Goal: Task Accomplishment & Management: Complete application form

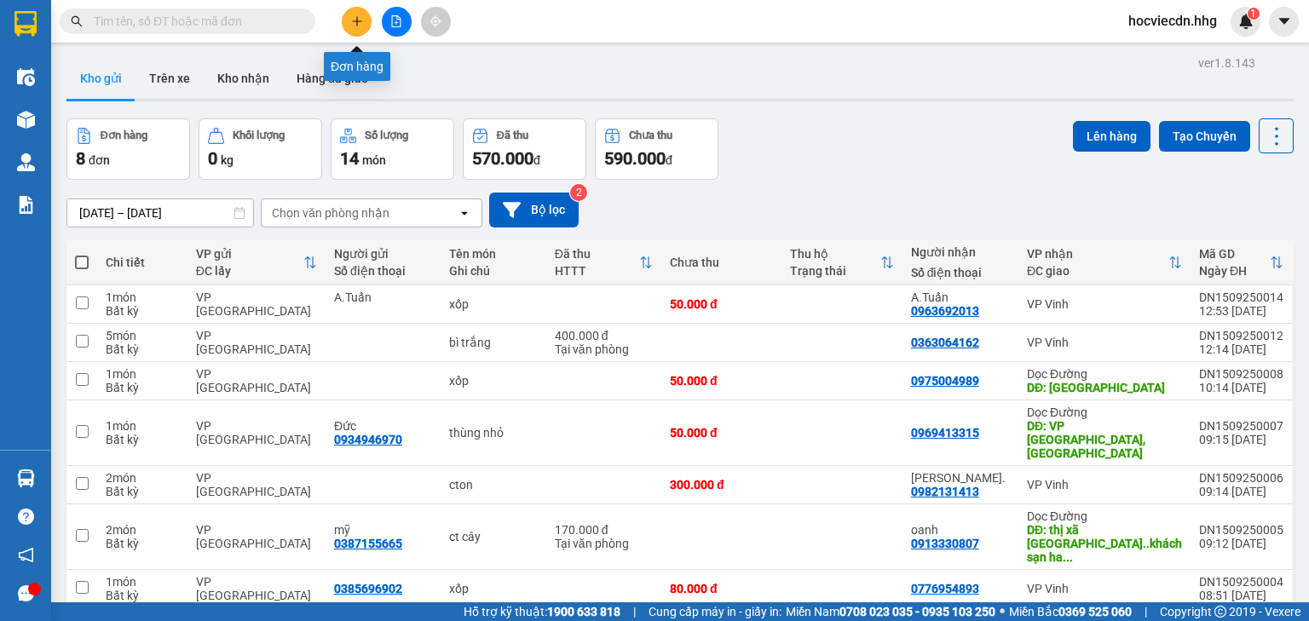
click at [348, 26] on button at bounding box center [357, 22] width 30 height 30
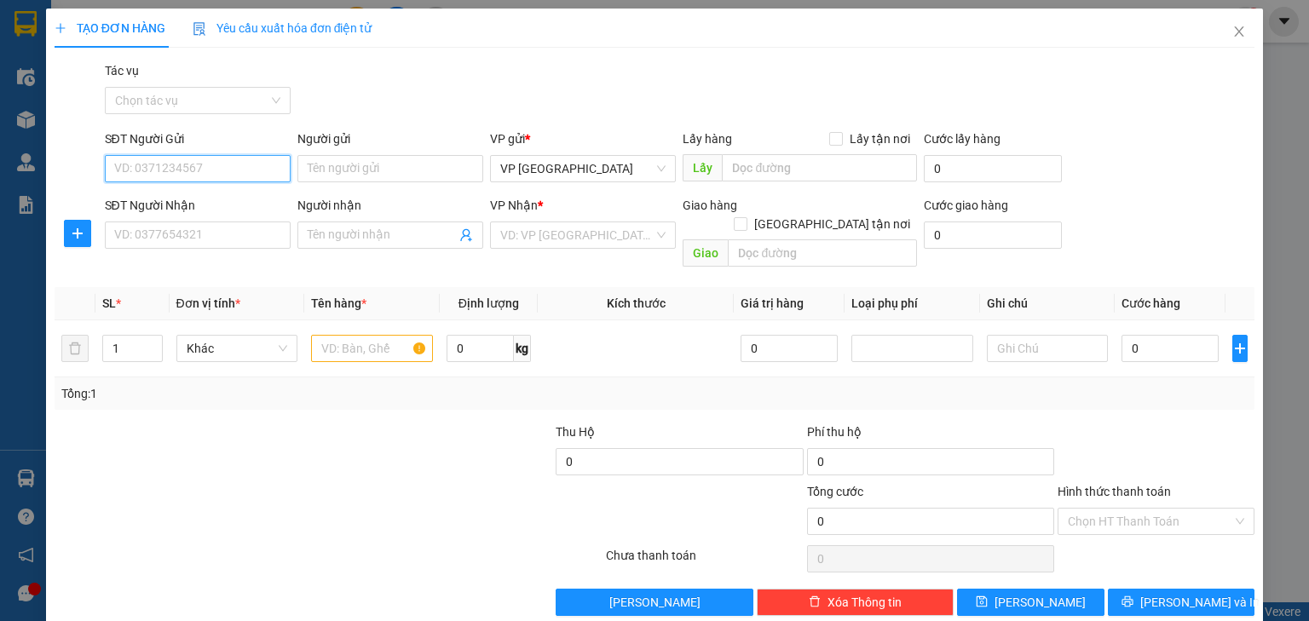
click at [242, 167] on input "SĐT Người Gửi" at bounding box center [198, 168] width 186 height 27
click at [207, 206] on div "0918017092" at bounding box center [196, 202] width 164 height 19
type input "0918017092"
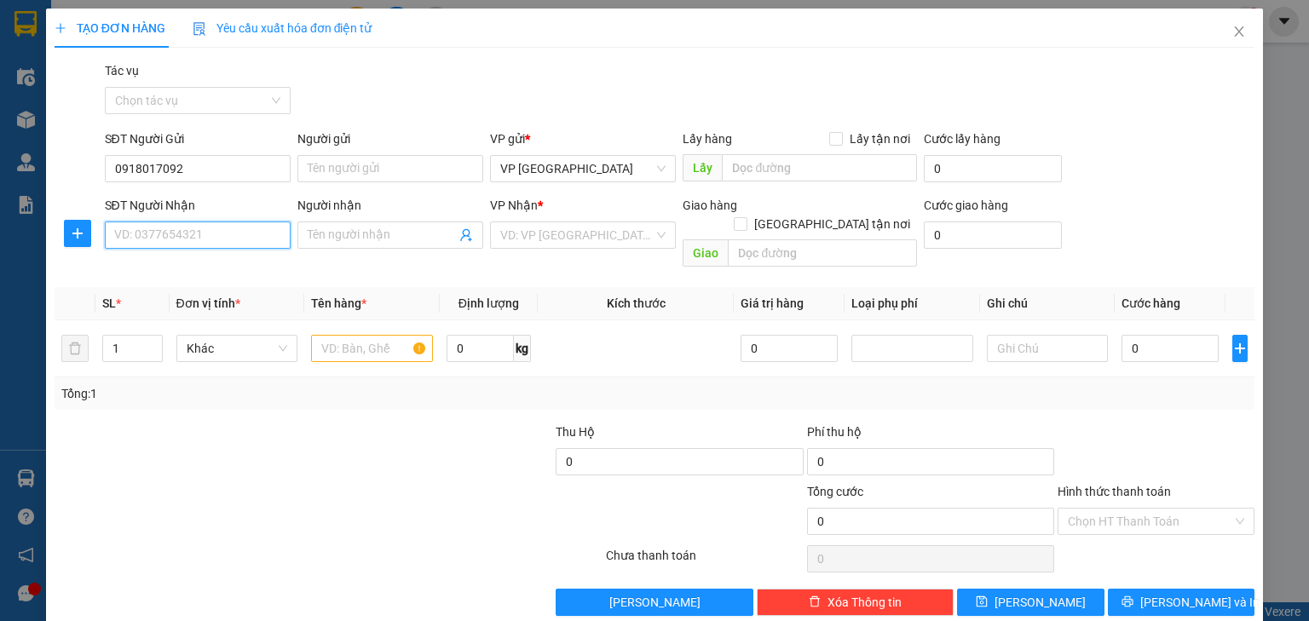
click at [210, 234] on input "SĐT Người Nhận" at bounding box center [198, 235] width 186 height 27
click at [242, 268] on div "0983337383 - Chị Liễu" at bounding box center [196, 269] width 164 height 19
type input "0983337383"
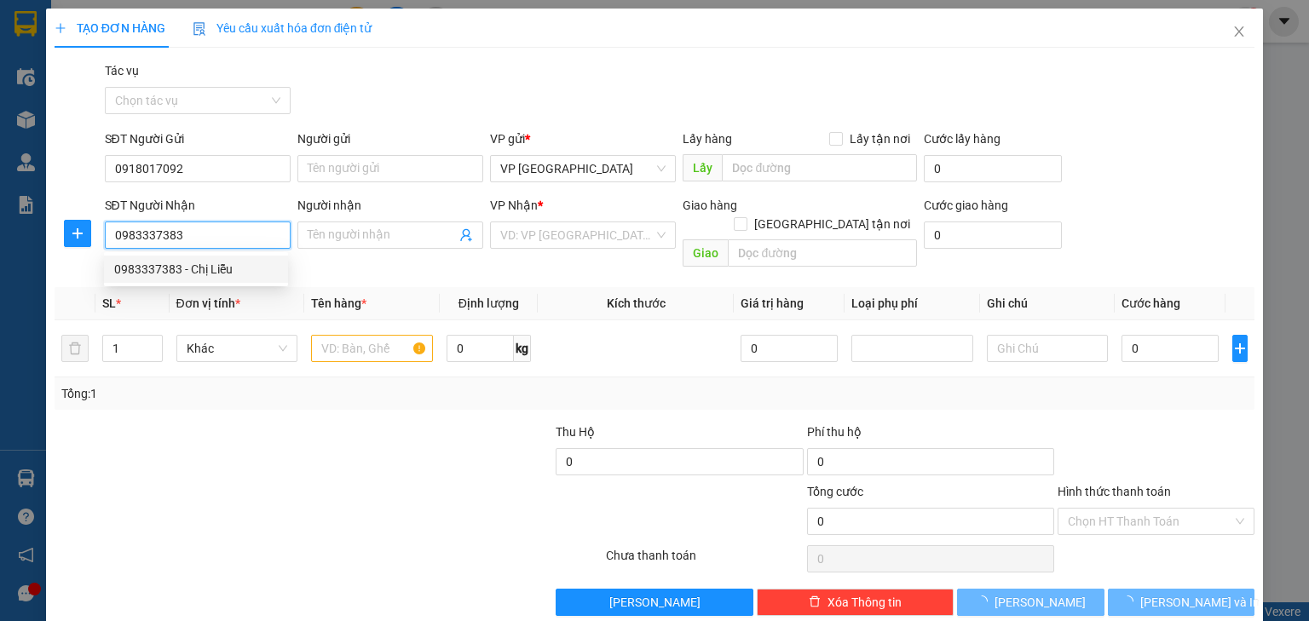
type input "Chị Liễu"
type input "Vp [GEOGRAPHIC_DATA]"
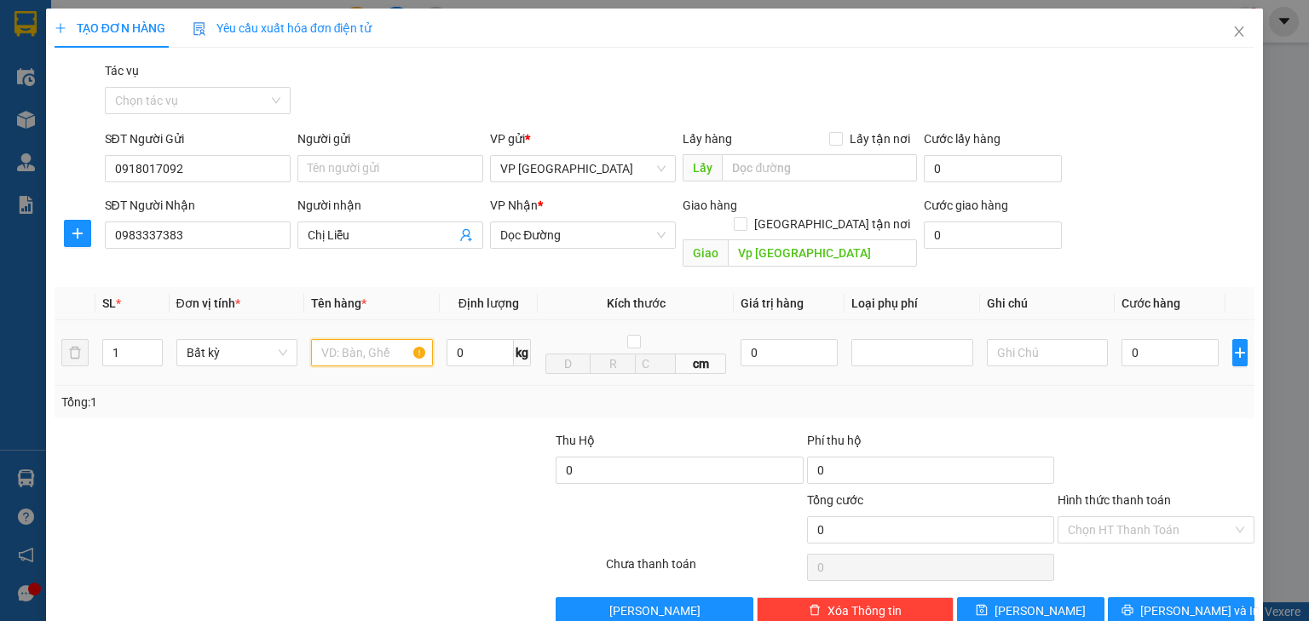
click at [366, 339] on input "text" at bounding box center [372, 352] width 122 height 27
type input "ct"
click at [1139, 339] on input "0" at bounding box center [1169, 352] width 97 height 27
type input "6"
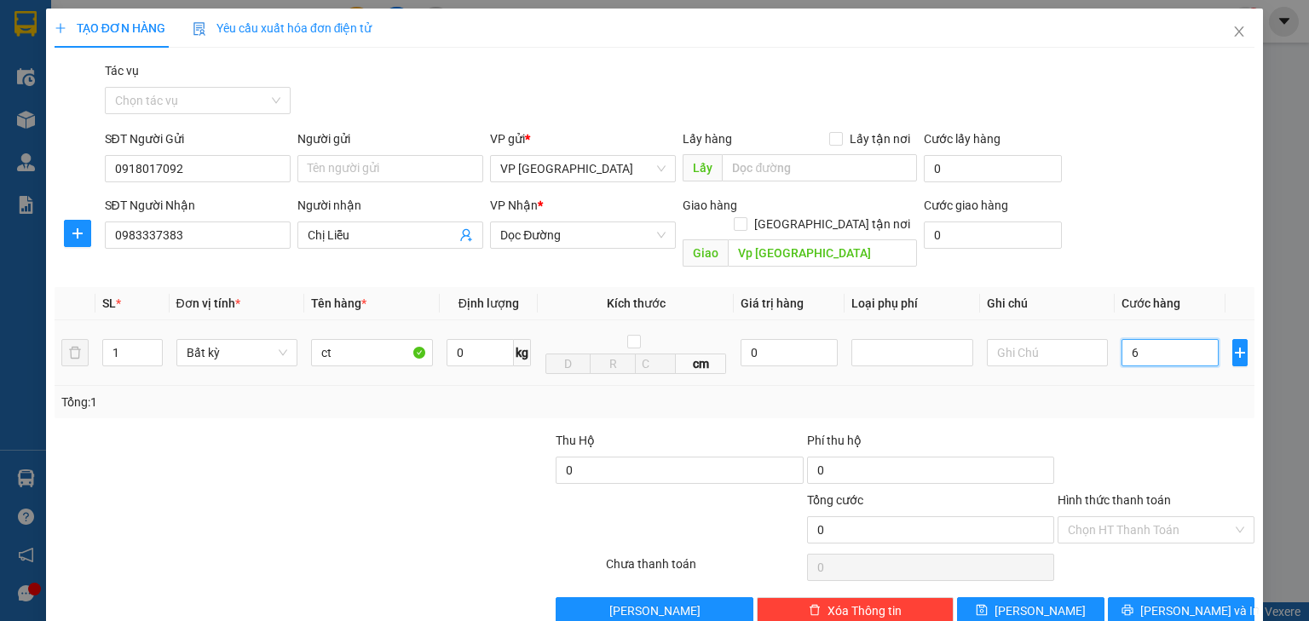
type input "6"
type input "60"
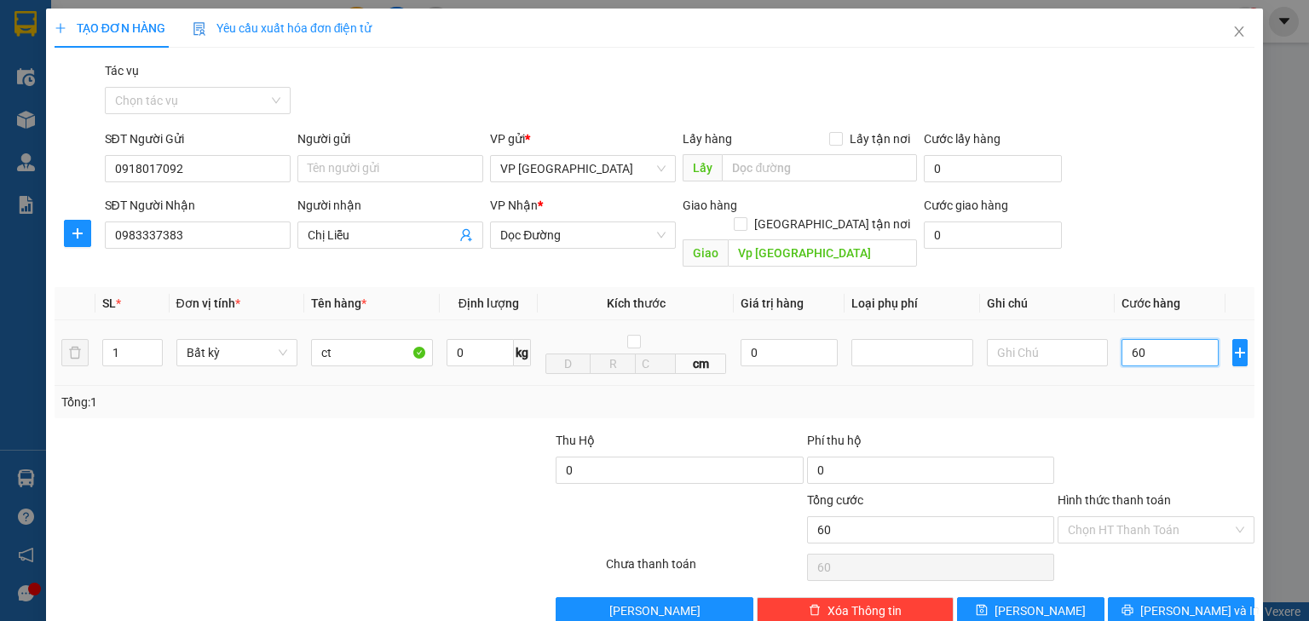
type input "600"
type input "6.000"
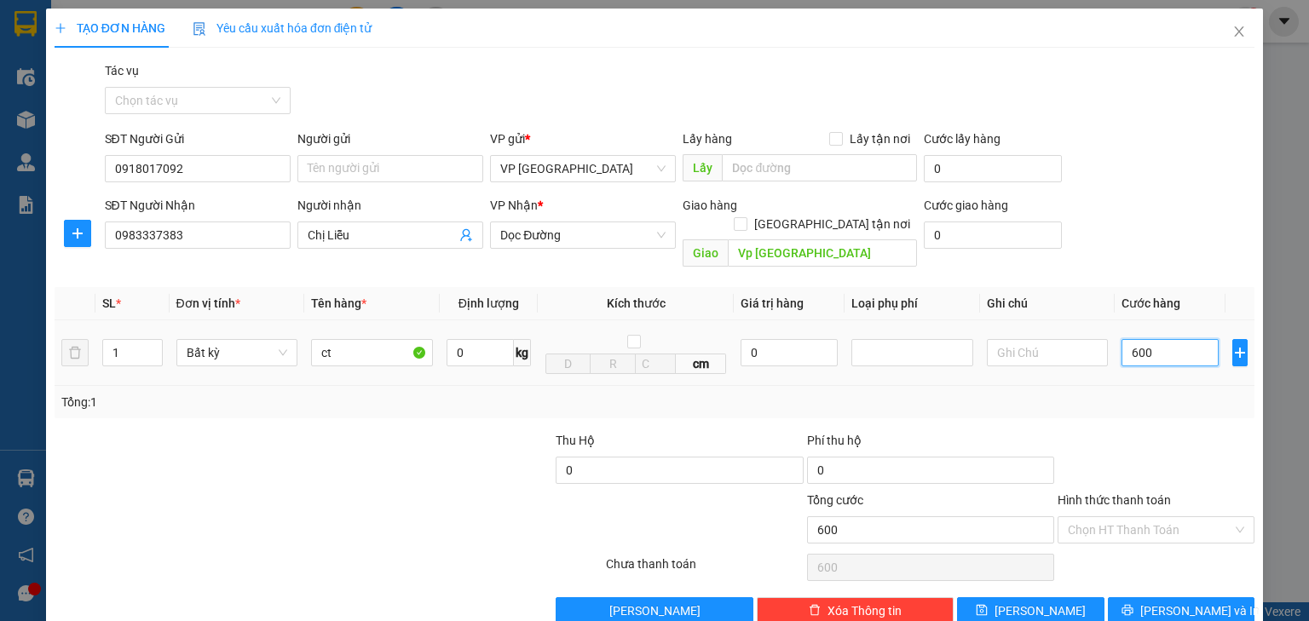
type input "6.000"
type input "60.000"
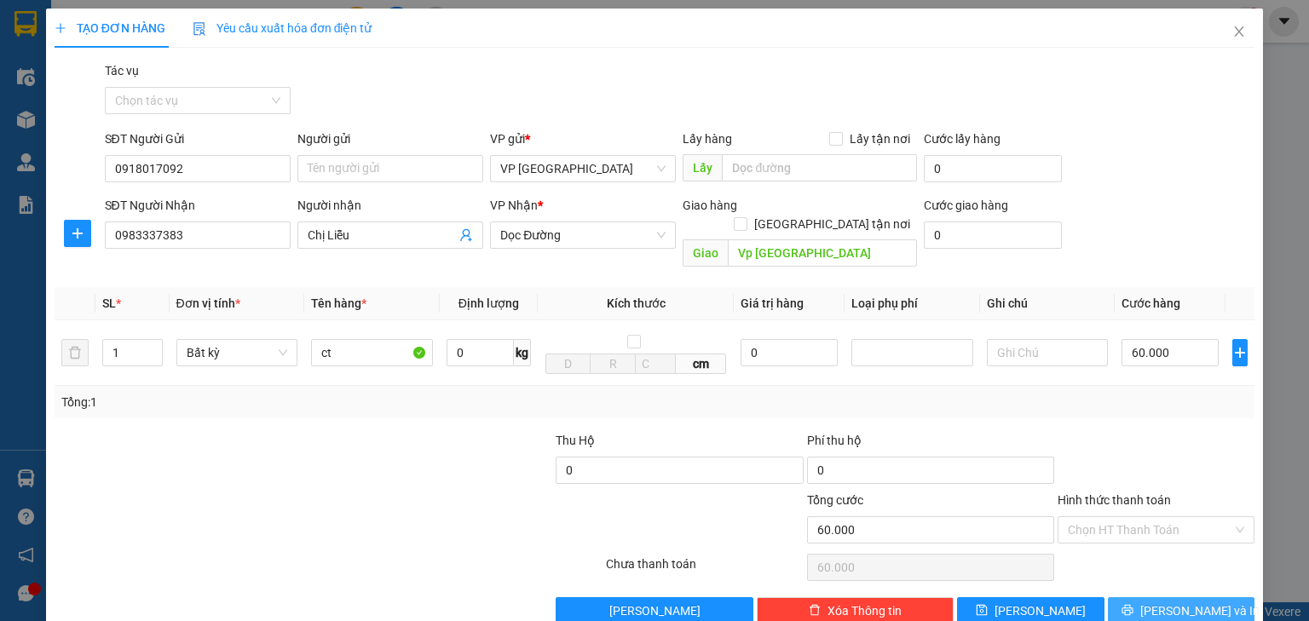
click at [1173, 602] on span "[PERSON_NAME] và In" at bounding box center [1199, 611] width 119 height 19
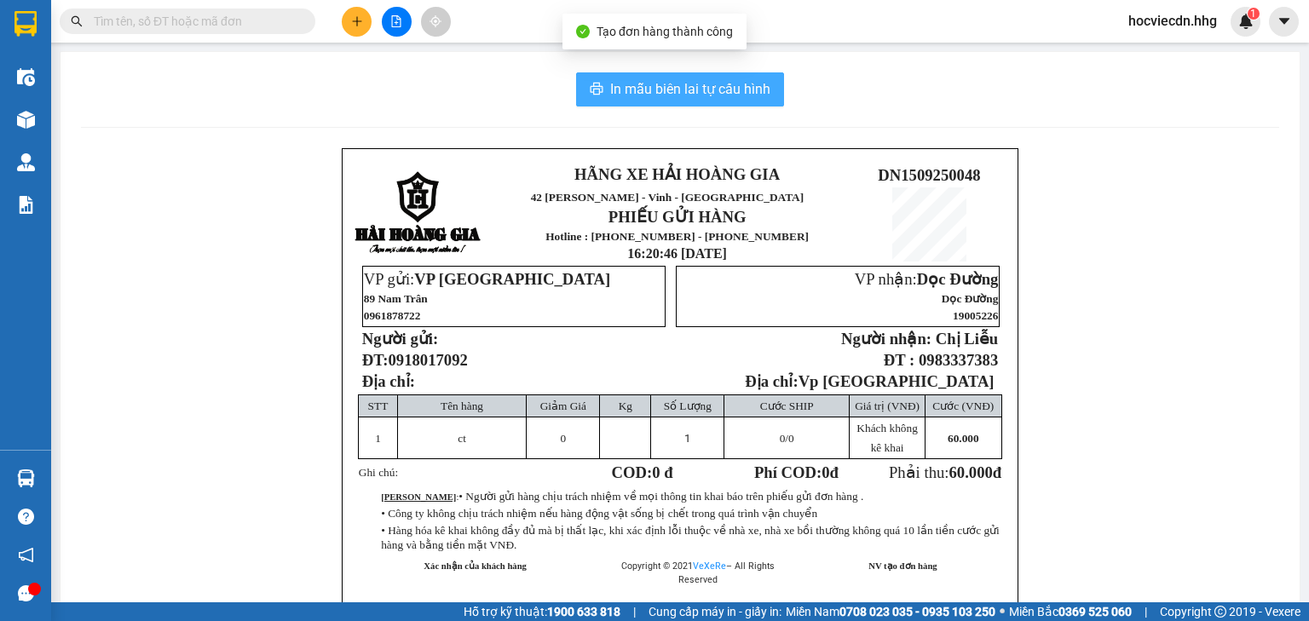
click at [714, 81] on span "In mẫu biên lai tự cấu hình" at bounding box center [690, 88] width 160 height 21
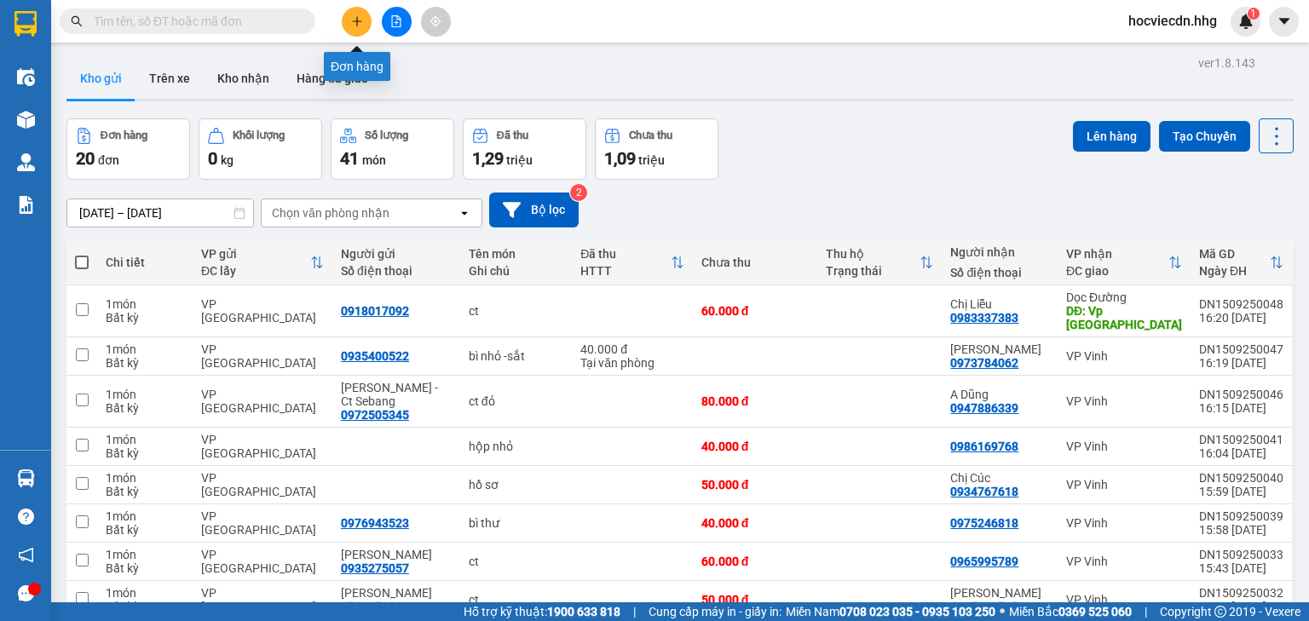
click at [351, 20] on icon "plus" at bounding box center [357, 21] width 12 height 12
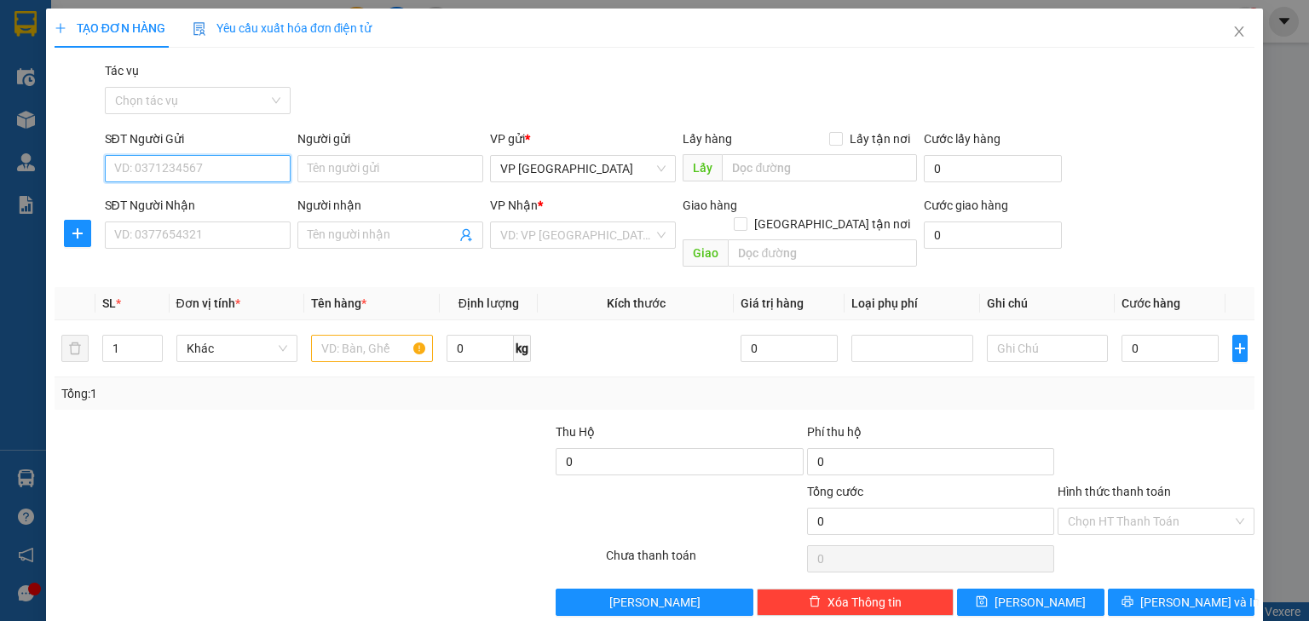
click at [222, 170] on input "SĐT Người Gửi" at bounding box center [198, 168] width 186 height 27
click at [239, 175] on input "SĐT Người Gửi" at bounding box center [198, 168] width 186 height 27
type input "0968038859"
click at [249, 198] on div "0968038859 - 3T Digital Lab" at bounding box center [196, 202] width 164 height 19
type input "3T Digital Lab"
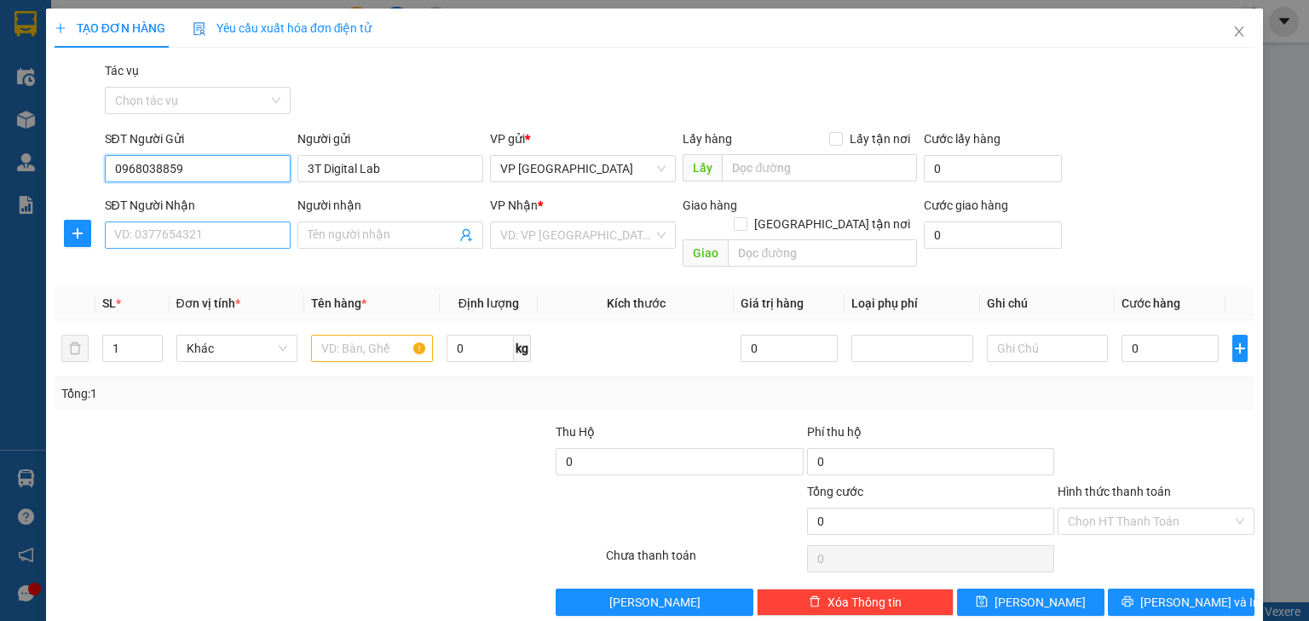
type input "0968038859"
click at [242, 245] on input "SĐT Người Nhận" at bounding box center [198, 235] width 186 height 27
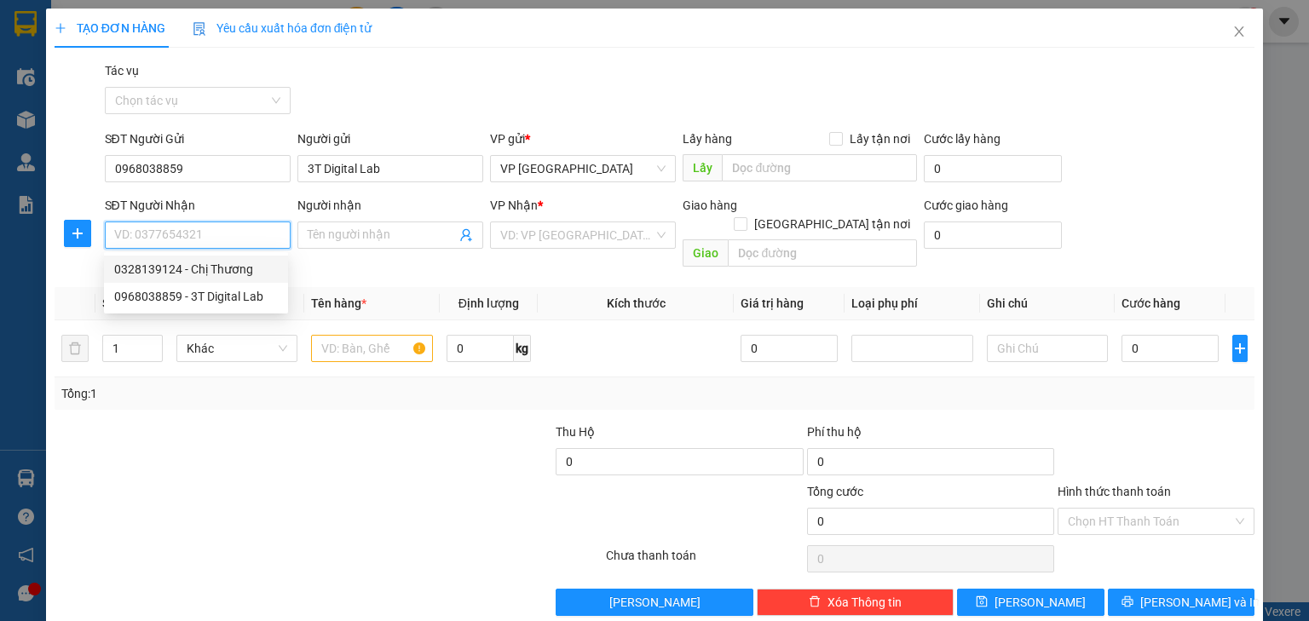
click at [225, 268] on div "0328139124 - Chị Thương" at bounding box center [196, 269] width 164 height 19
type input "0328139124"
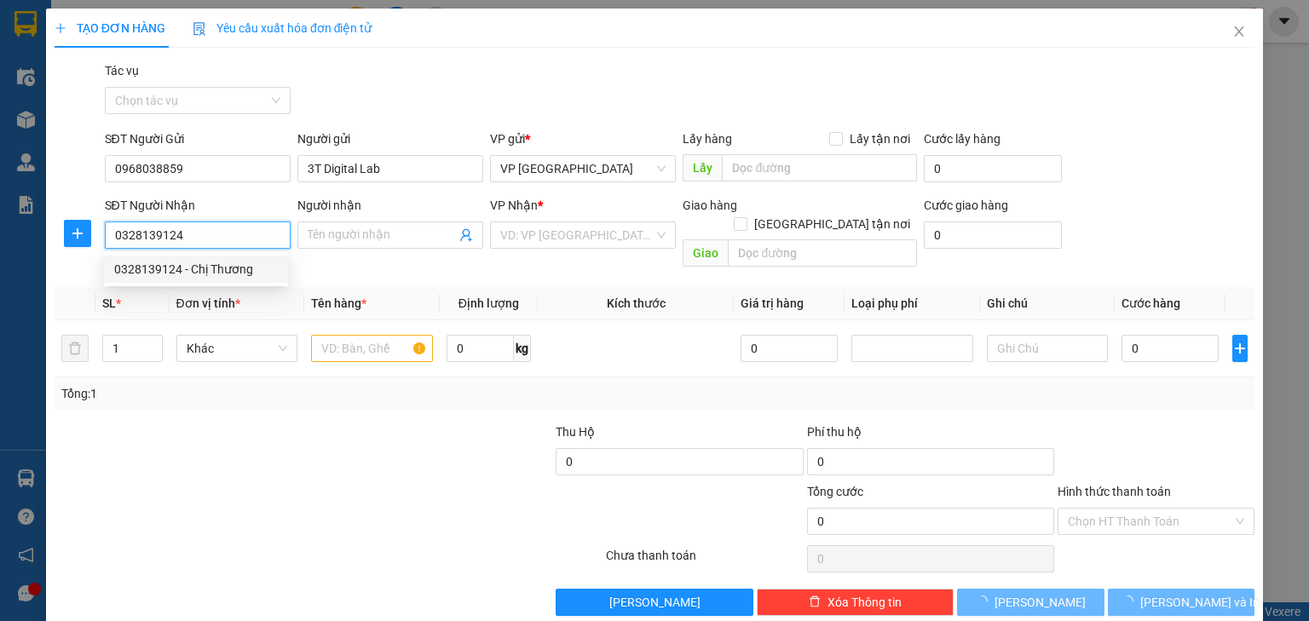
type input "Chị Thương"
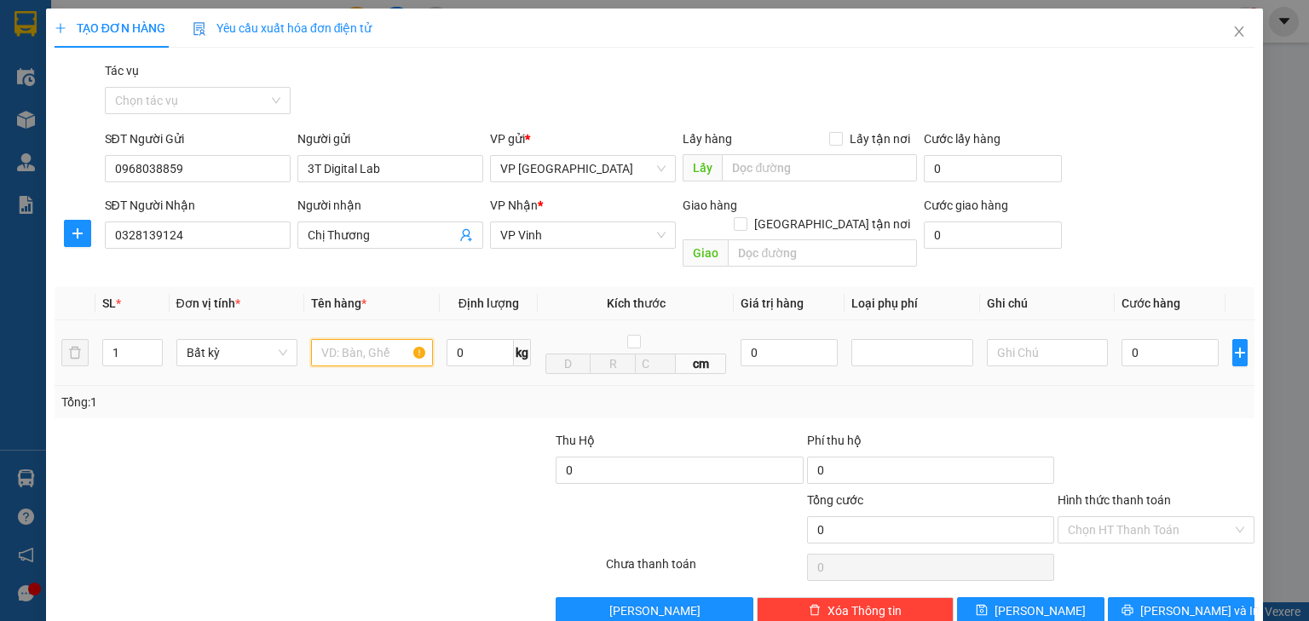
click at [364, 341] on input "text" at bounding box center [372, 352] width 122 height 27
type input "bọc nhỏ"
click at [1133, 339] on input "0" at bounding box center [1169, 352] width 97 height 27
type input "4"
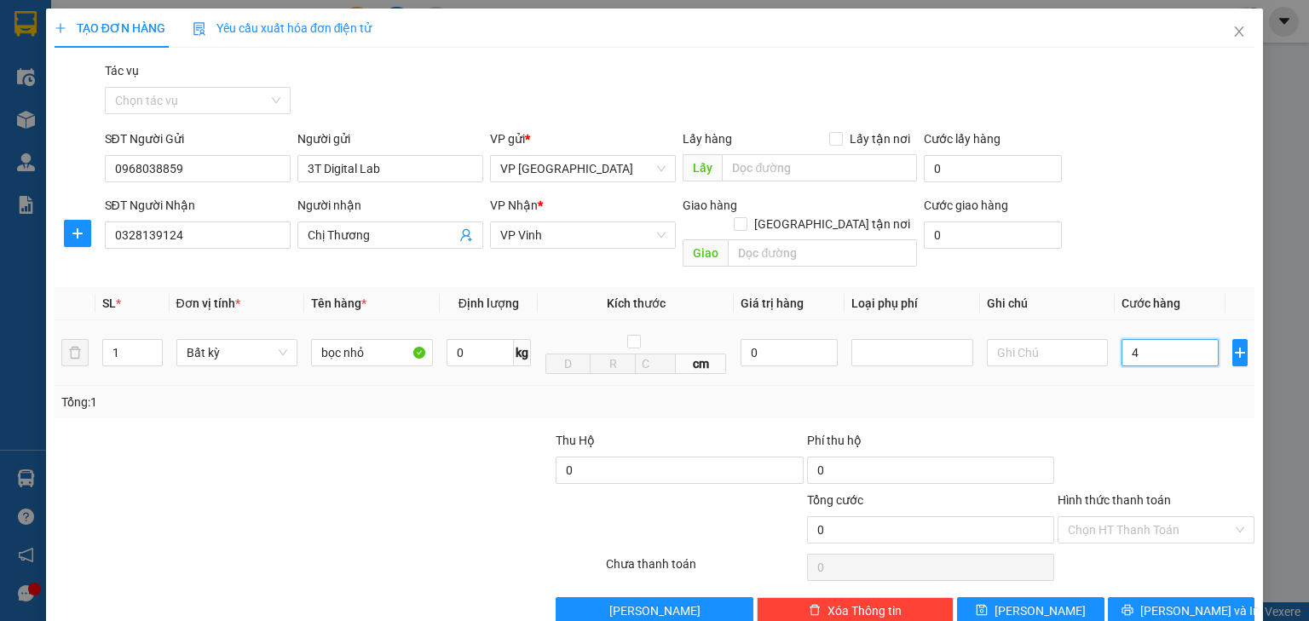
type input "4"
type input "40"
type input "400"
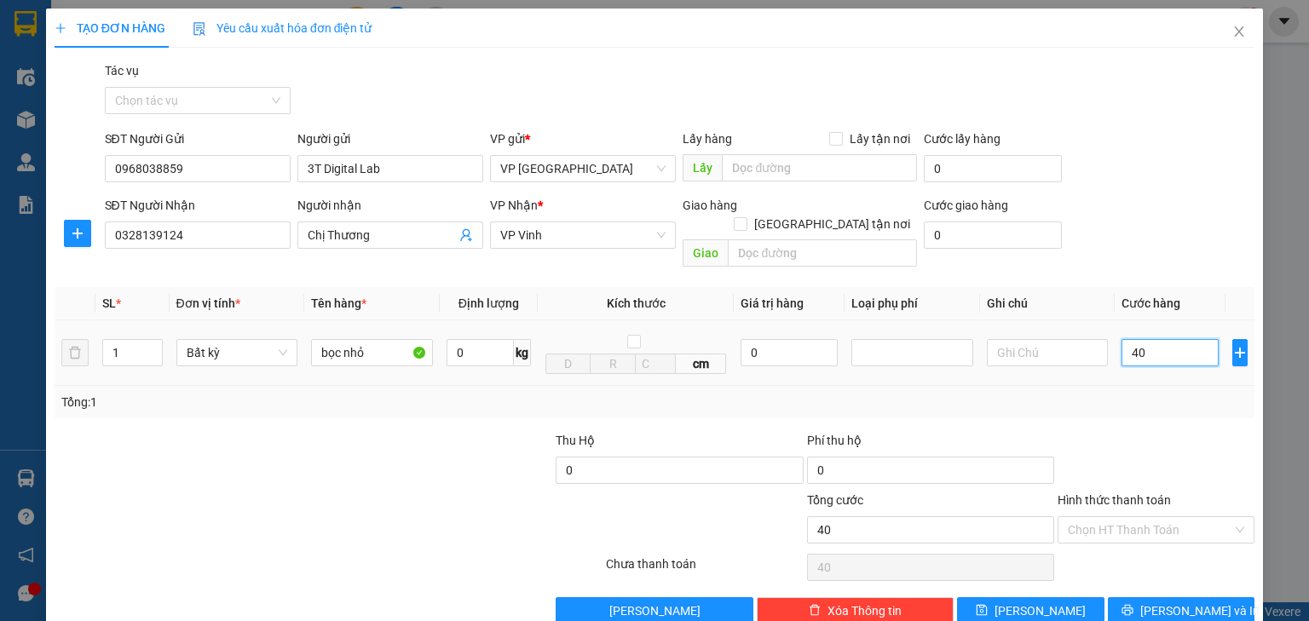
type input "400"
type input "4.000"
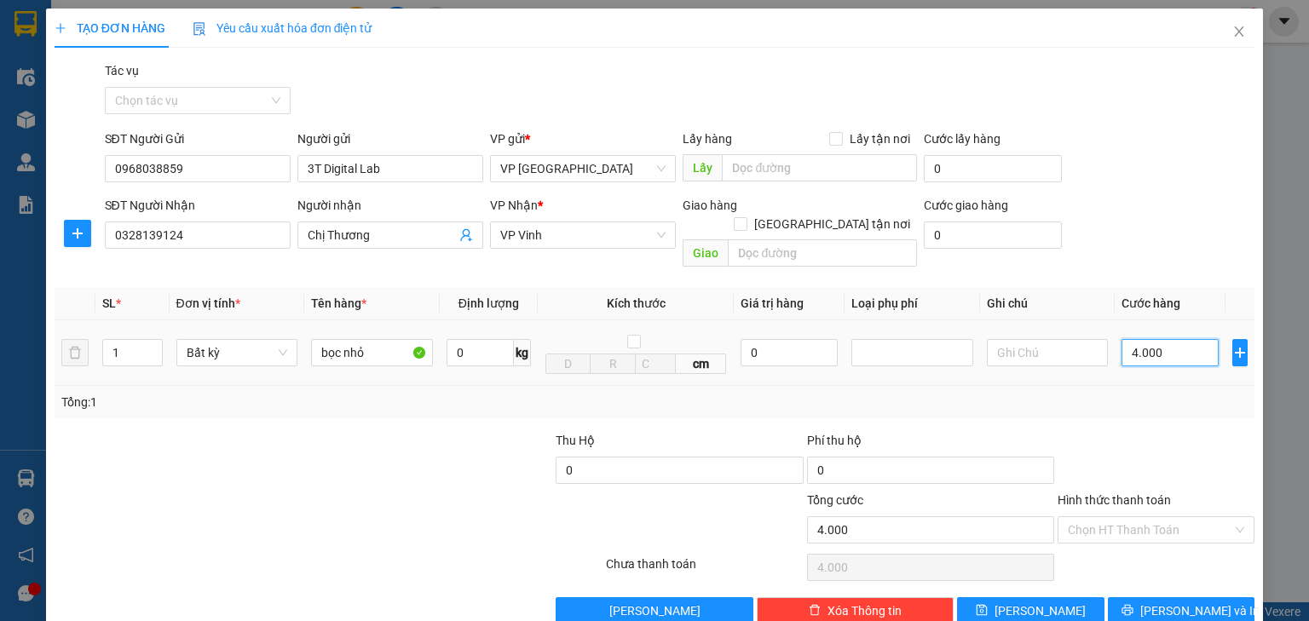
type input "40.000"
click at [1143, 521] on input "Hình thức thanh toán" at bounding box center [1150, 530] width 164 height 26
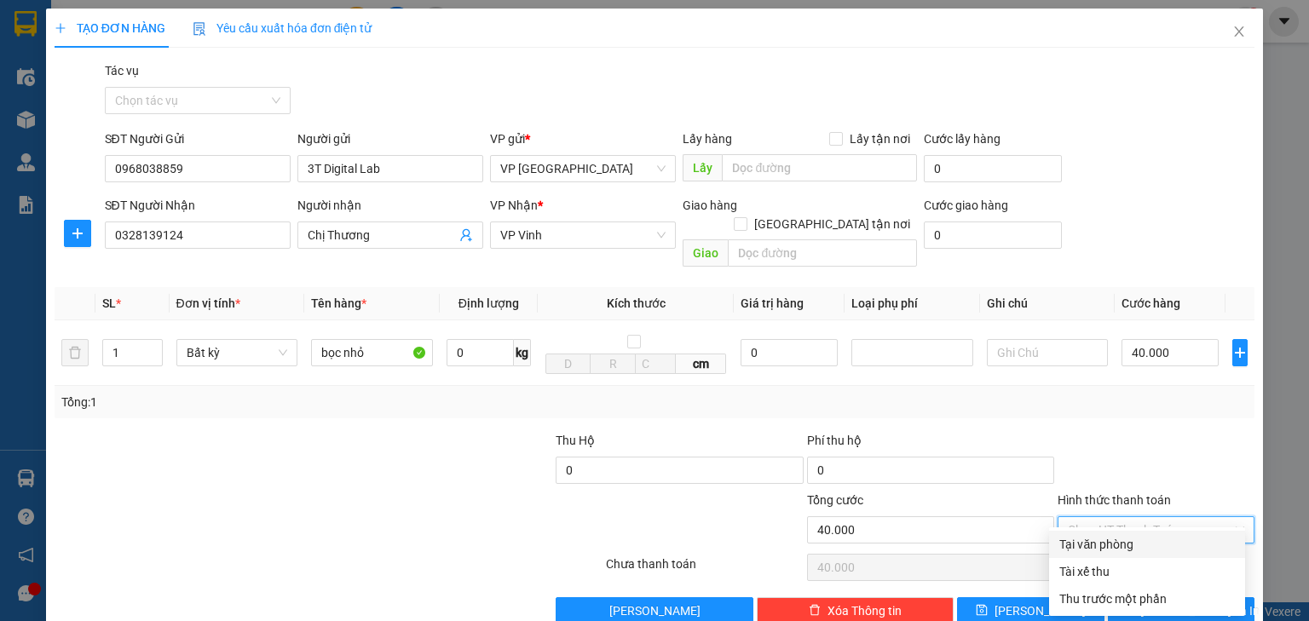
click at [1115, 541] on div "Tại văn phòng" at bounding box center [1147, 544] width 176 height 19
type input "0"
click at [1133, 604] on icon "printer" at bounding box center [1127, 610] width 12 height 12
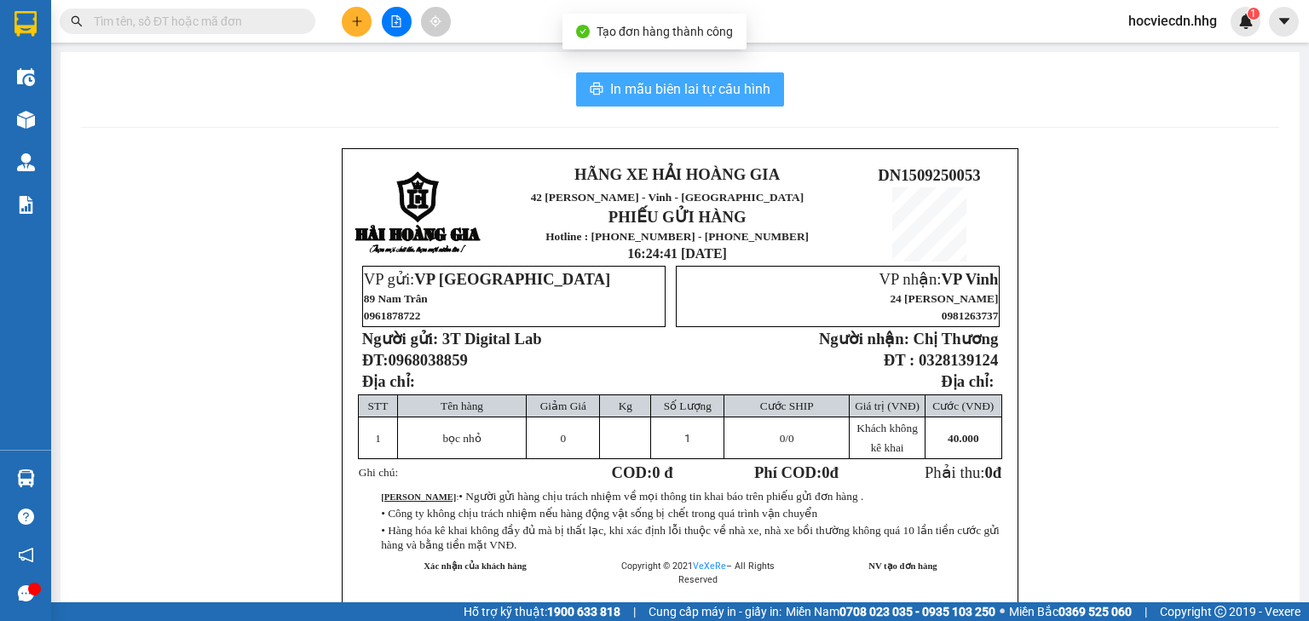
click at [726, 82] on span "In mẫu biên lai tự cấu hình" at bounding box center [690, 88] width 160 height 21
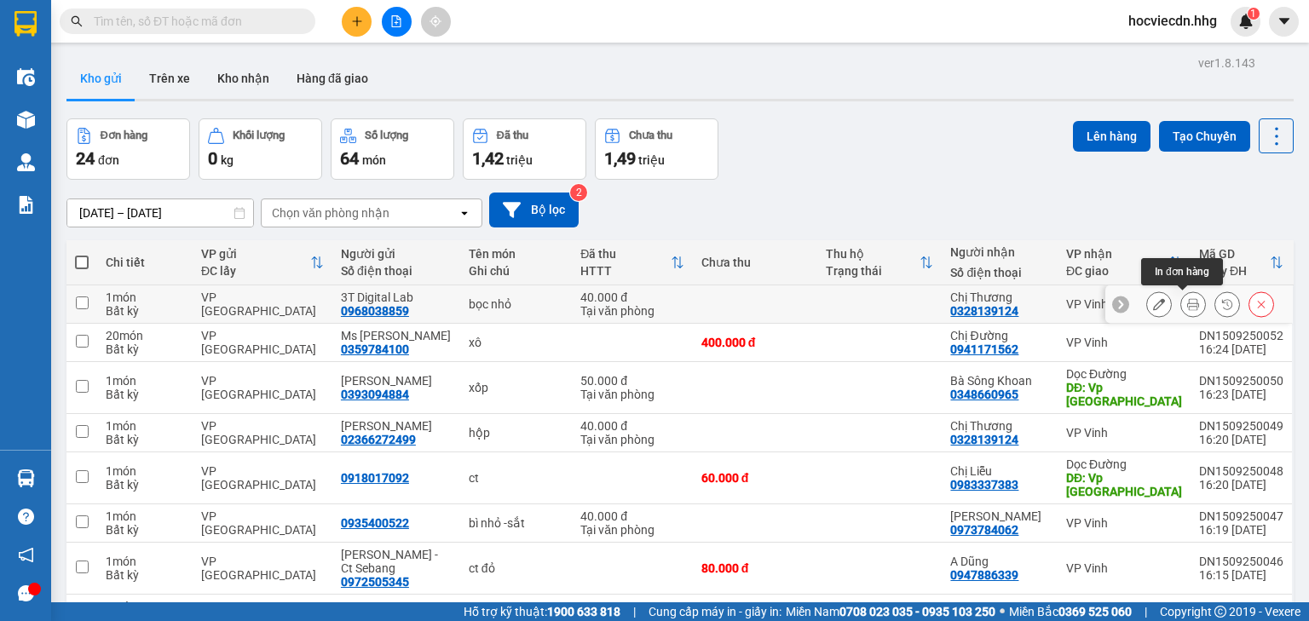
click at [1190, 306] on button at bounding box center [1193, 305] width 24 height 30
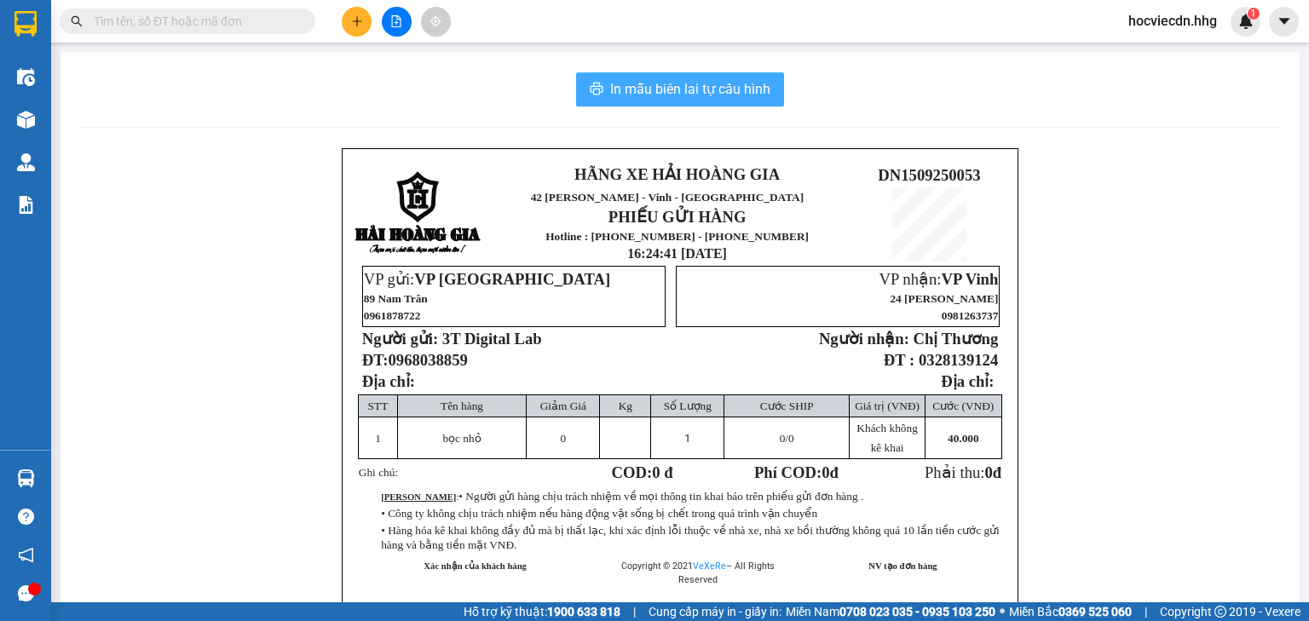
click at [747, 91] on span "In mẫu biên lai tự cấu hình" at bounding box center [690, 88] width 160 height 21
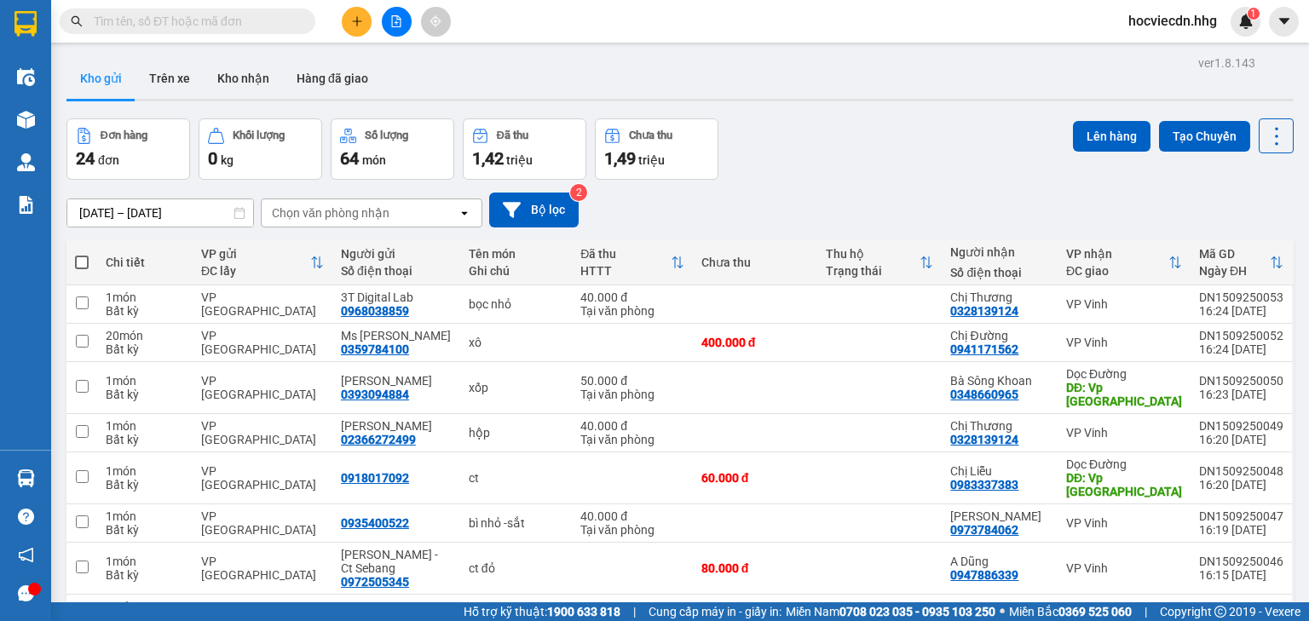
click at [355, 26] on icon "plus" at bounding box center [357, 21] width 12 height 12
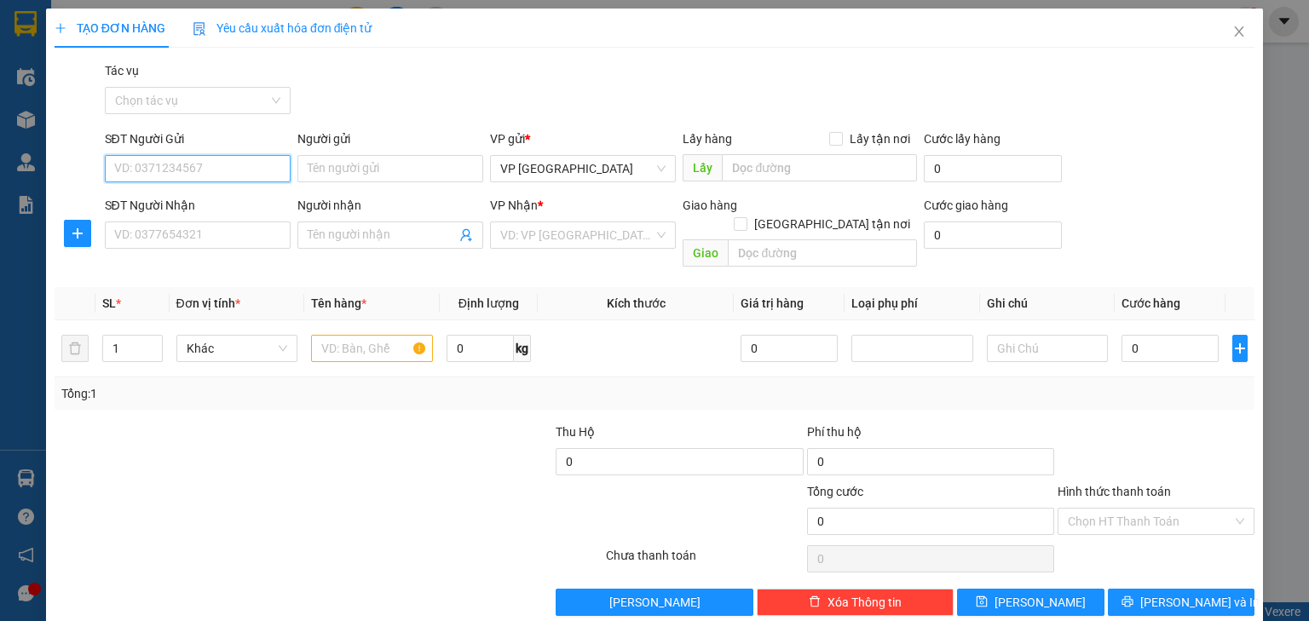
click at [245, 172] on input "SĐT Người Gửi" at bounding box center [198, 168] width 186 height 27
type input "0942123444"
click at [238, 198] on div "0942123444 - [GEOGRAPHIC_DATA]" at bounding box center [210, 202] width 192 height 19
type input "[PERSON_NAME]"
type input "0942123444"
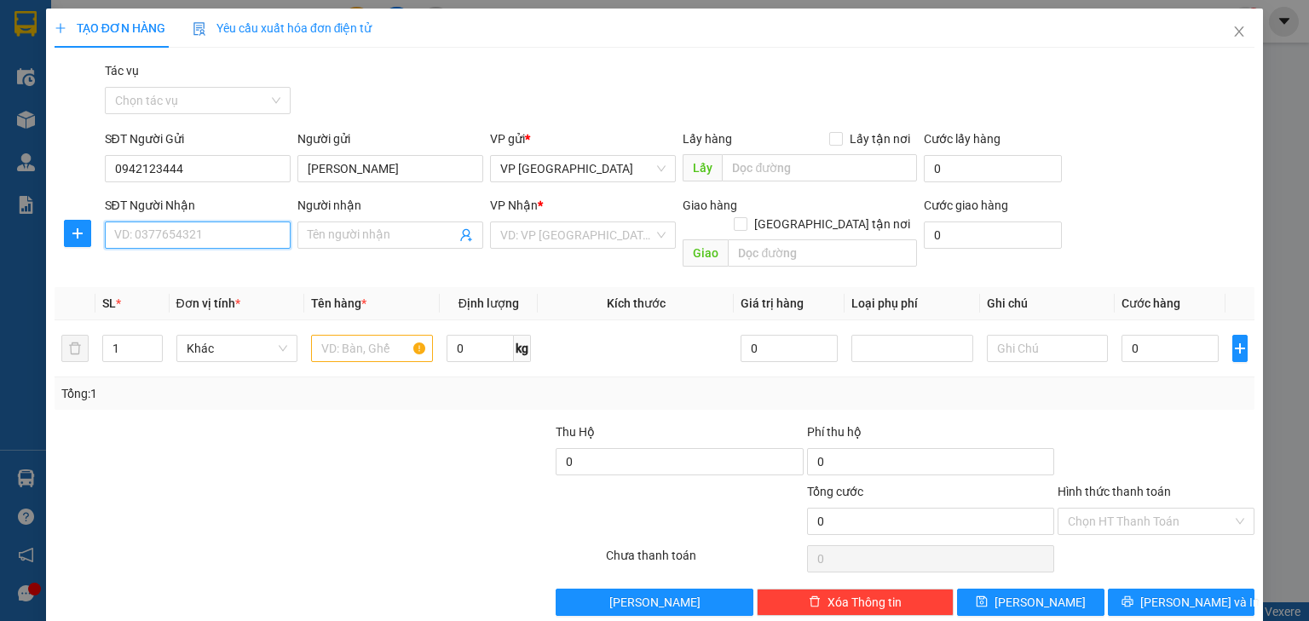
click at [245, 227] on input "SĐT Người Nhận" at bounding box center [198, 235] width 186 height 27
type input "0943426688"
click at [245, 268] on div "0943426688 - Cường 0966787969" at bounding box center [206, 269] width 184 height 19
type input "Cường 0966787969"
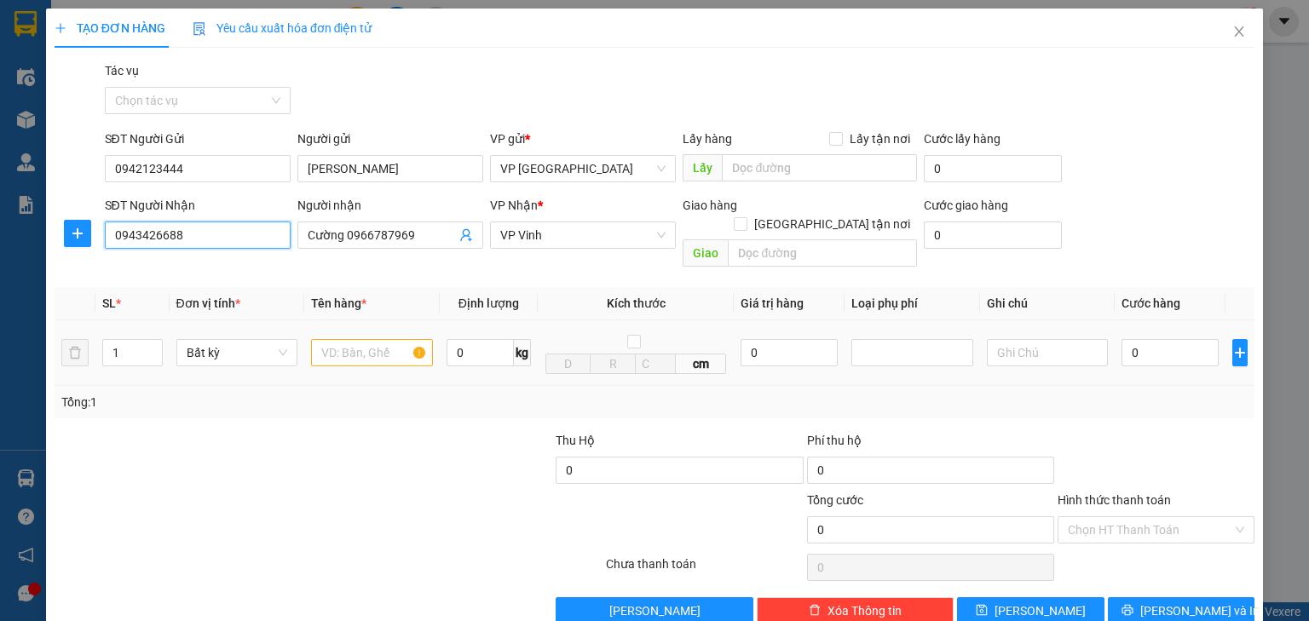
type input "0943426688"
click at [392, 339] on input "text" at bounding box center [372, 352] width 122 height 27
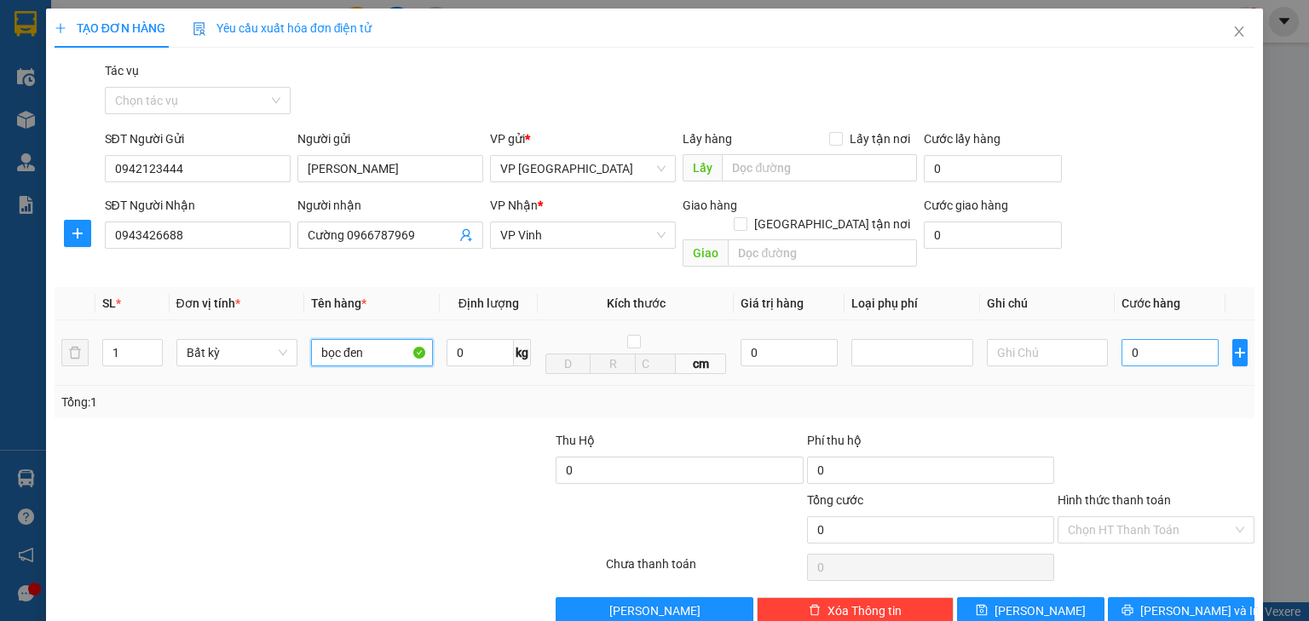
type input "bọc đen"
click at [1139, 339] on input "0" at bounding box center [1169, 352] width 97 height 27
type input "5"
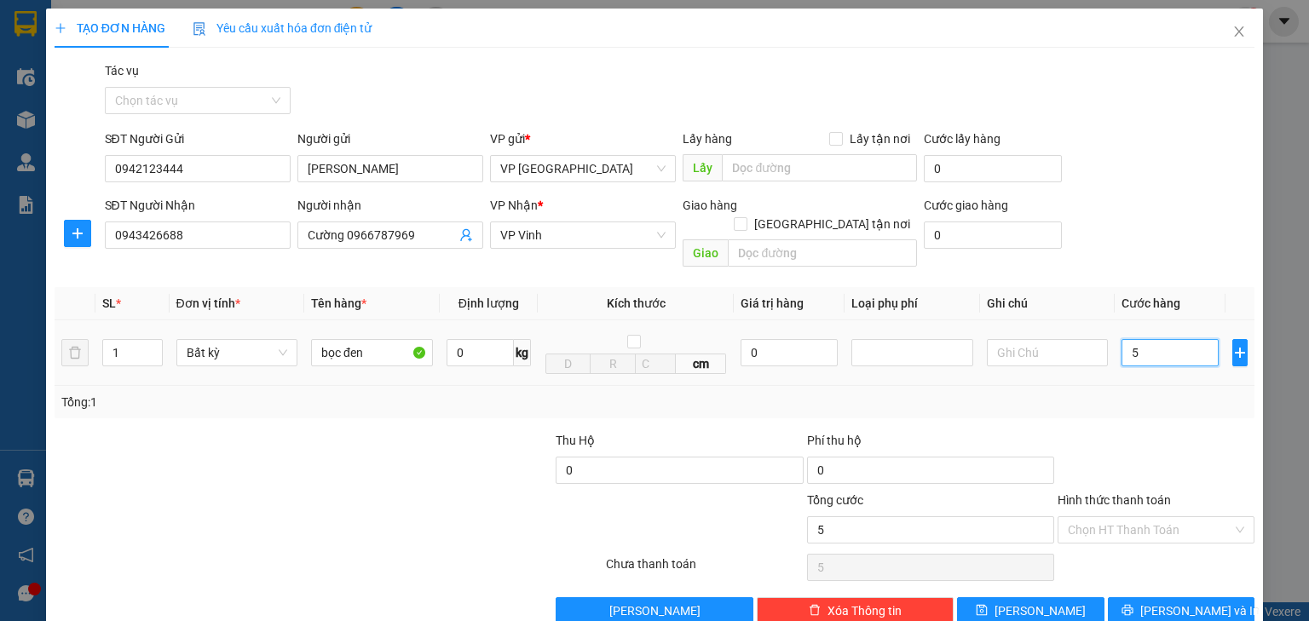
type input "50"
type input "500"
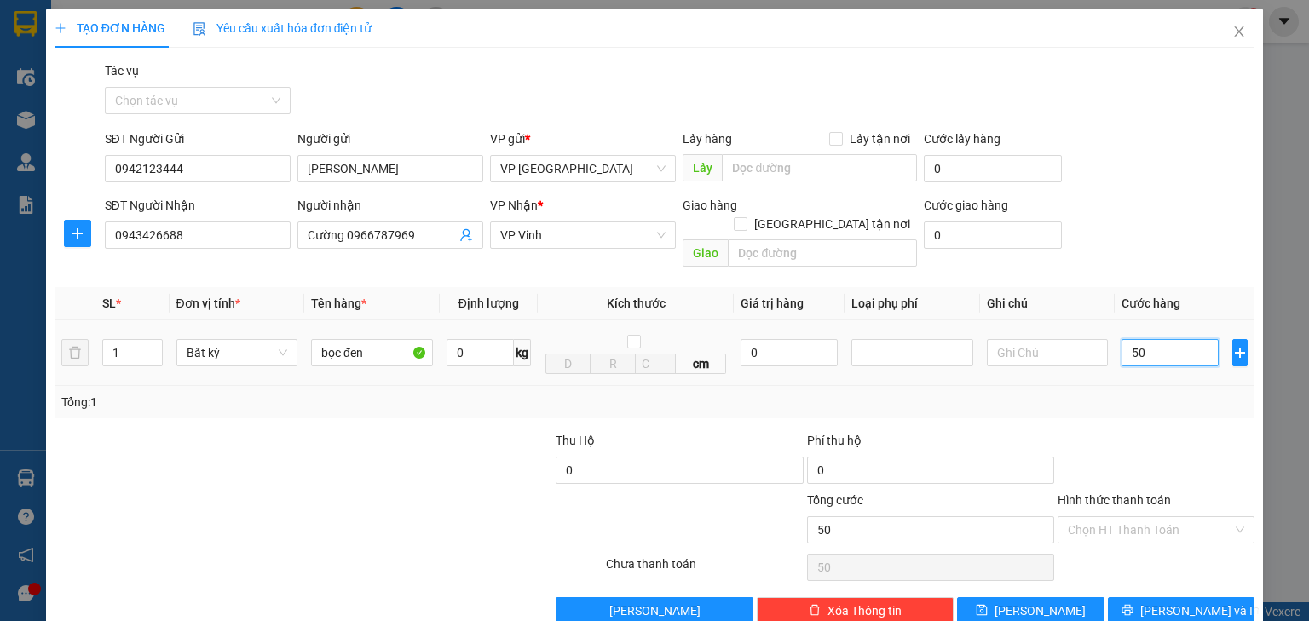
type input "500"
type input "5.000"
type input "50.000"
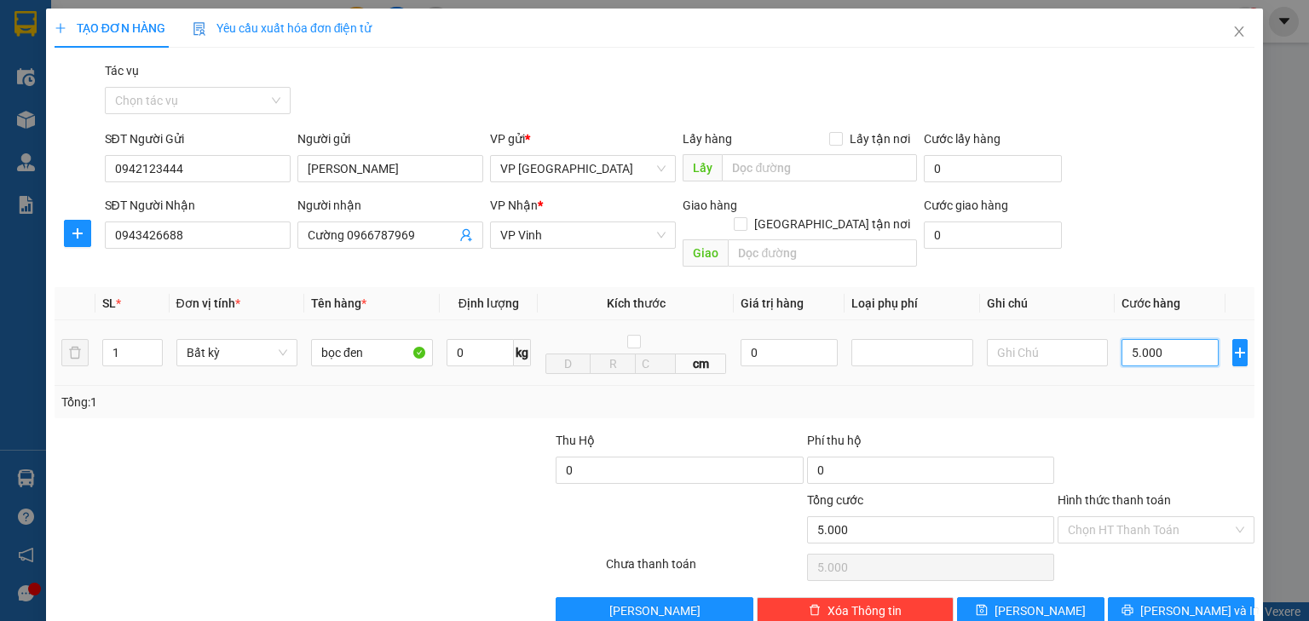
type input "50.000"
click at [1133, 604] on icon "printer" at bounding box center [1127, 610] width 12 height 12
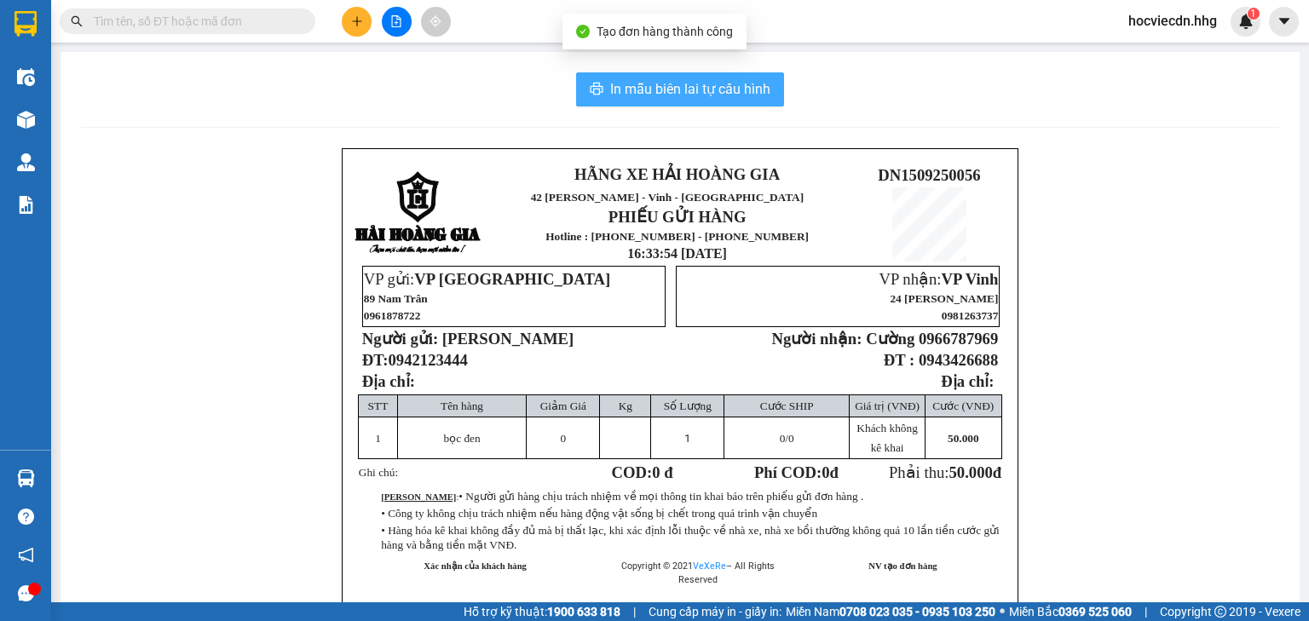
click at [774, 96] on button "In mẫu biên lai tự cấu hình" at bounding box center [680, 89] width 208 height 34
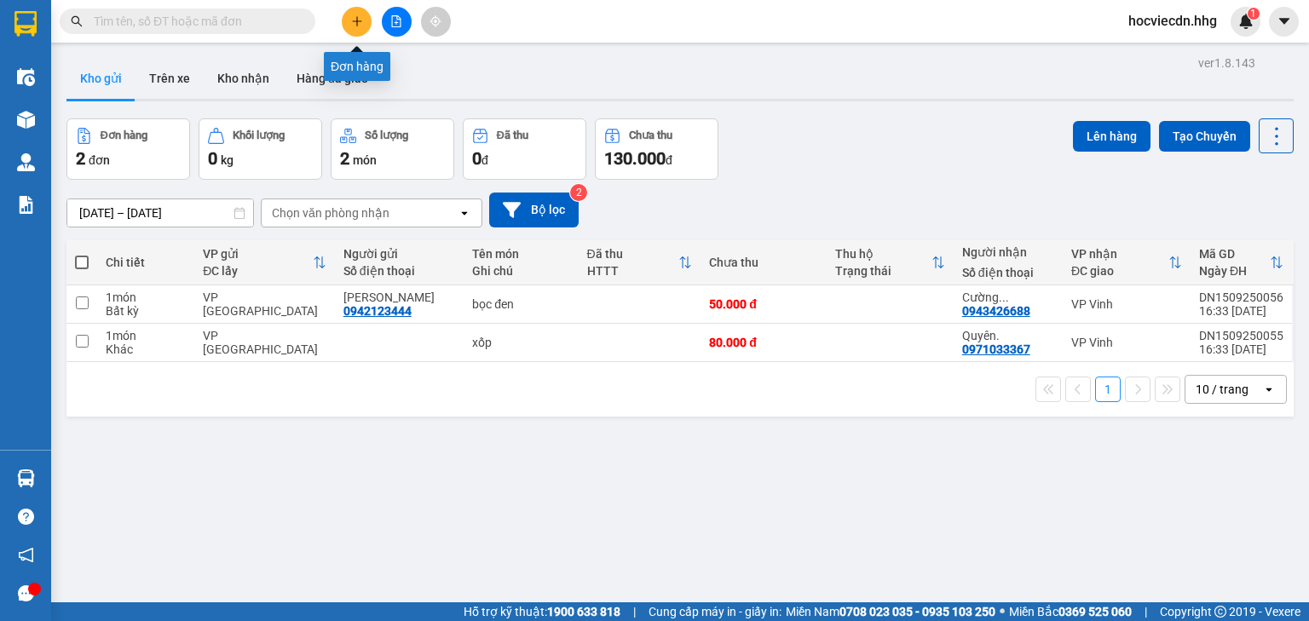
click at [365, 18] on button at bounding box center [357, 22] width 30 height 30
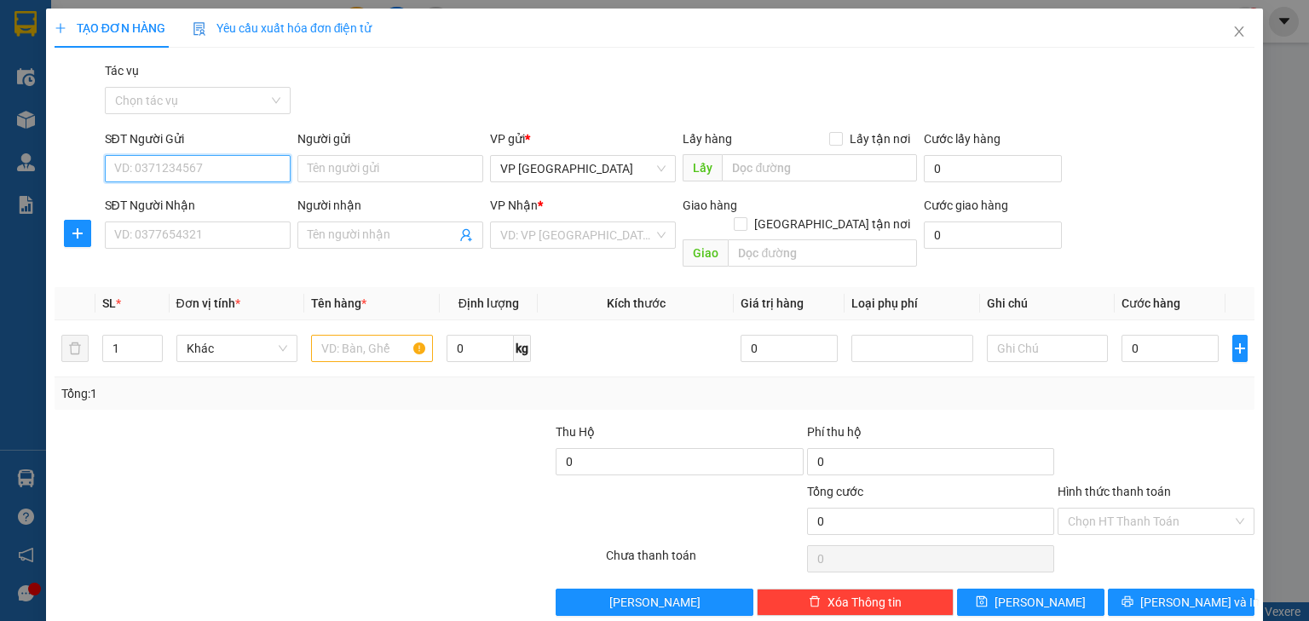
click at [246, 166] on input "SĐT Người Gửi" at bounding box center [198, 168] width 186 height 27
click at [259, 199] on div "0905292326" at bounding box center [196, 202] width 164 height 19
type input "0905292326"
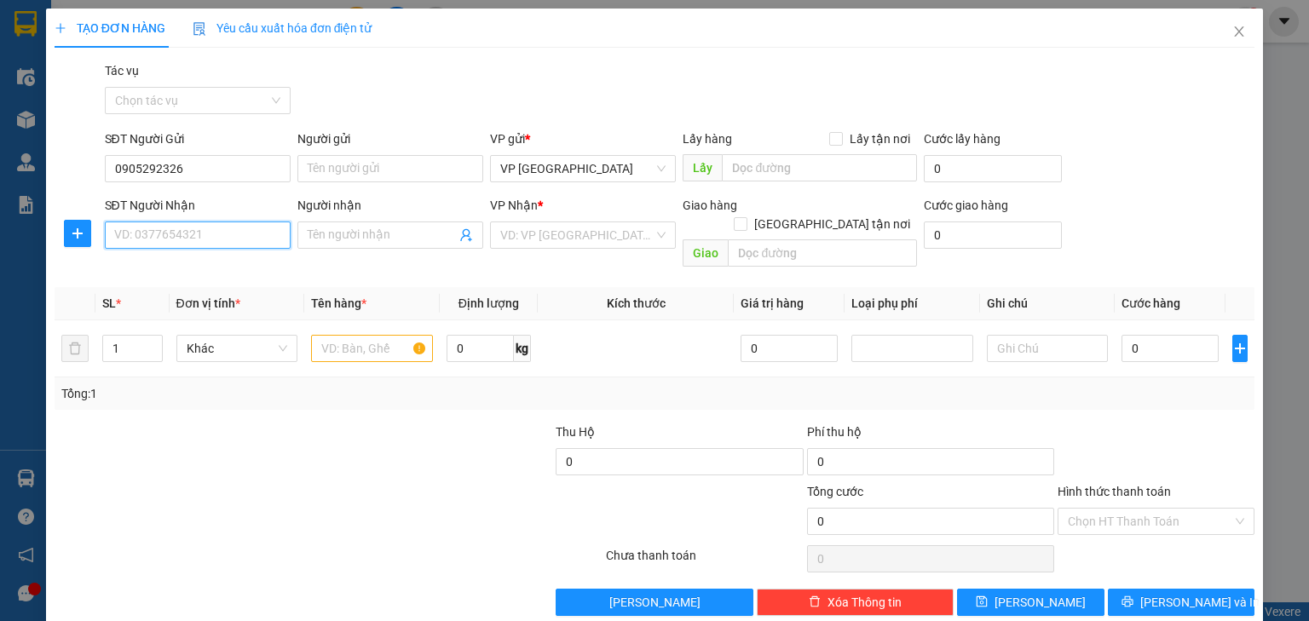
click at [211, 233] on input "SĐT Người Nhận" at bounding box center [198, 235] width 186 height 27
click at [209, 265] on div "0942744294 - [PERSON_NAME]" at bounding box center [198, 269] width 168 height 19
type input "0942744294"
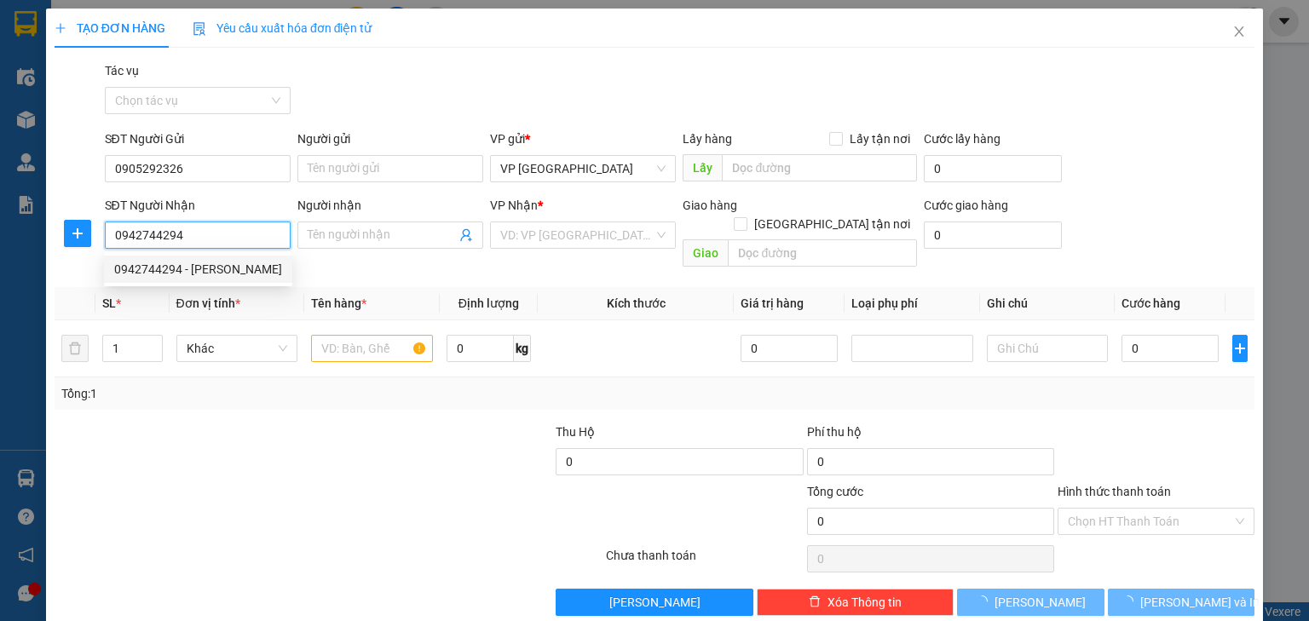
type input "TẤN"
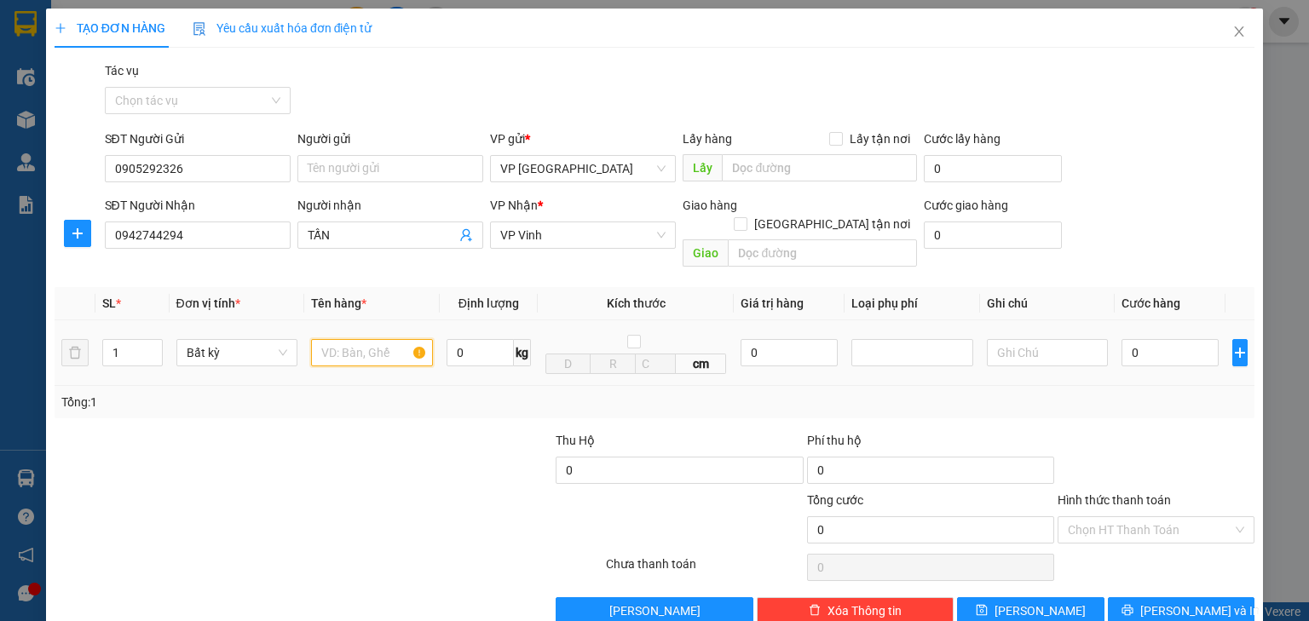
click at [330, 339] on input "text" at bounding box center [372, 352] width 122 height 27
type input "hs"
click at [1172, 339] on input "0" at bounding box center [1169, 352] width 97 height 27
type input "5"
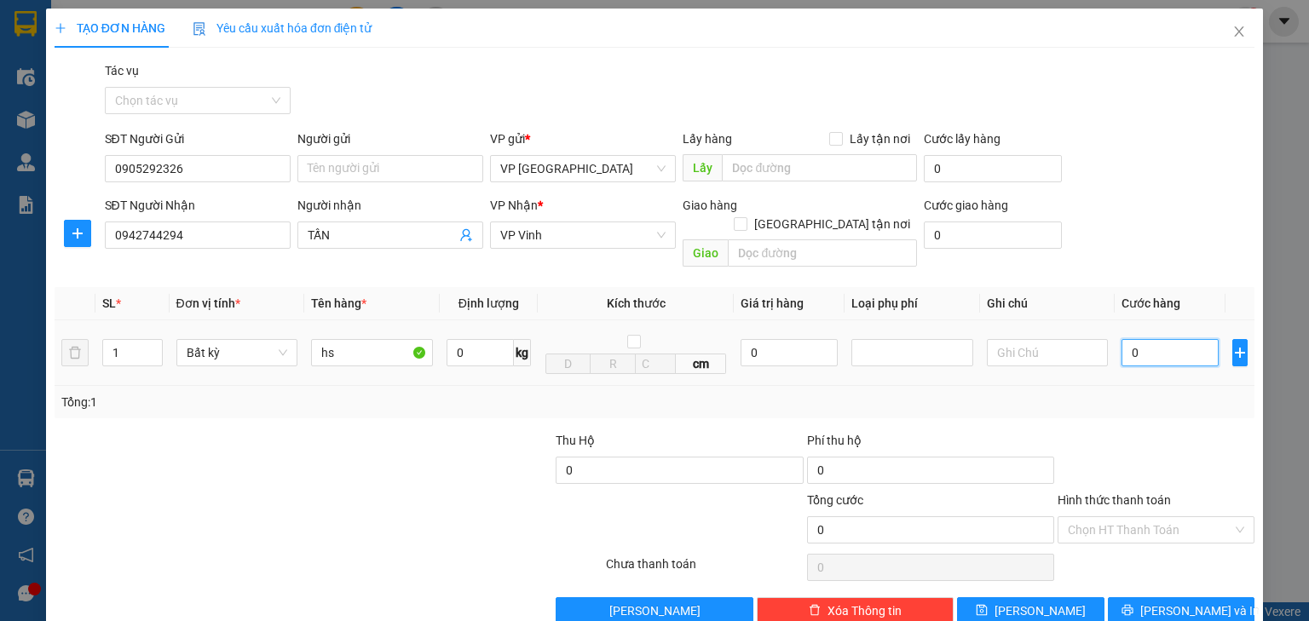
type input "5"
type input "50"
type input "500"
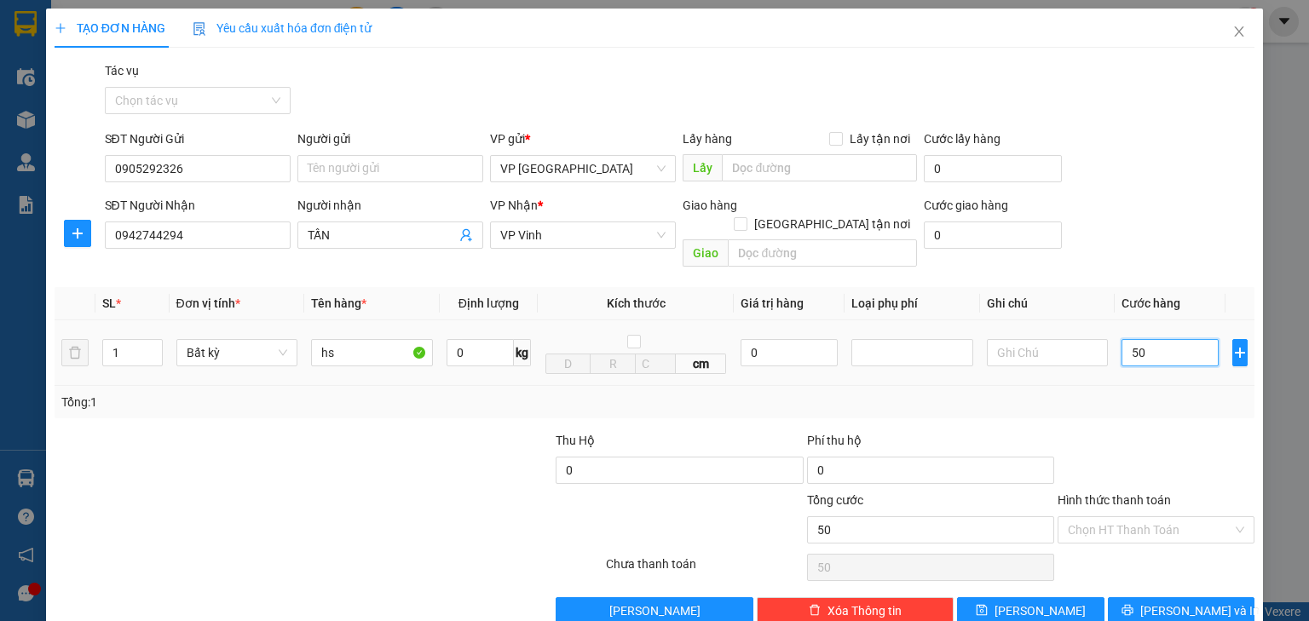
type input "500"
type input "5.000"
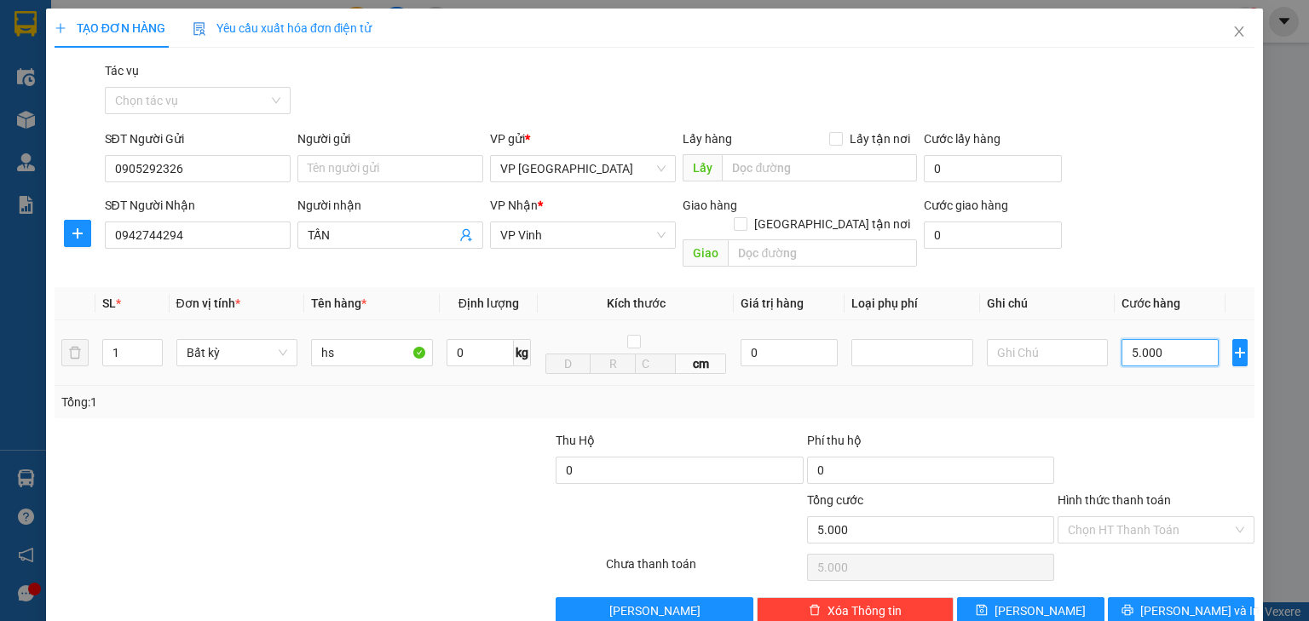
type input "50.000"
click at [1156, 597] on button "[PERSON_NAME] và In" at bounding box center [1181, 610] width 147 height 27
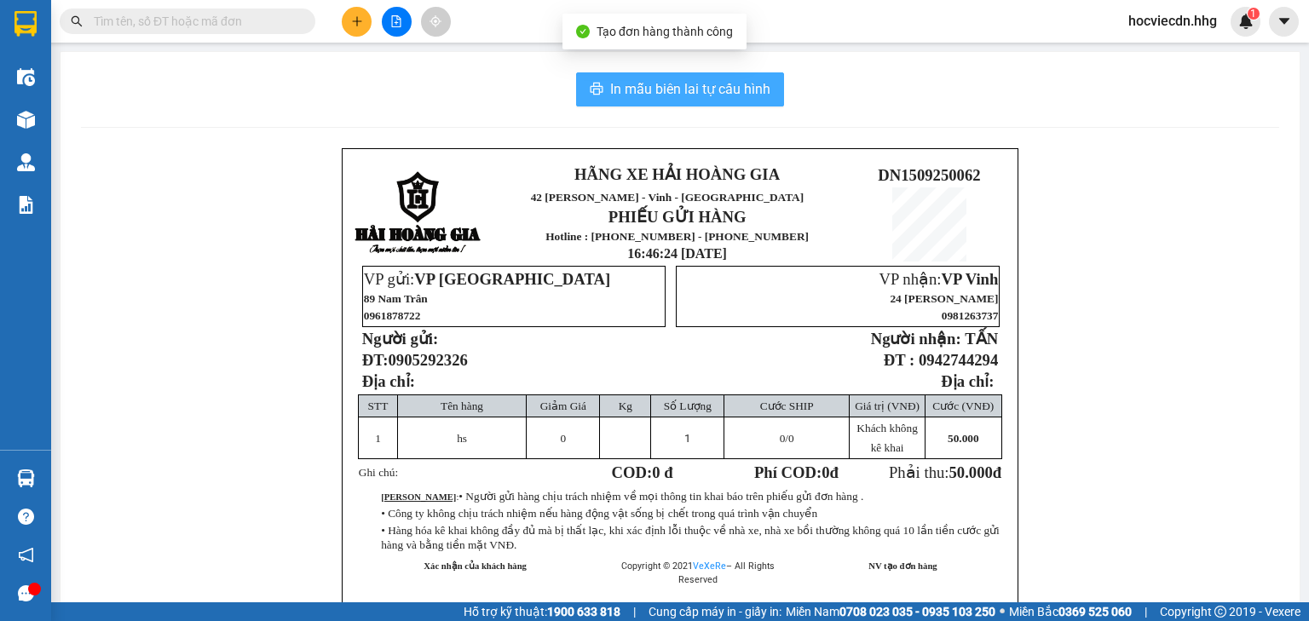
click at [672, 85] on span "In mẫu biên lai tự cấu hình" at bounding box center [690, 88] width 160 height 21
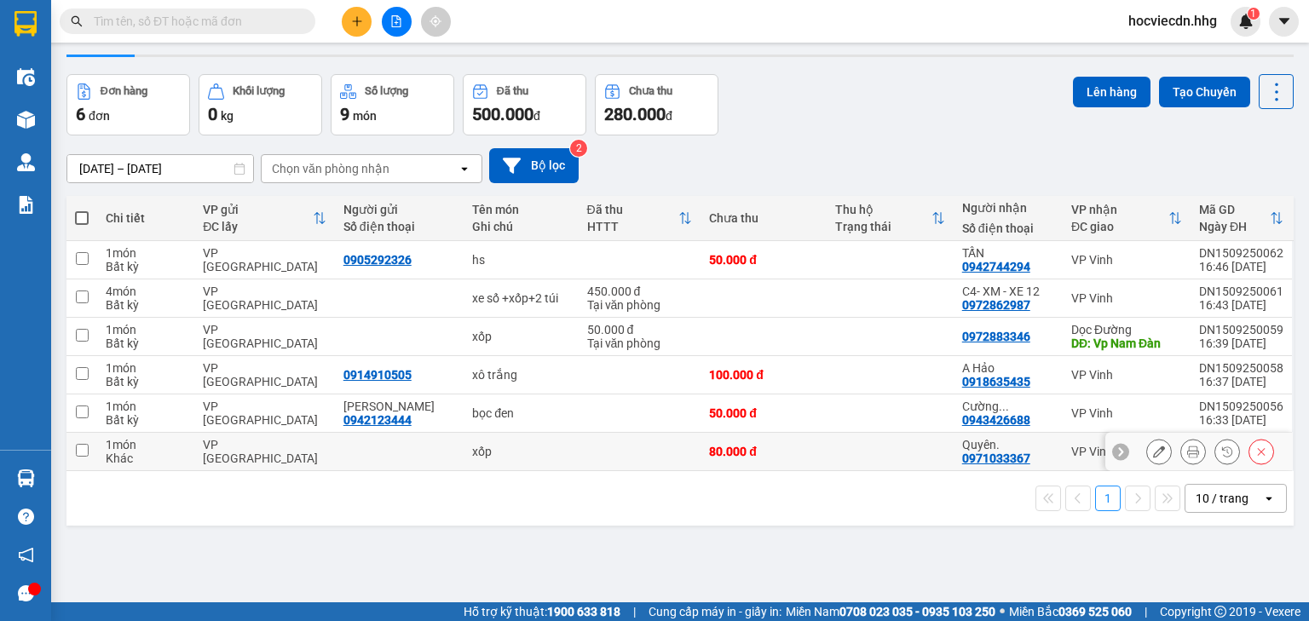
scroll to position [68, 0]
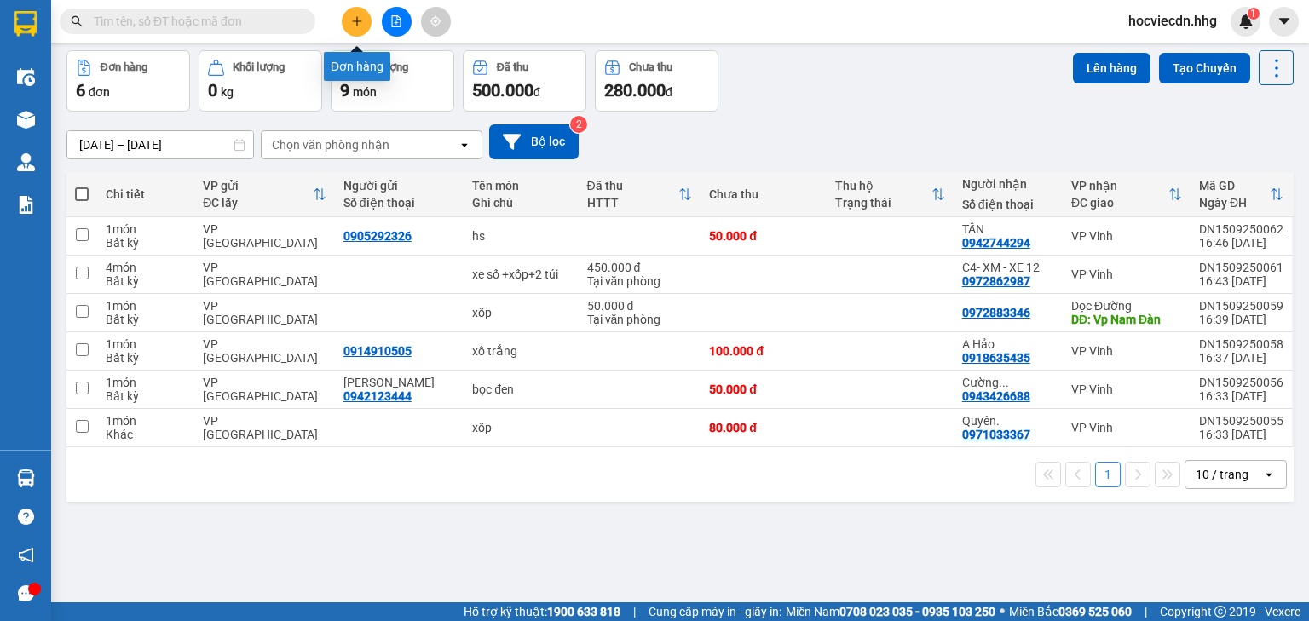
click at [361, 16] on icon "plus" at bounding box center [357, 21] width 12 height 12
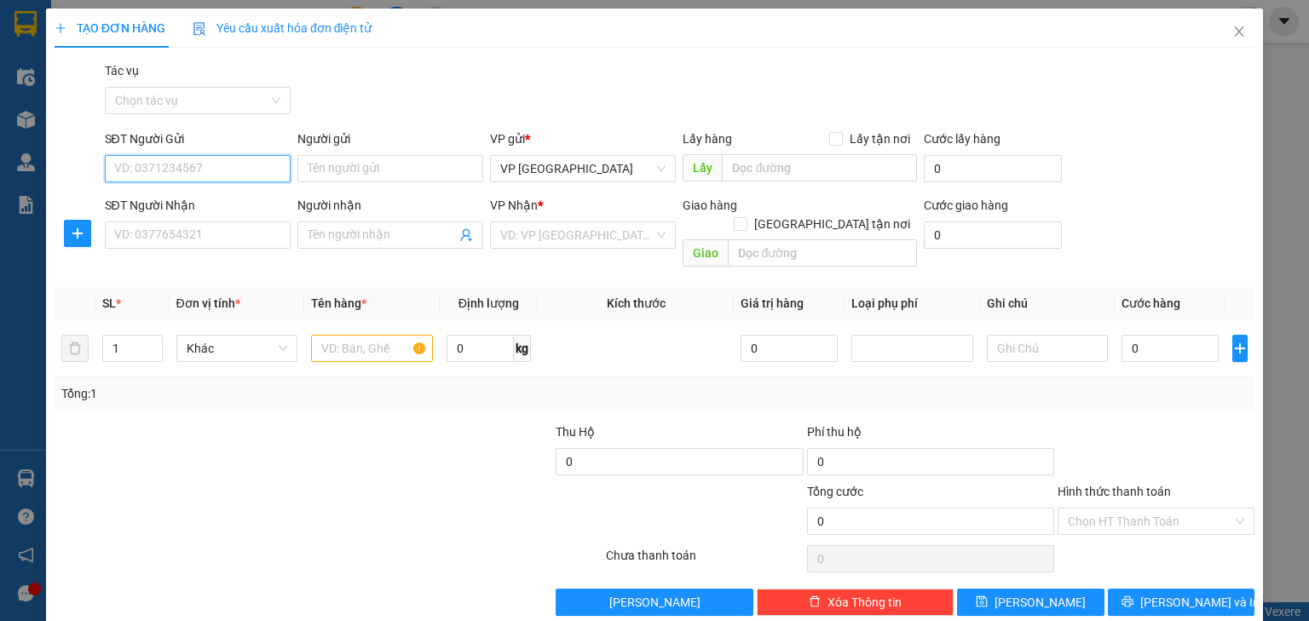
click at [224, 167] on input "SĐT Người Gửi" at bounding box center [198, 168] width 186 height 27
type input "0935212828"
click at [232, 203] on div "0935212828 - A Quế." at bounding box center [196, 202] width 164 height 19
type input "A Quế."
type input "0935212828"
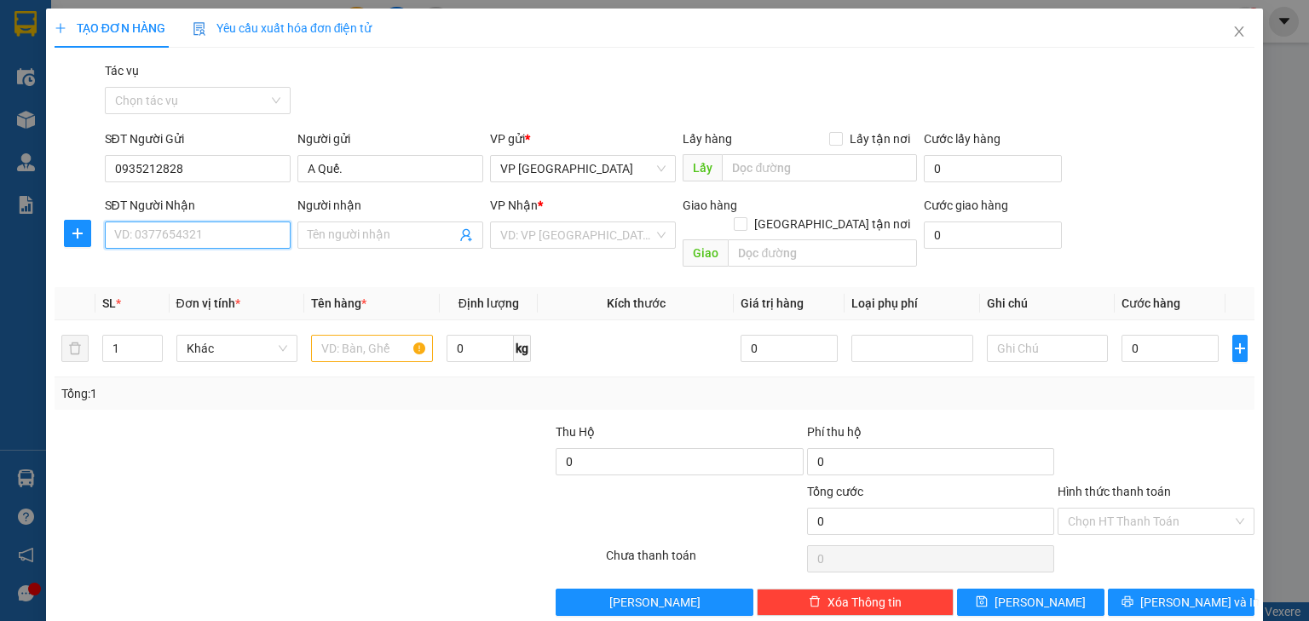
click at [229, 229] on input "SĐT Người Nhận" at bounding box center [198, 235] width 186 height 27
click at [243, 270] on div "0394628831 - [PERSON_NAME]." at bounding box center [199, 269] width 171 height 19
type input "0394628831"
type input "[PERSON_NAME]."
checkbox input "true"
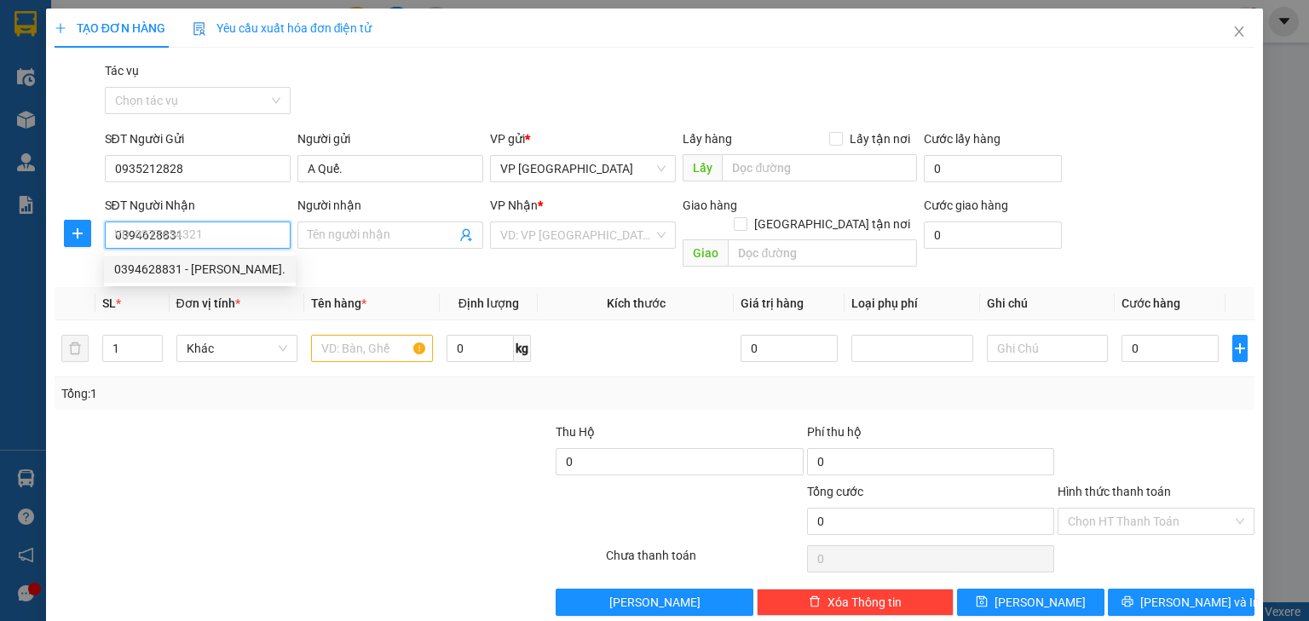
type input "Chung cư [GEOGRAPHIC_DATA]"
type input "20.000"
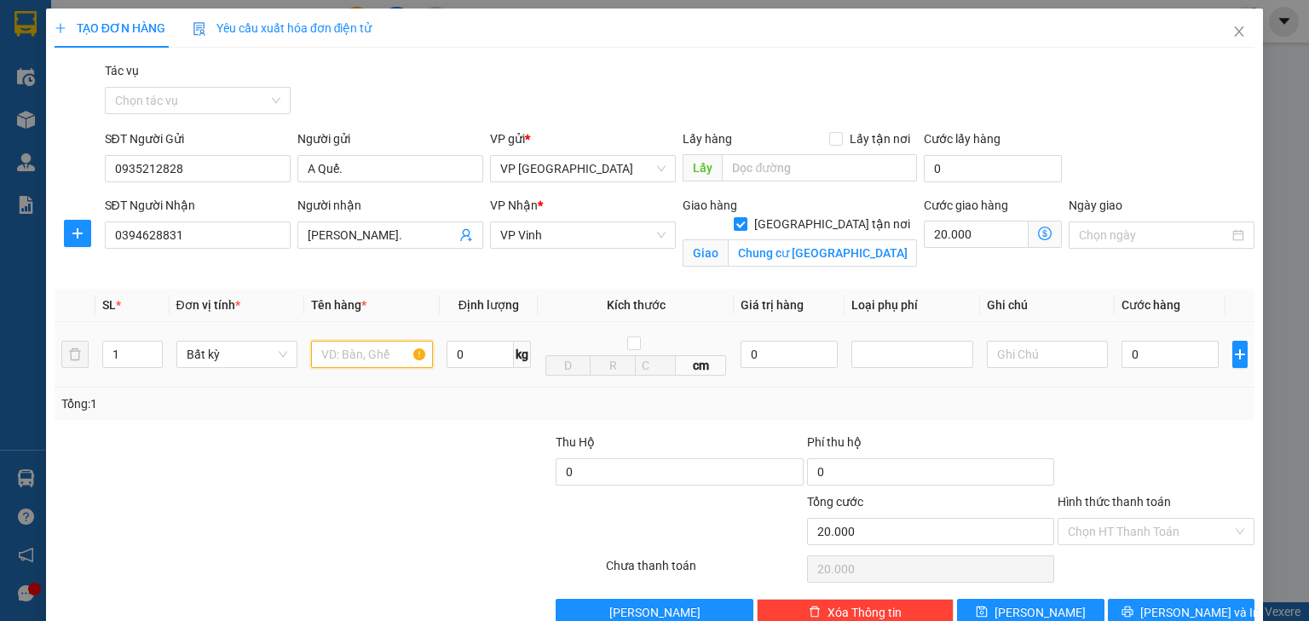
click at [378, 360] on input "text" at bounding box center [372, 354] width 122 height 27
type input "4"
type input "ct bọc"
click at [1128, 361] on input "0" at bounding box center [1169, 354] width 97 height 27
type input "4"
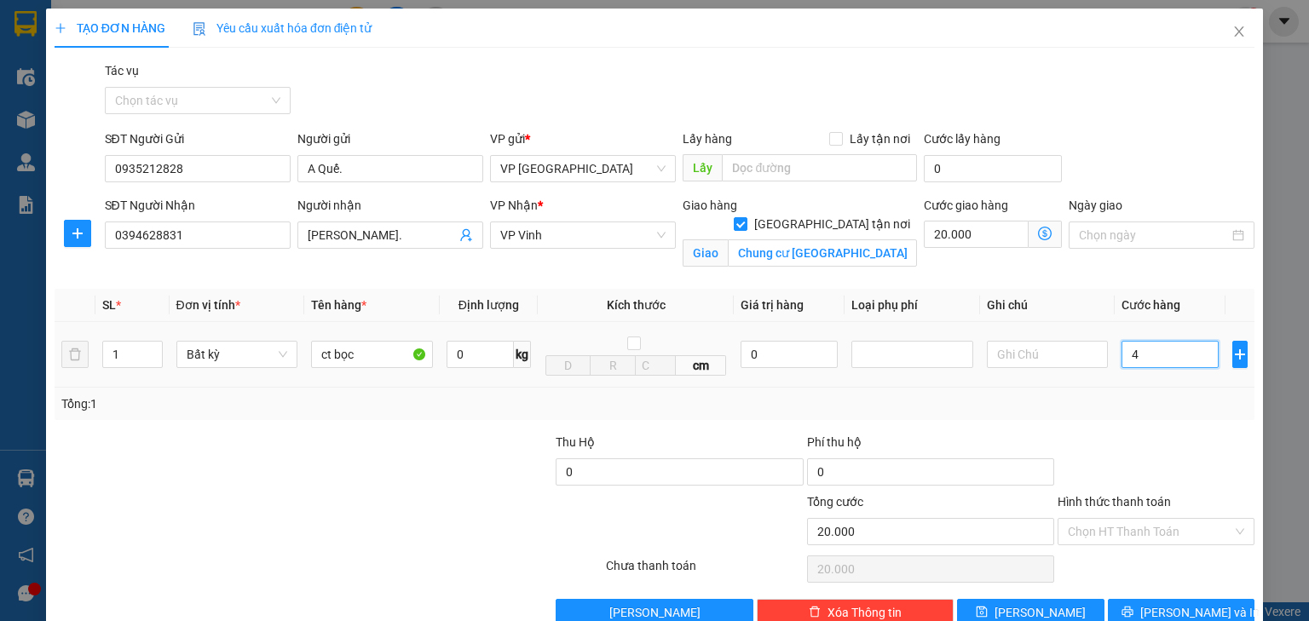
type input "20.004"
type input "40"
type input "20.040"
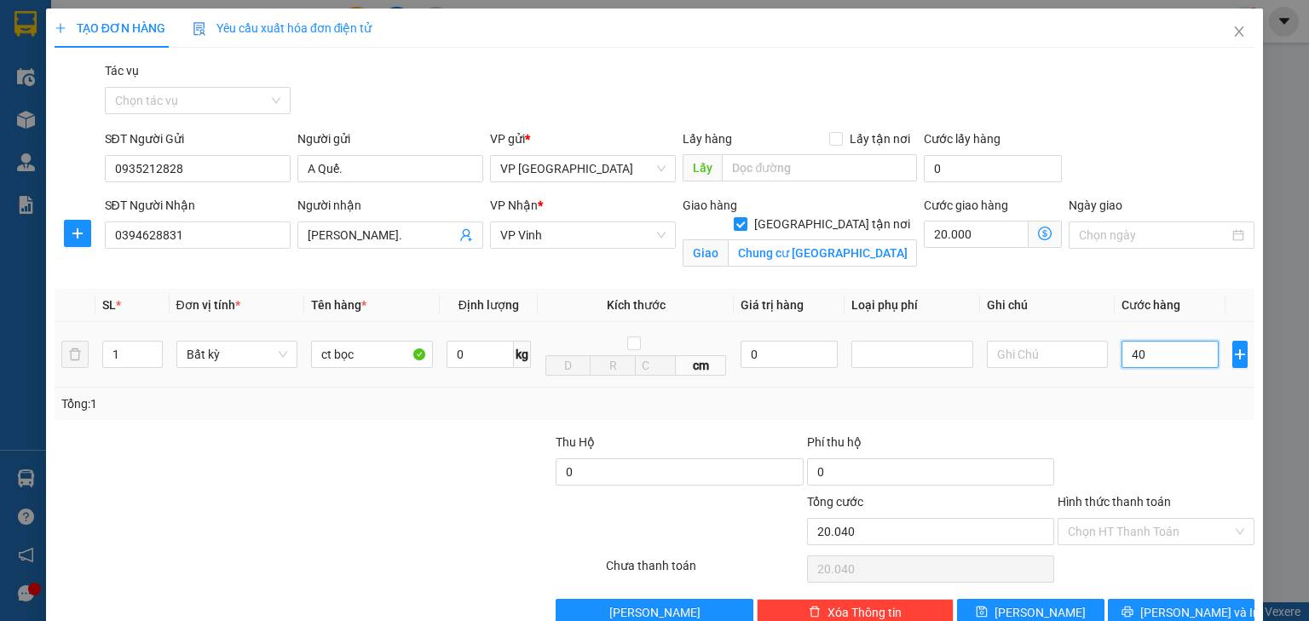
type input "400"
type input "20.400"
type input "4.000"
type input "24.000"
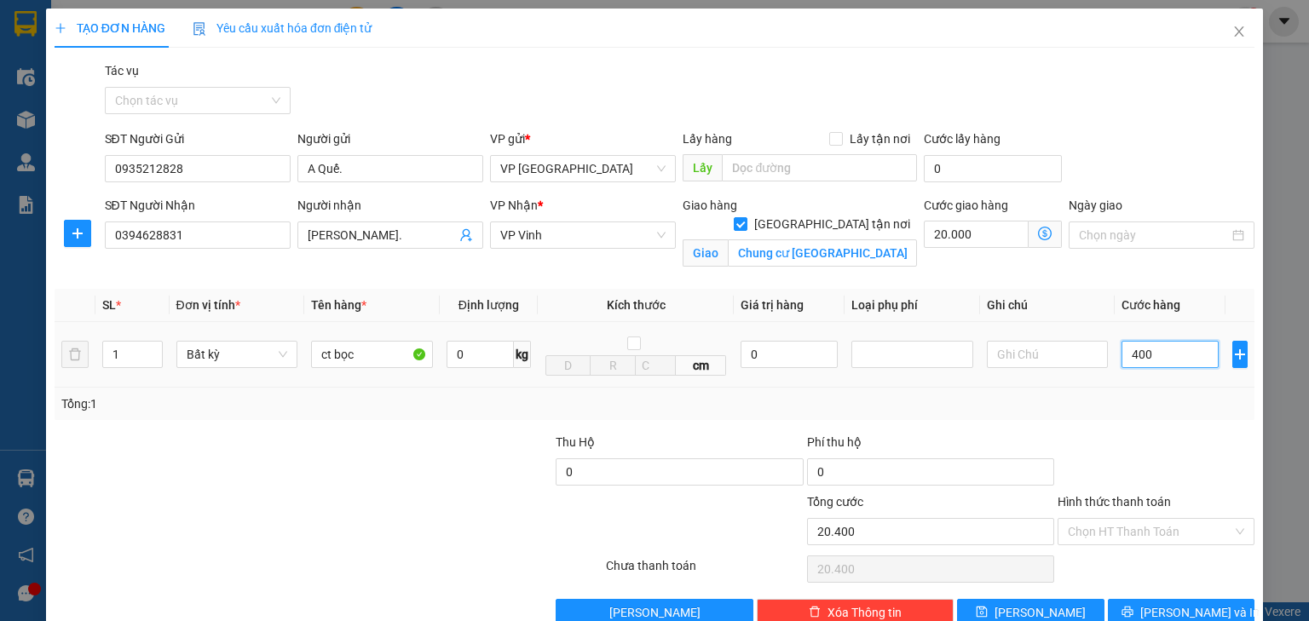
type input "24.000"
type input "40.000"
type input "60.000"
type input "40.000"
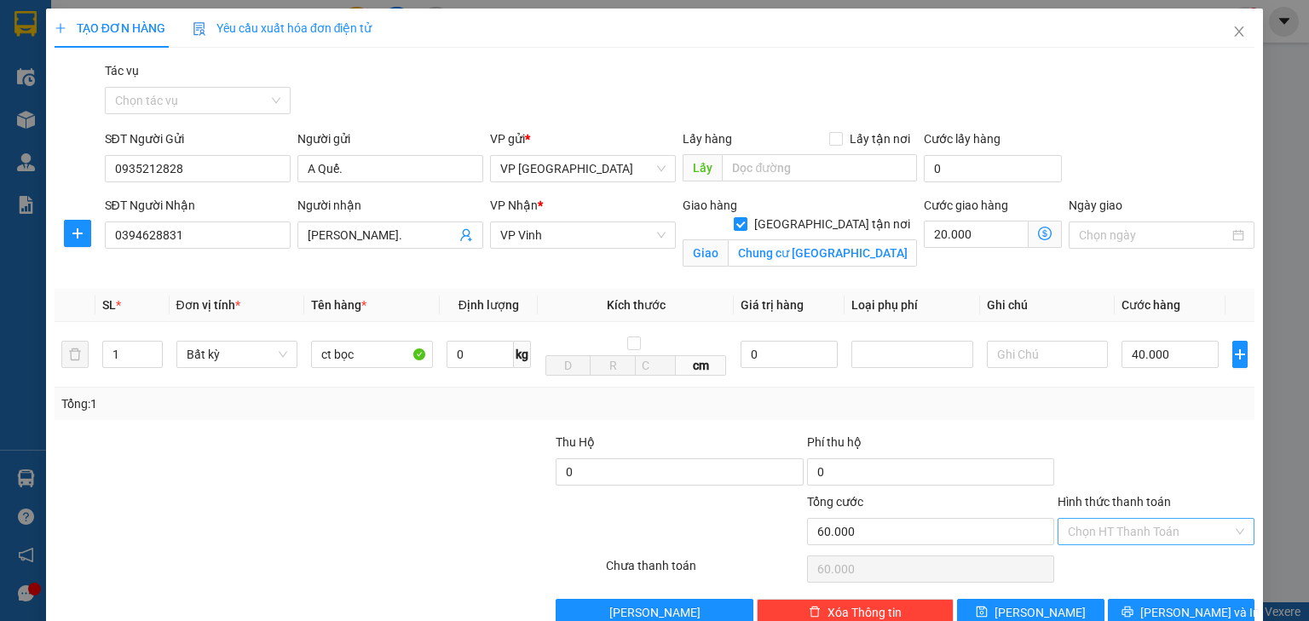
click at [1162, 525] on input "Hình thức thanh toán" at bounding box center [1150, 532] width 164 height 26
click at [1142, 434] on div "Tại văn phòng" at bounding box center [1147, 442] width 176 height 19
type input "0"
click at [1133, 607] on icon "printer" at bounding box center [1127, 612] width 12 height 12
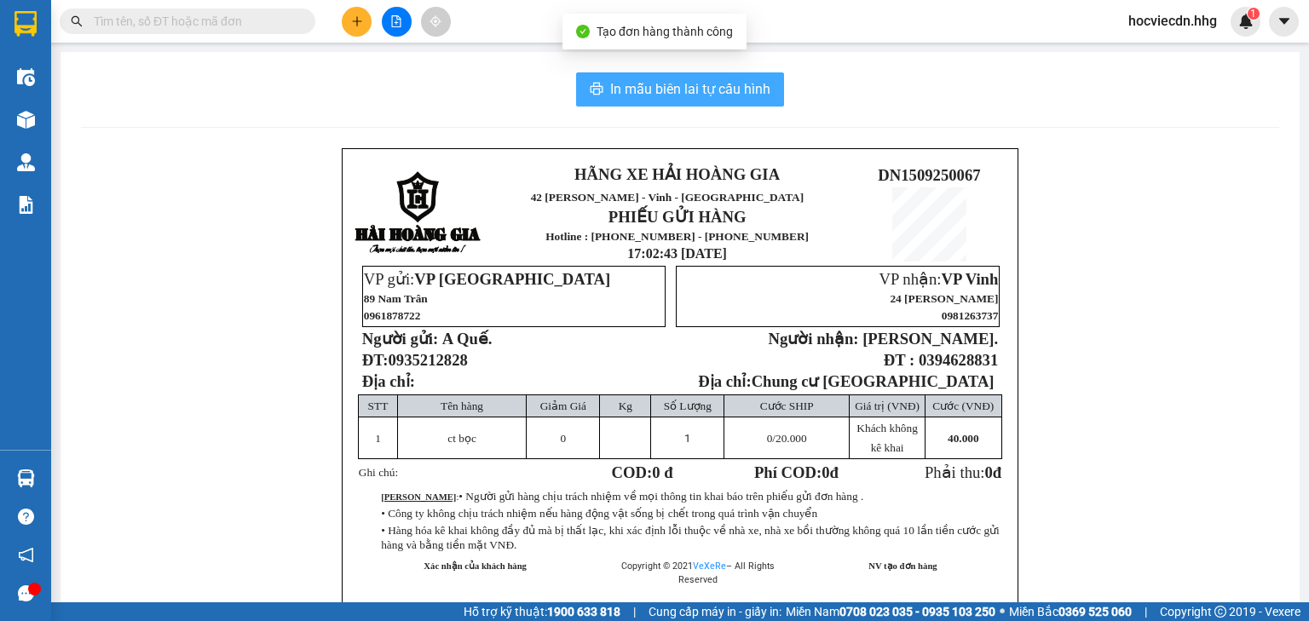
drag, startPoint x: 695, startPoint y: 99, endPoint x: 704, endPoint y: 103, distance: 10.3
click at [702, 102] on button "In mẫu biên lai tự cấu hình" at bounding box center [680, 89] width 208 height 34
click at [704, 103] on button "In mẫu biên lai tự cấu hình" at bounding box center [680, 89] width 208 height 34
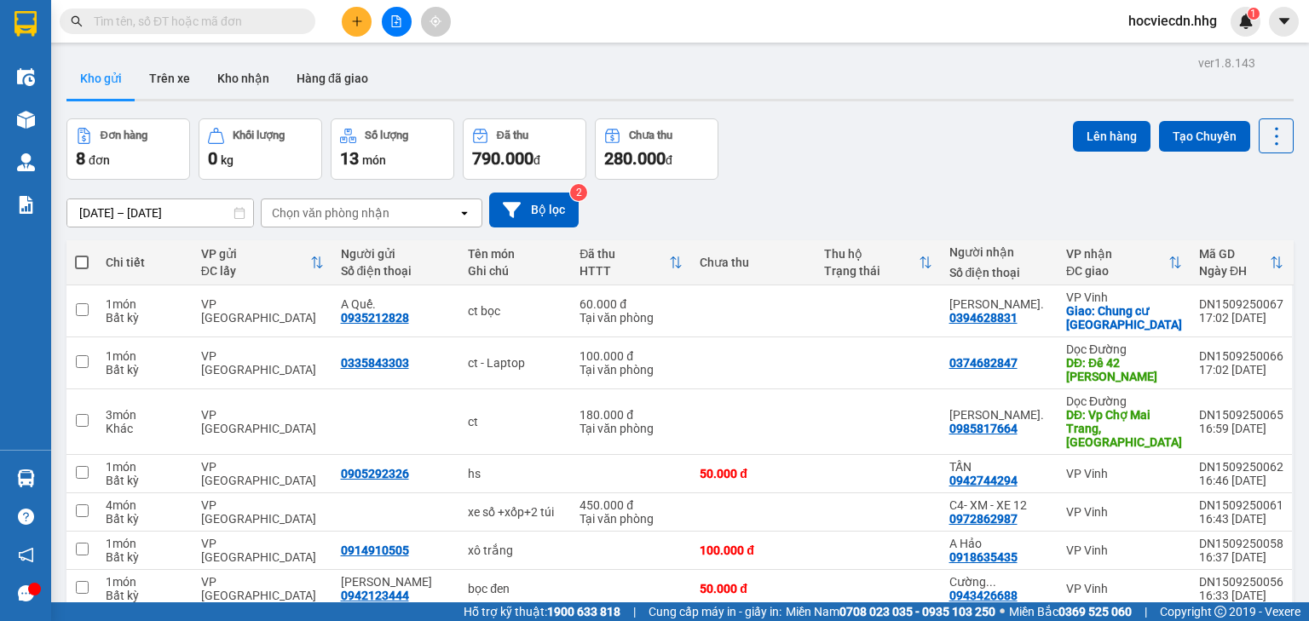
drag, startPoint x: 547, startPoint y: 172, endPoint x: 531, endPoint y: 179, distance: 17.6
click at [531, 179] on button "Đã thu 790.000 đ" at bounding box center [525, 148] width 124 height 61
click at [364, 21] on button at bounding box center [357, 22] width 30 height 30
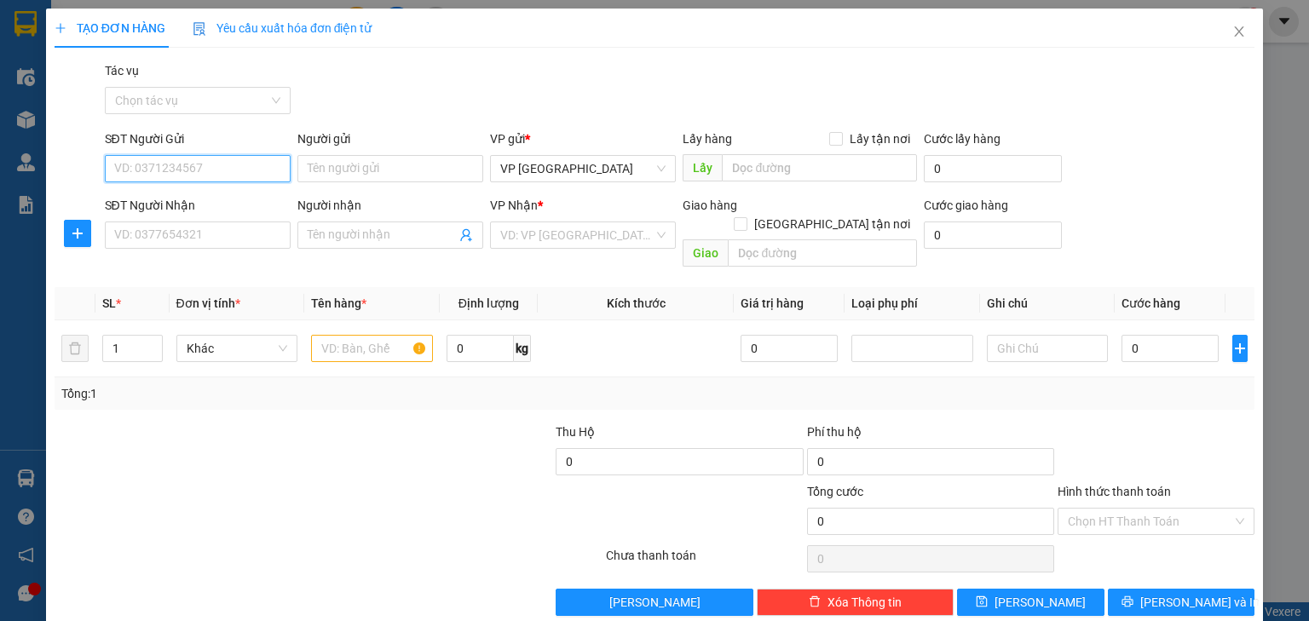
click at [232, 169] on input "SĐT Người Gửi" at bounding box center [198, 168] width 186 height 27
type input "0916847711"
click at [205, 201] on div "0916847711 - [GEOGRAPHIC_DATA]" at bounding box center [210, 202] width 192 height 19
type input "[GEOGRAPHIC_DATA]"
type input "0916847711"
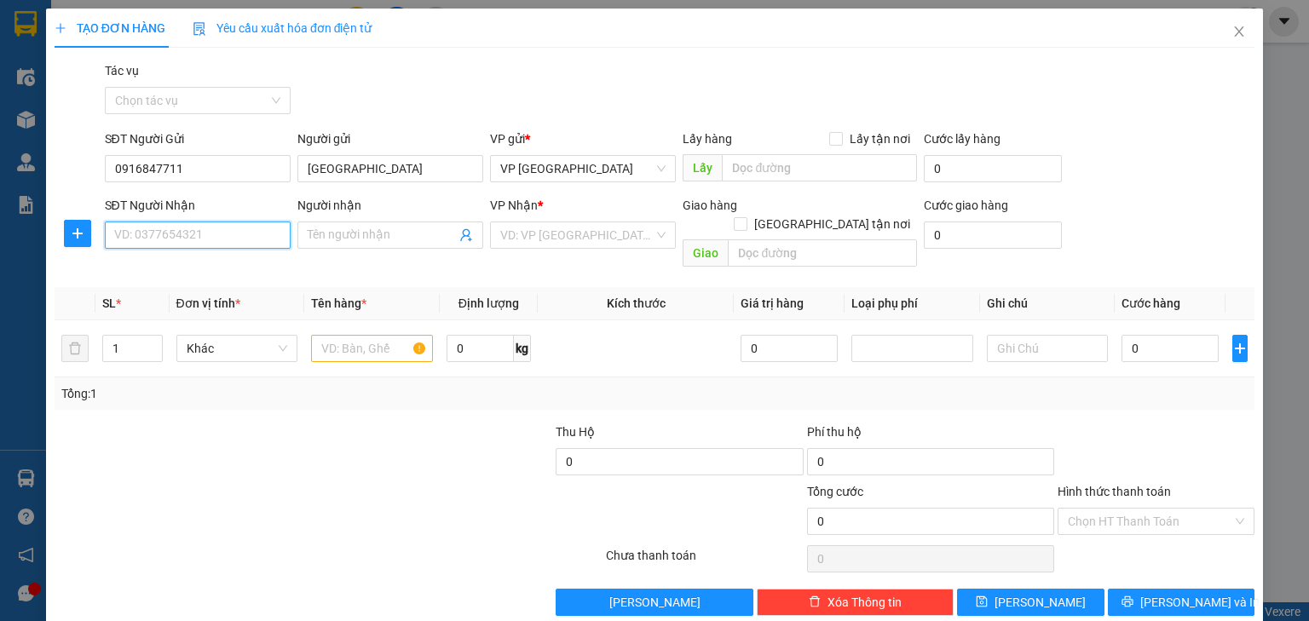
click at [224, 235] on input "SĐT Người Nhận" at bounding box center [198, 235] width 186 height 27
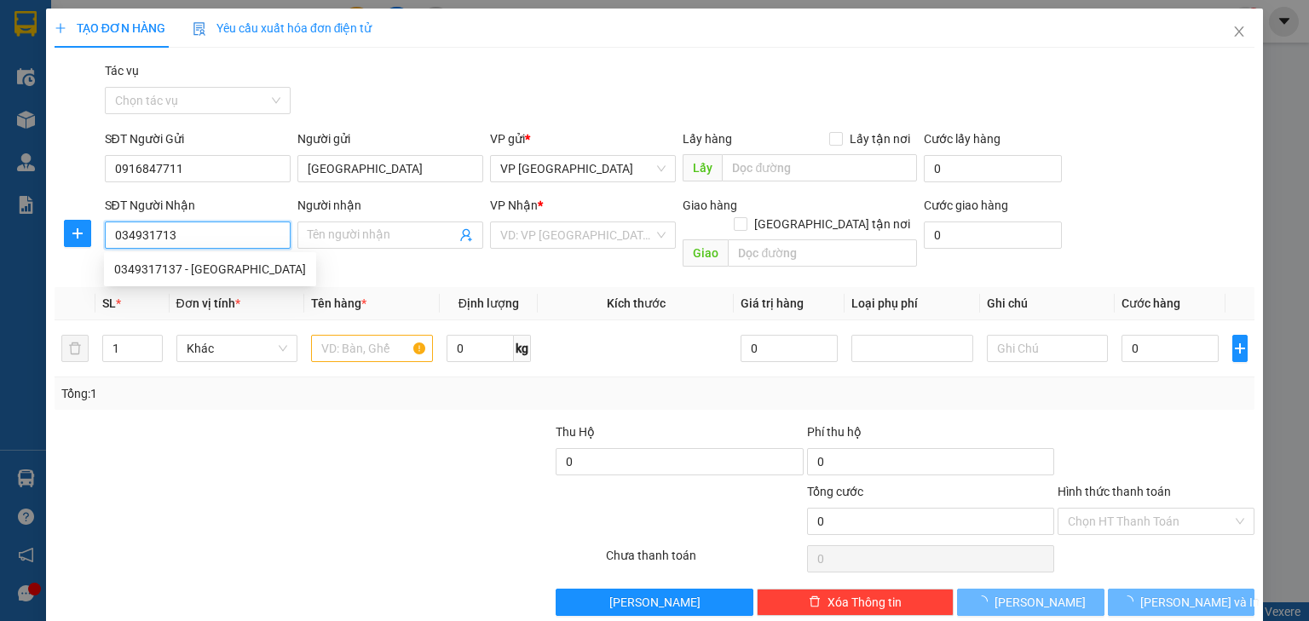
type input "0349317137"
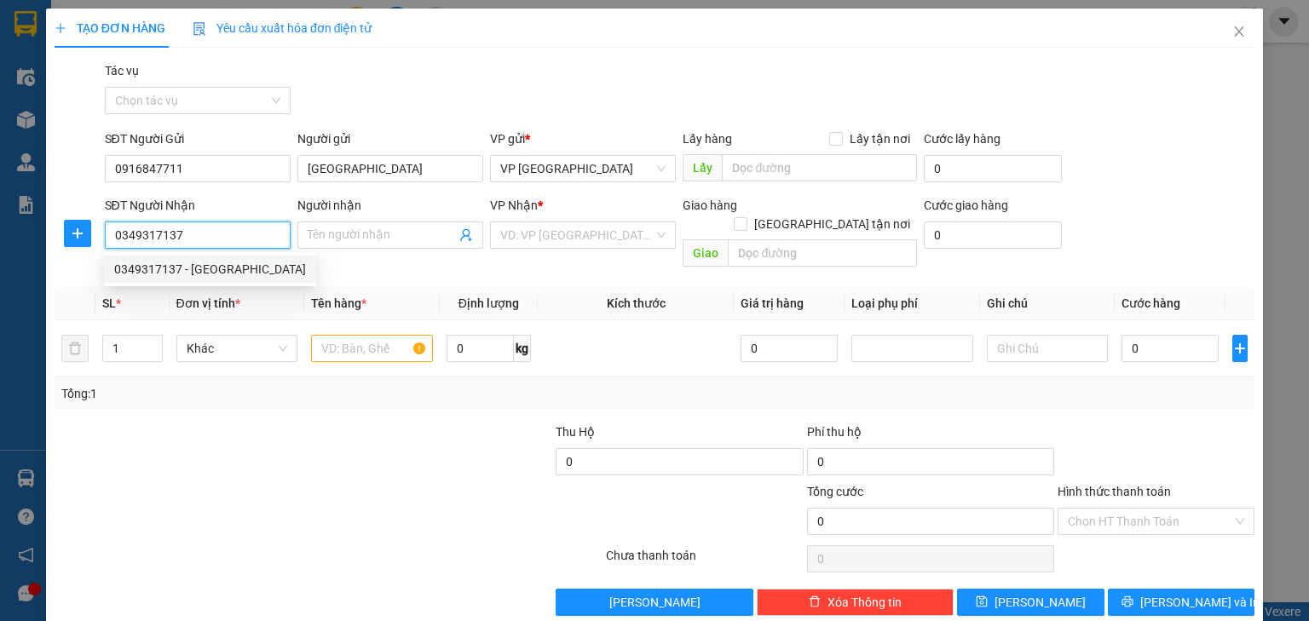
click at [232, 257] on div "0349317137 - [GEOGRAPHIC_DATA]" at bounding box center [210, 269] width 212 height 27
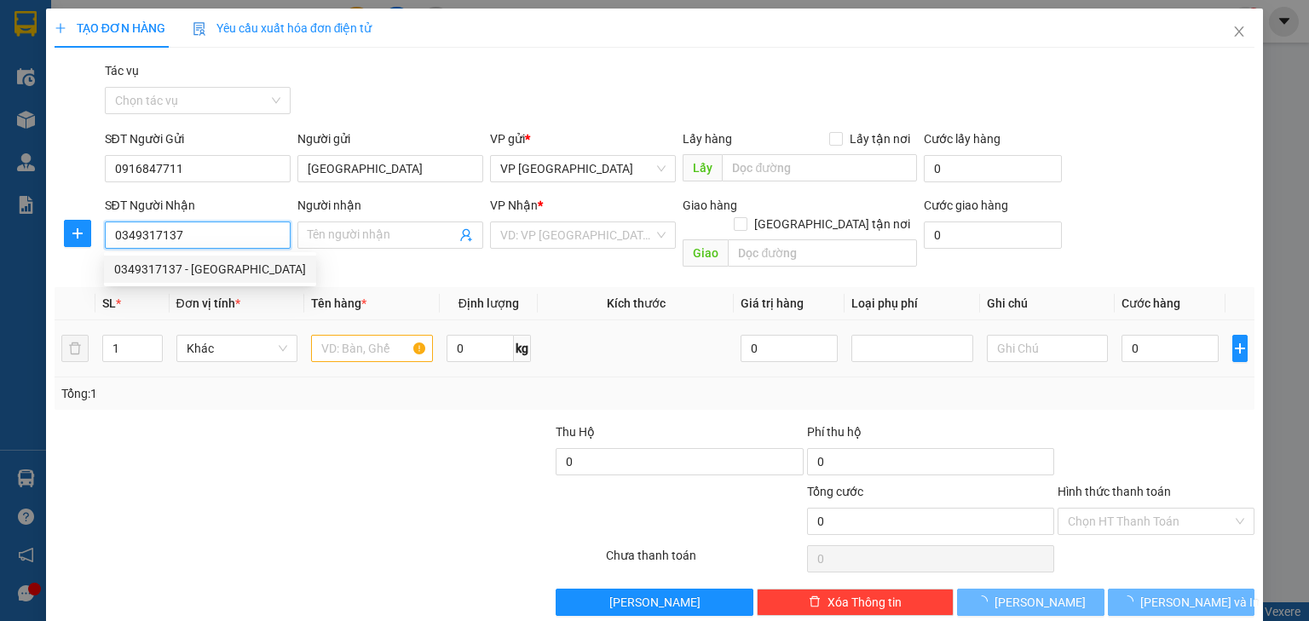
type input "Minh"
type input "0349317137"
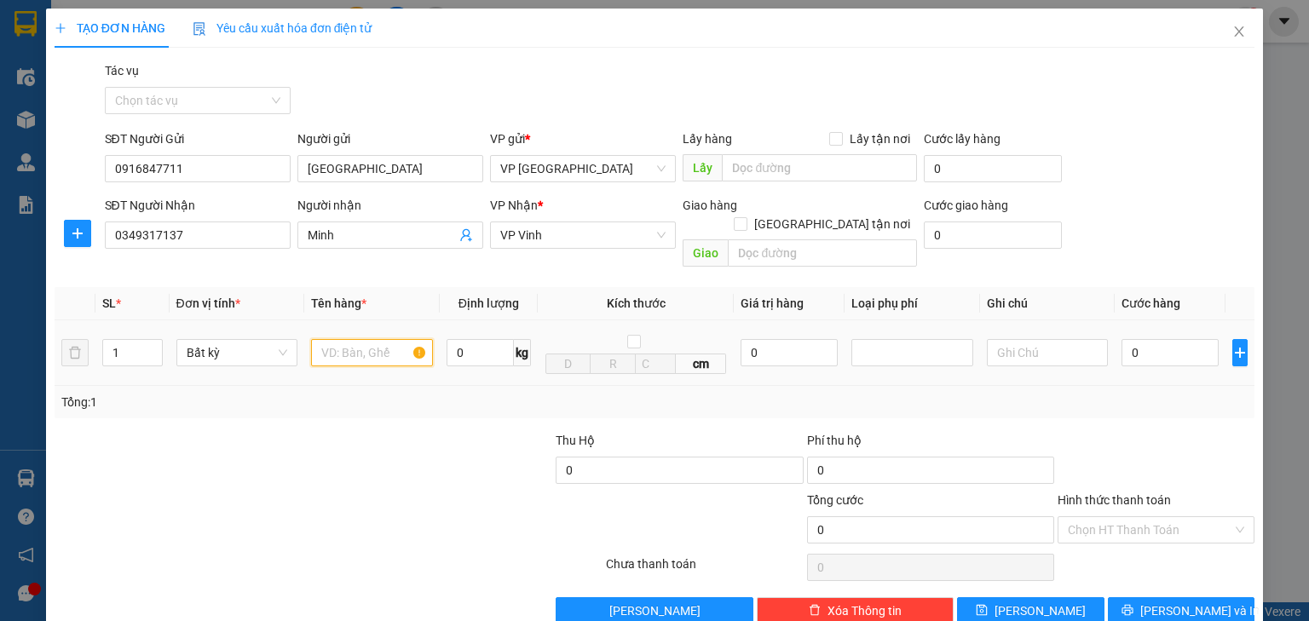
click at [364, 339] on input "text" at bounding box center [372, 352] width 122 height 27
type input "ct"
click at [1144, 339] on input "0" at bounding box center [1169, 352] width 97 height 27
type input "5"
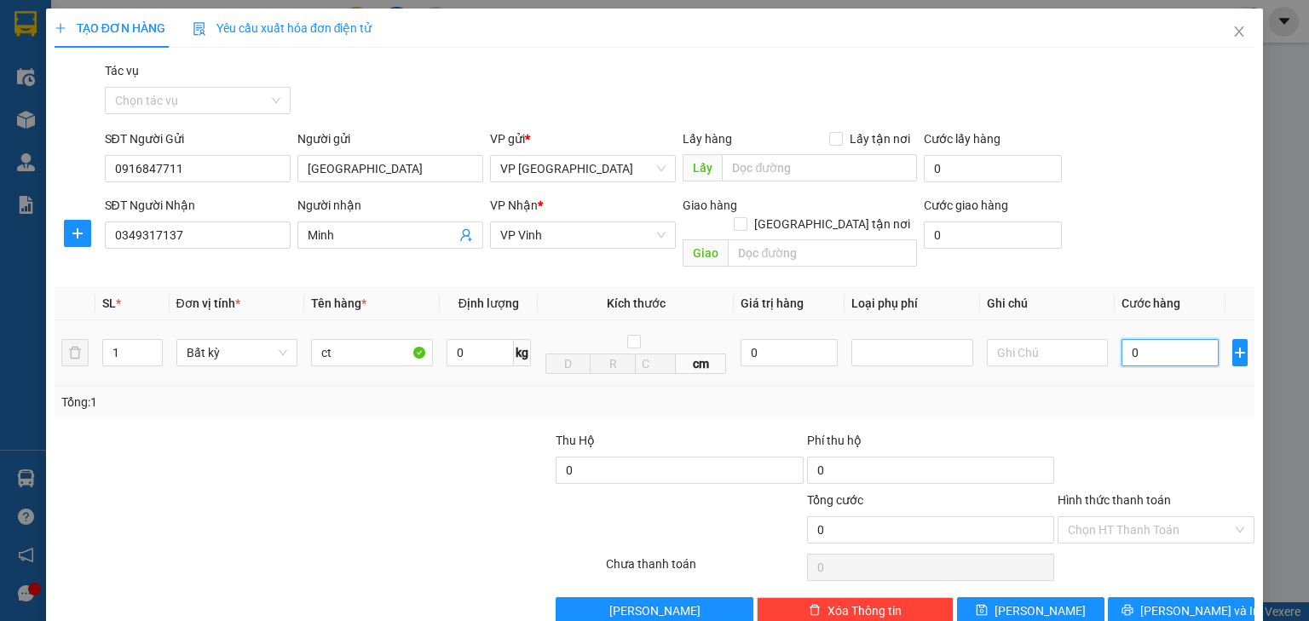
type input "5"
type input "50"
type input "500"
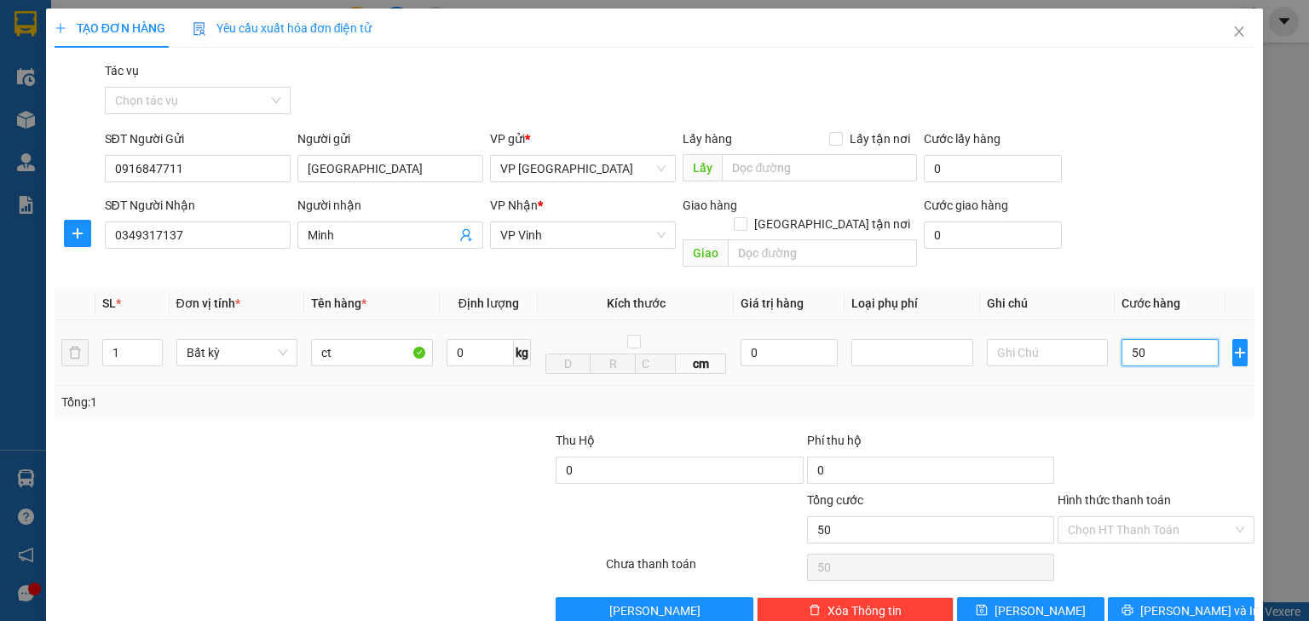
type input "500"
type input "5.000"
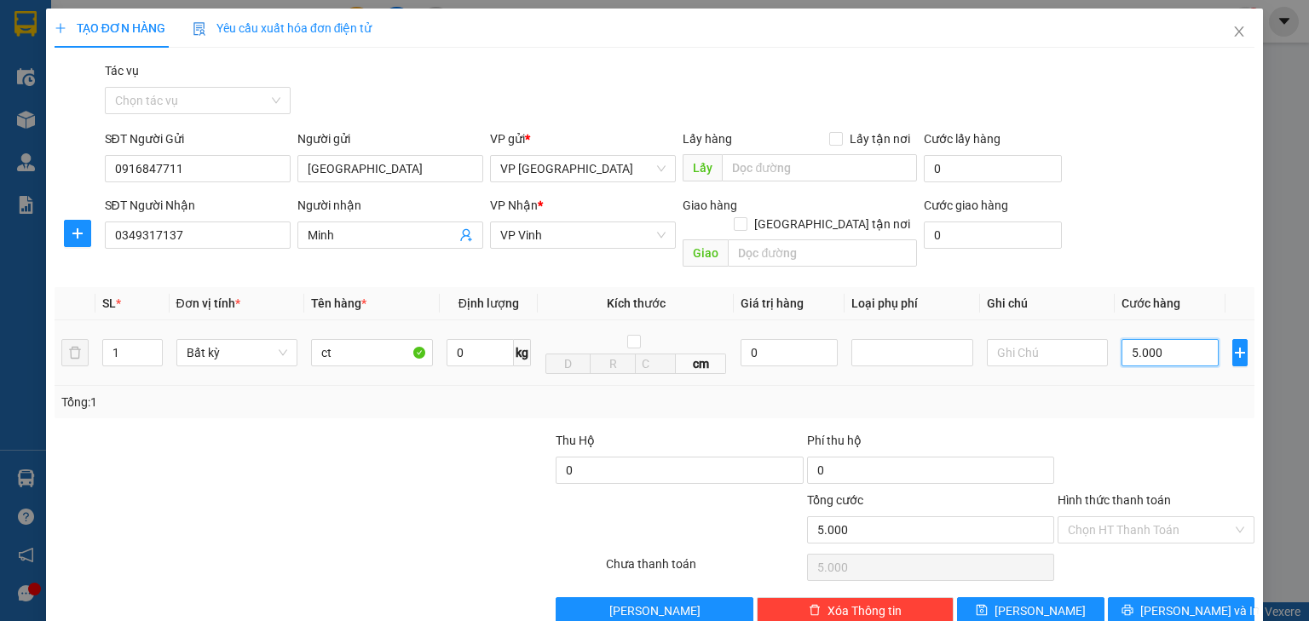
type input "50.000"
click at [1175, 517] on input "Hình thức thanh toán" at bounding box center [1150, 530] width 164 height 26
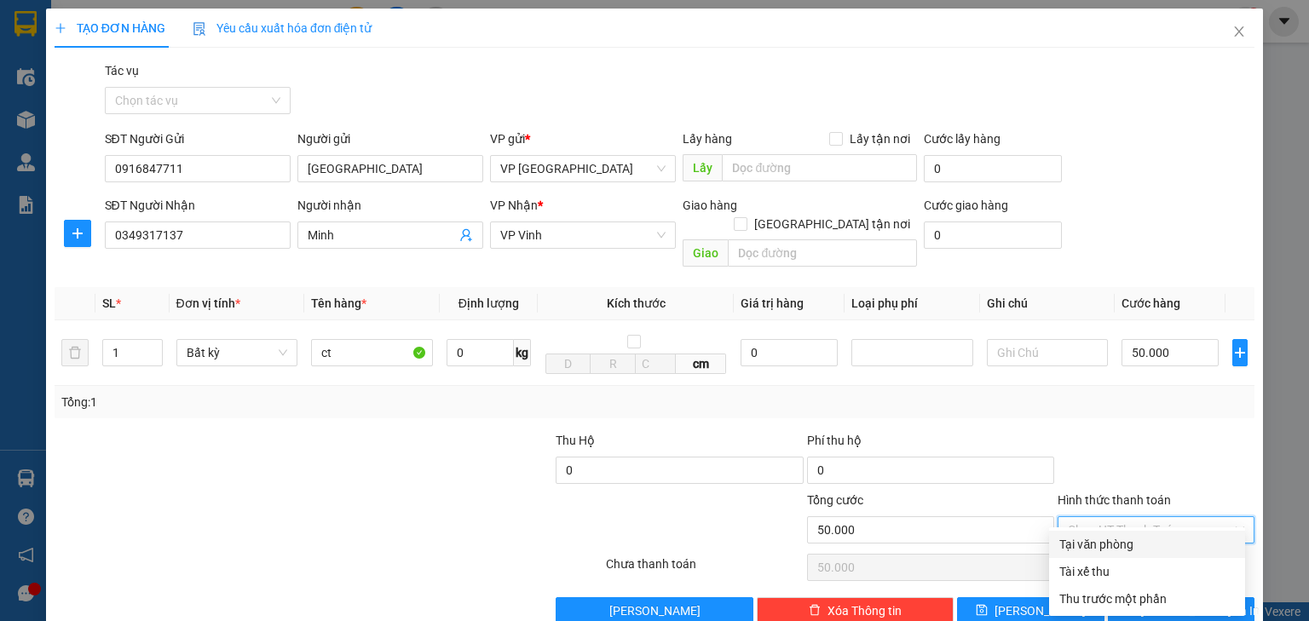
click at [1149, 542] on div "Tại văn phòng" at bounding box center [1147, 544] width 176 height 19
type input "0"
click at [1135, 597] on button "[PERSON_NAME] và In" at bounding box center [1181, 610] width 147 height 27
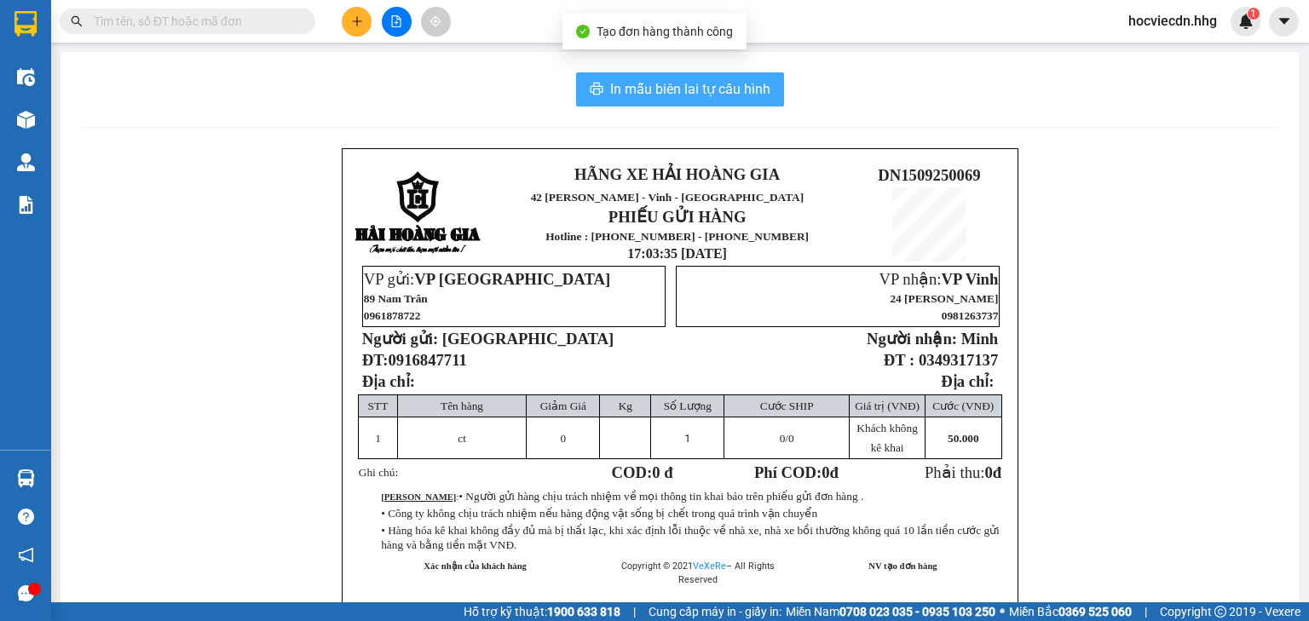
click at [706, 85] on span "In mẫu biên lai tự cấu hình" at bounding box center [690, 88] width 160 height 21
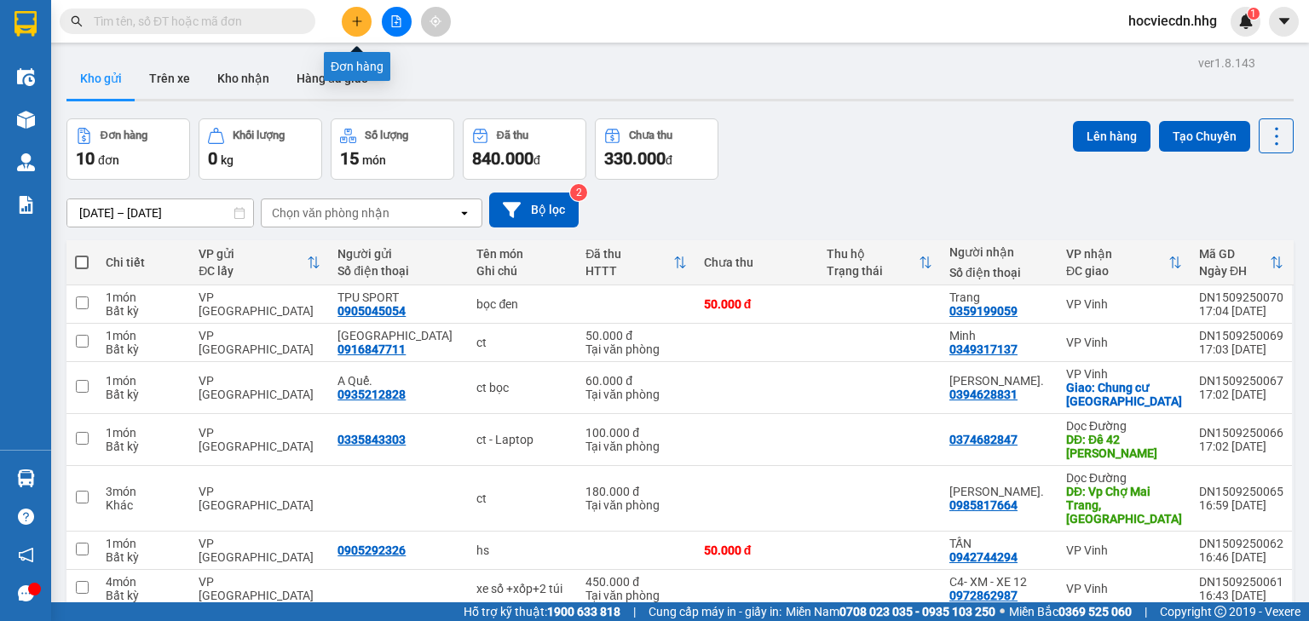
click at [360, 20] on icon "plus" at bounding box center [357, 21] width 12 height 12
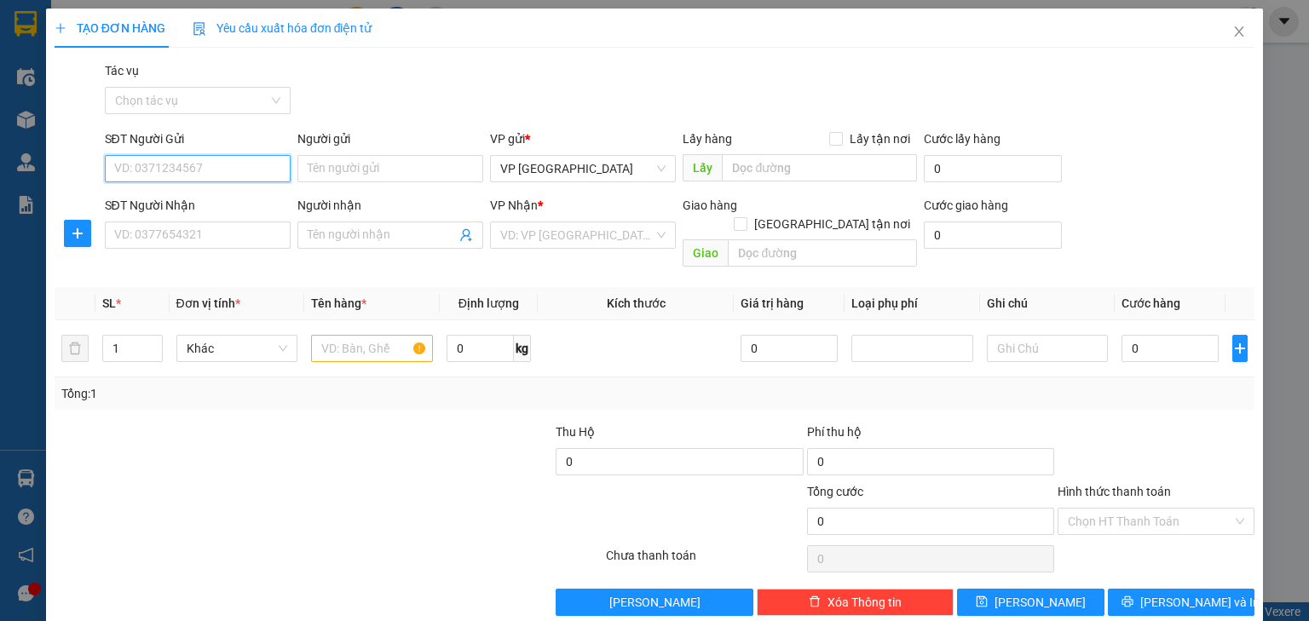
click at [230, 167] on input "SĐT Người Gửi" at bounding box center [198, 168] width 186 height 27
click at [189, 225] on input "SĐT Người Nhận" at bounding box center [198, 235] width 186 height 27
click at [222, 239] on input "SĐT Người Nhận" at bounding box center [198, 235] width 186 height 27
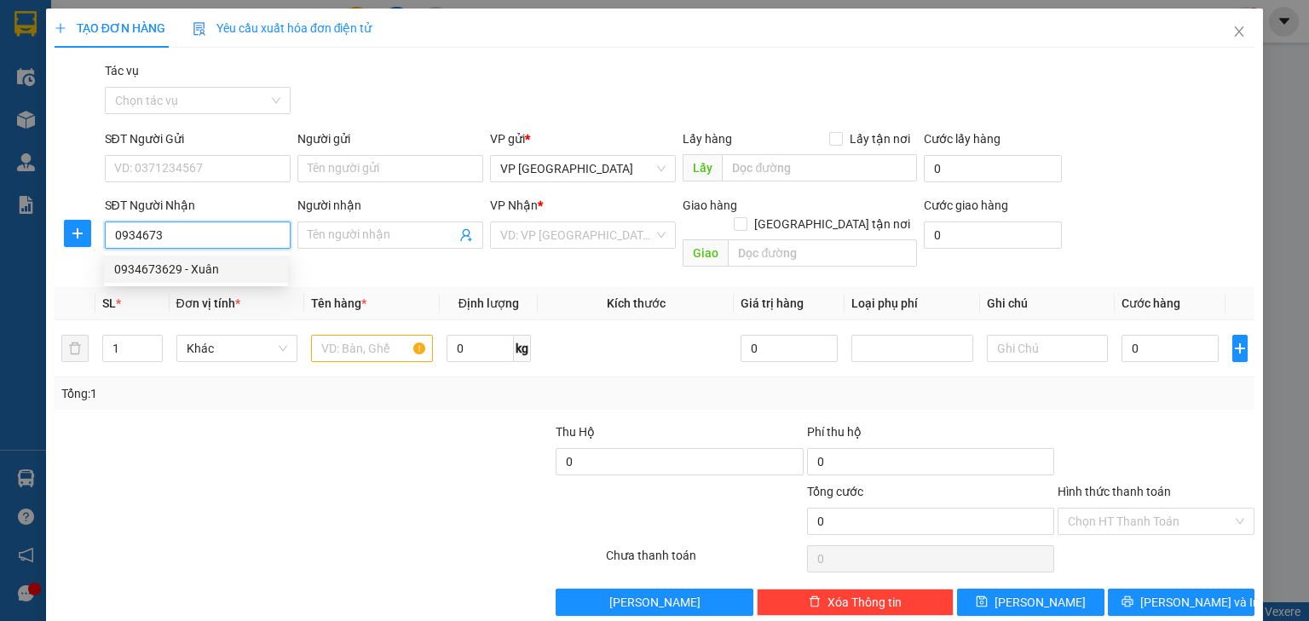
click at [220, 278] on div "0934673629 - Xuân" at bounding box center [196, 269] width 164 height 19
type input "0934673629"
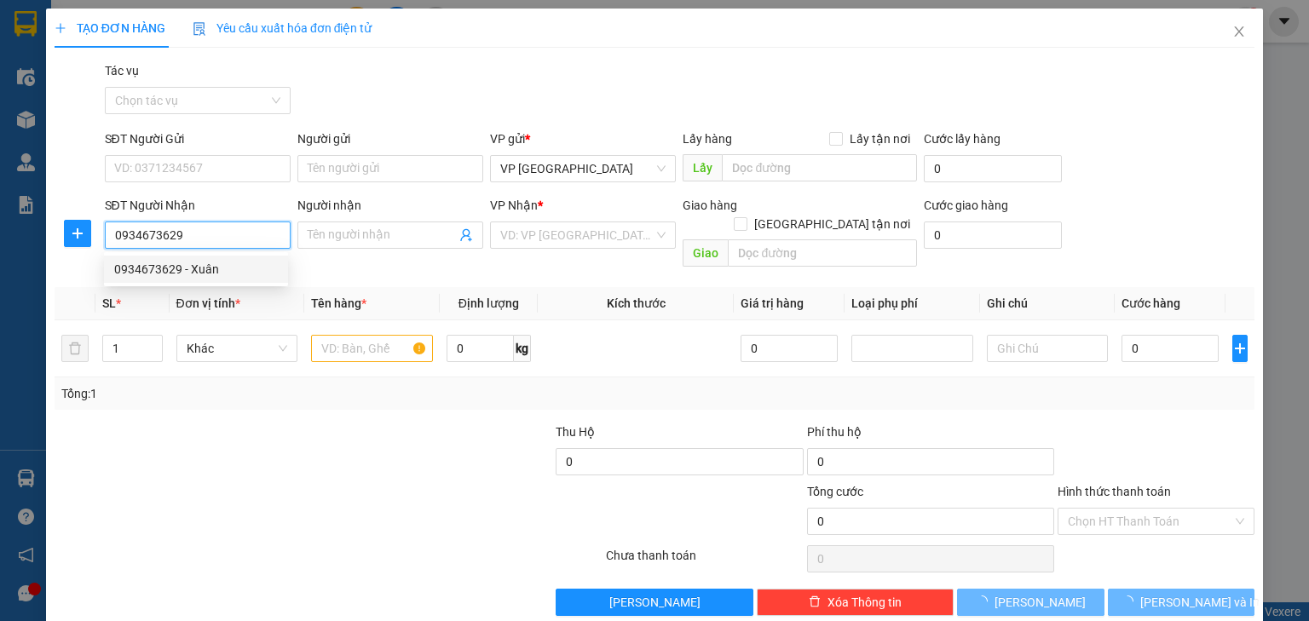
type input "Xuân"
type input "VP [GEOGRAPHIC_DATA]"
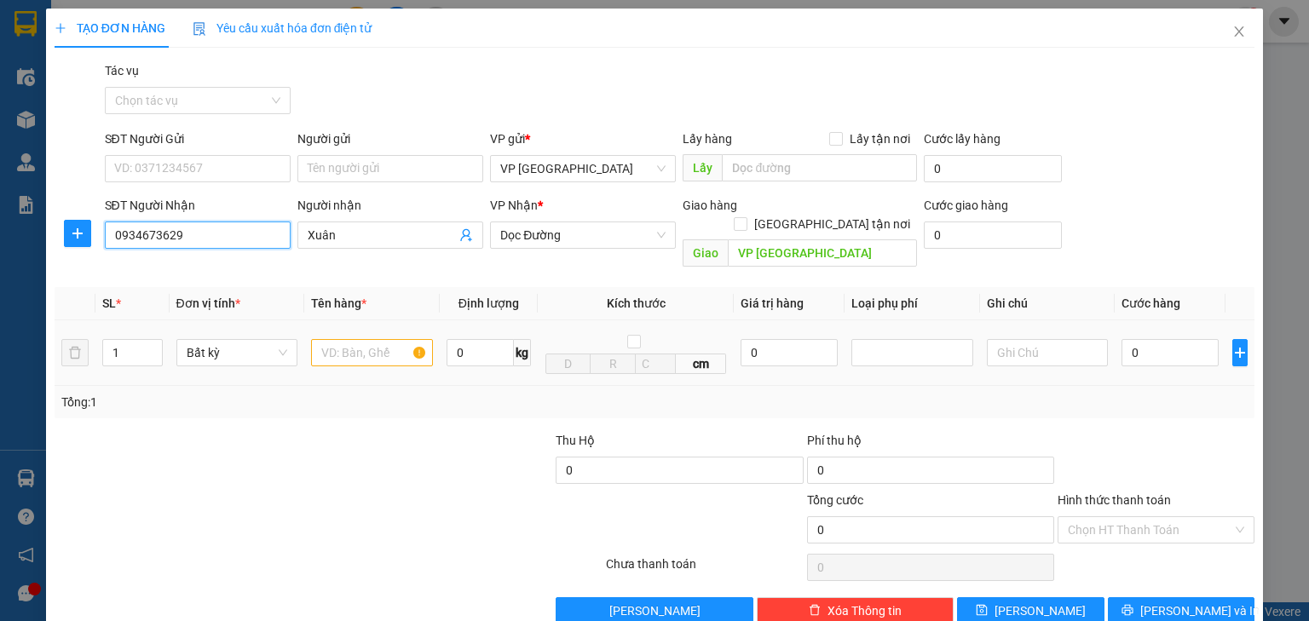
type input "0934673629"
click at [394, 340] on input "text" at bounding box center [372, 352] width 122 height 27
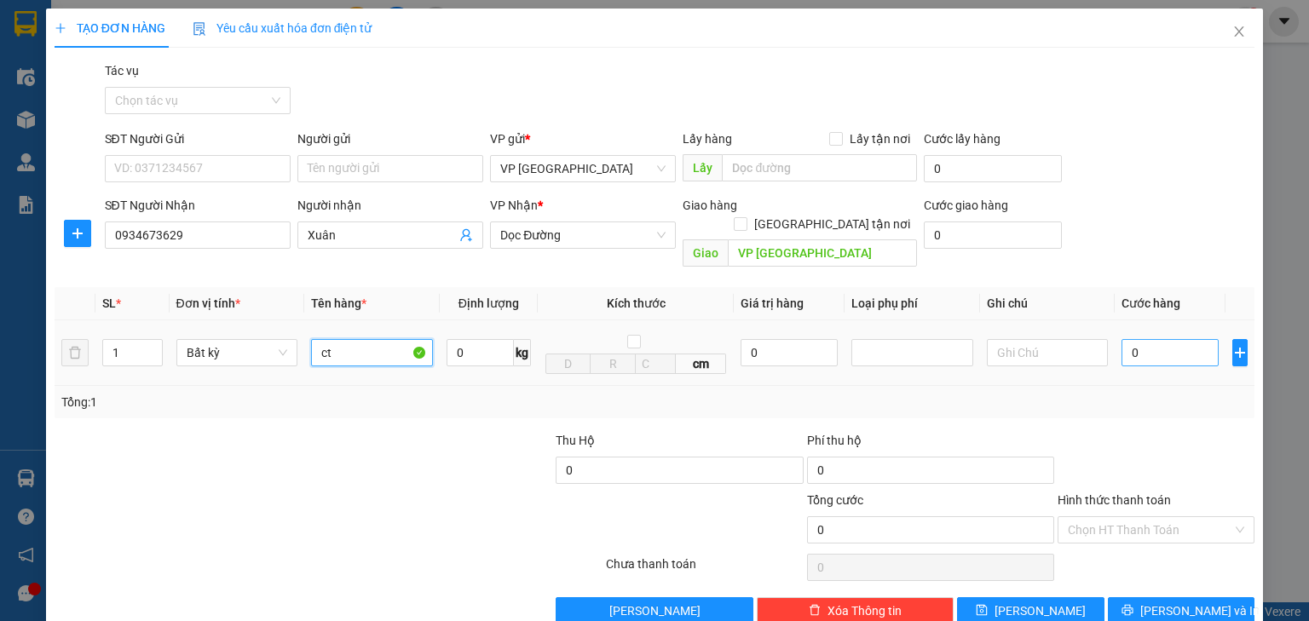
type input "ct"
click at [1146, 339] on input "0" at bounding box center [1169, 352] width 97 height 27
type input "5"
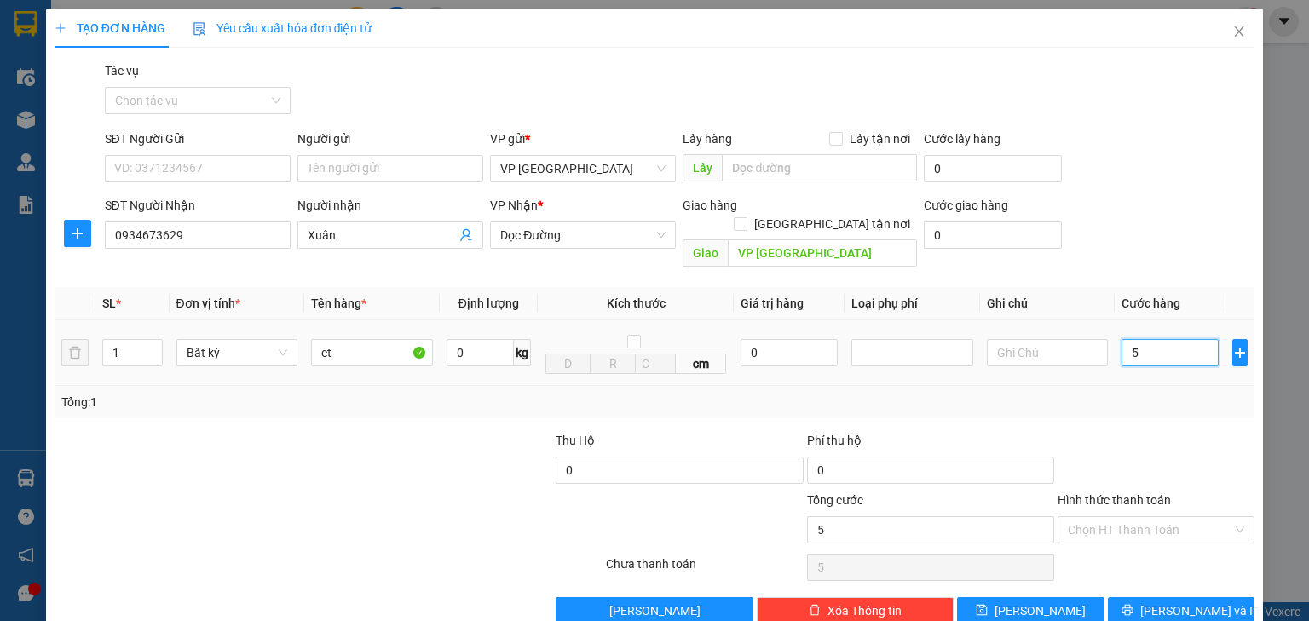
type input "50"
type input "500"
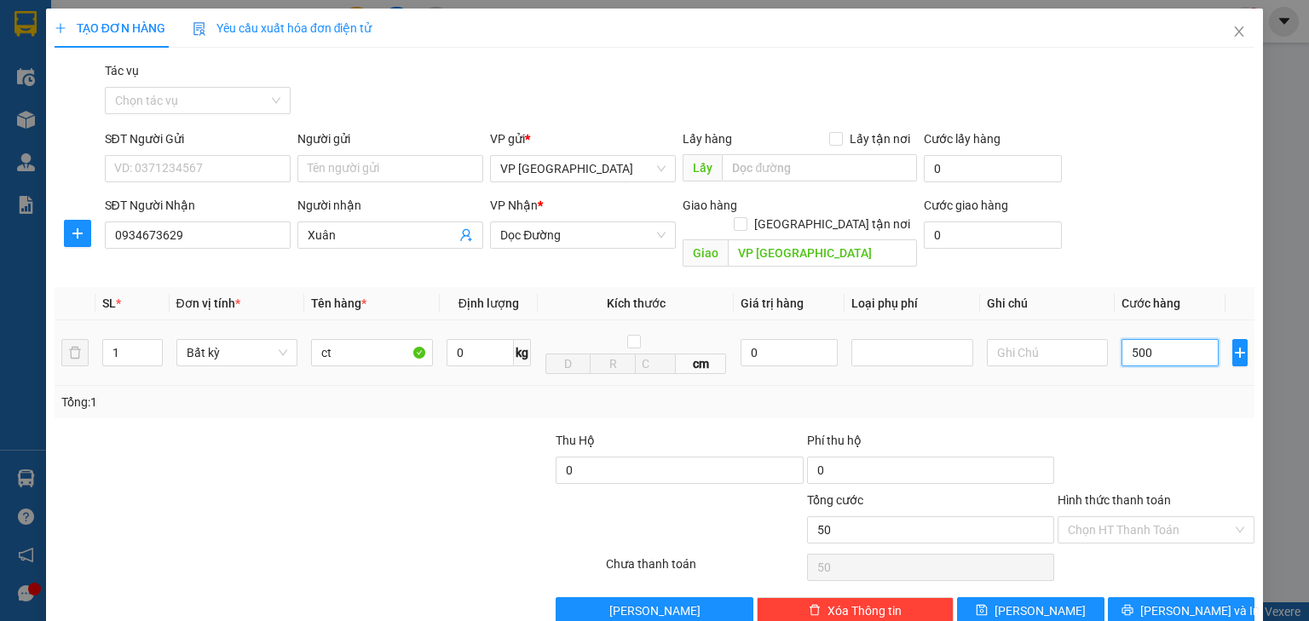
type input "500"
type input "5.000"
type input "50.000"
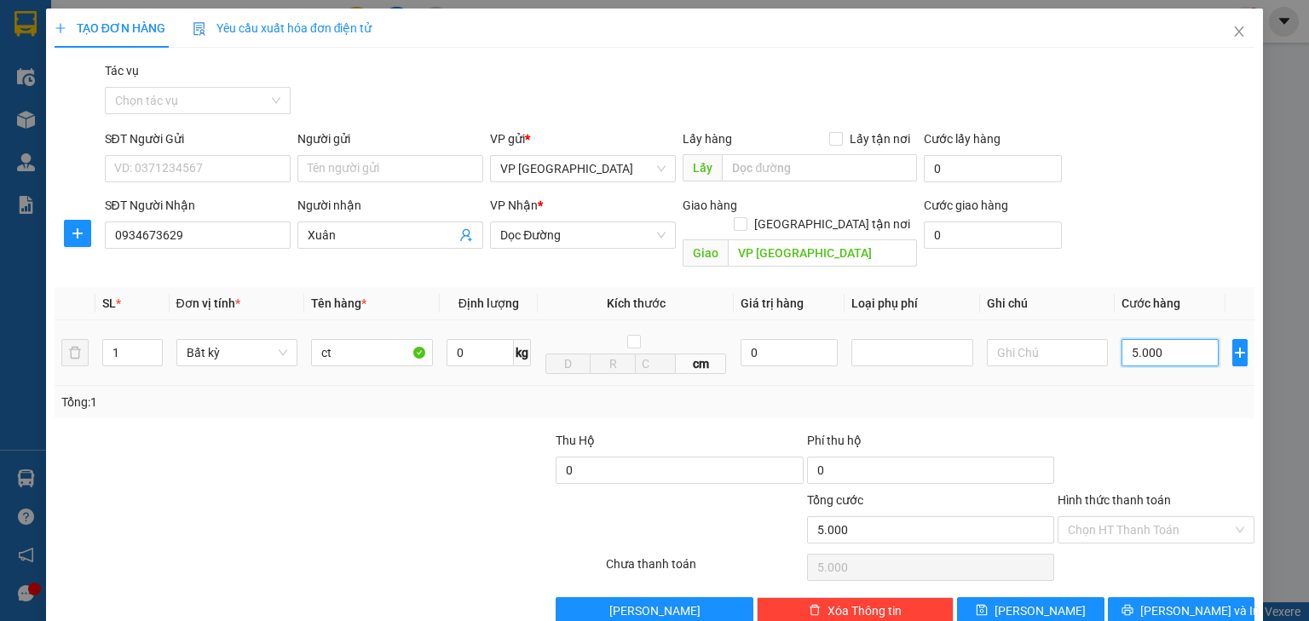
type input "50.000"
click at [1135, 597] on button "[PERSON_NAME] và In" at bounding box center [1181, 610] width 147 height 27
click at [1166, 602] on span "[PERSON_NAME] và In" at bounding box center [1199, 611] width 119 height 19
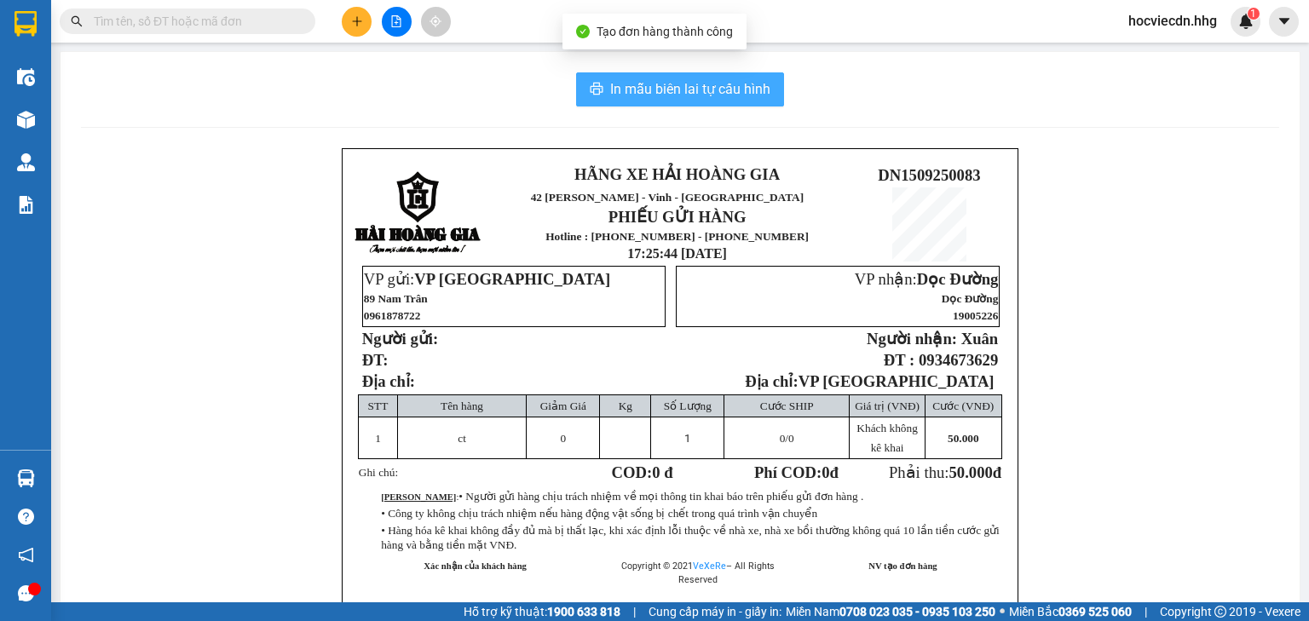
click at [723, 94] on span "In mẫu biên lai tự cấu hình" at bounding box center [690, 88] width 160 height 21
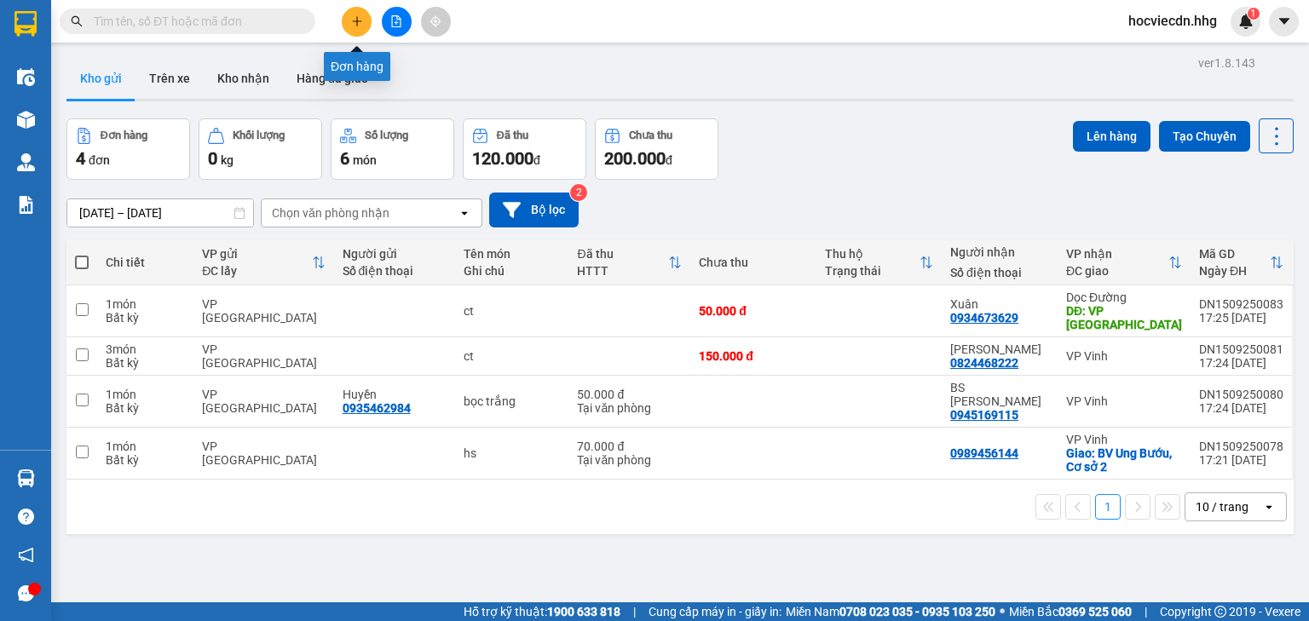
click at [351, 23] on icon "plus" at bounding box center [357, 21] width 12 height 12
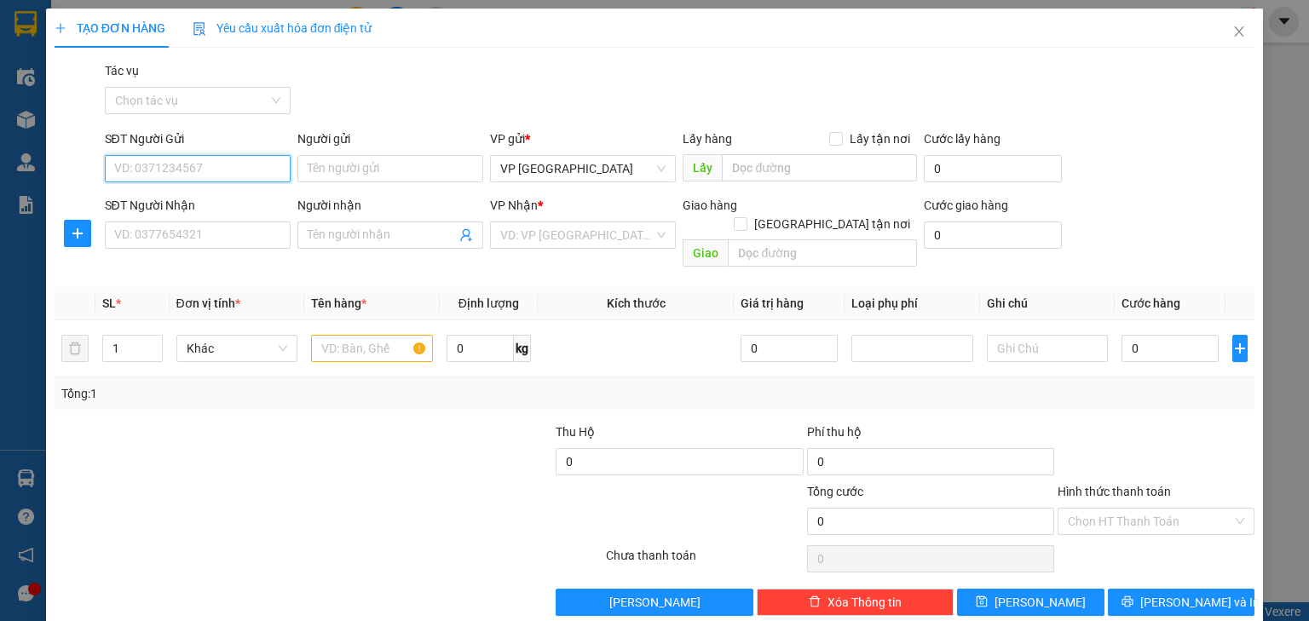
click at [231, 180] on input "SĐT Người Gửi" at bounding box center [198, 168] width 186 height 27
type input "0793566789"
click at [242, 206] on div "0793566789 - Anh Cường" at bounding box center [196, 202] width 164 height 19
type input "Anh Cường"
type input "0793566789"
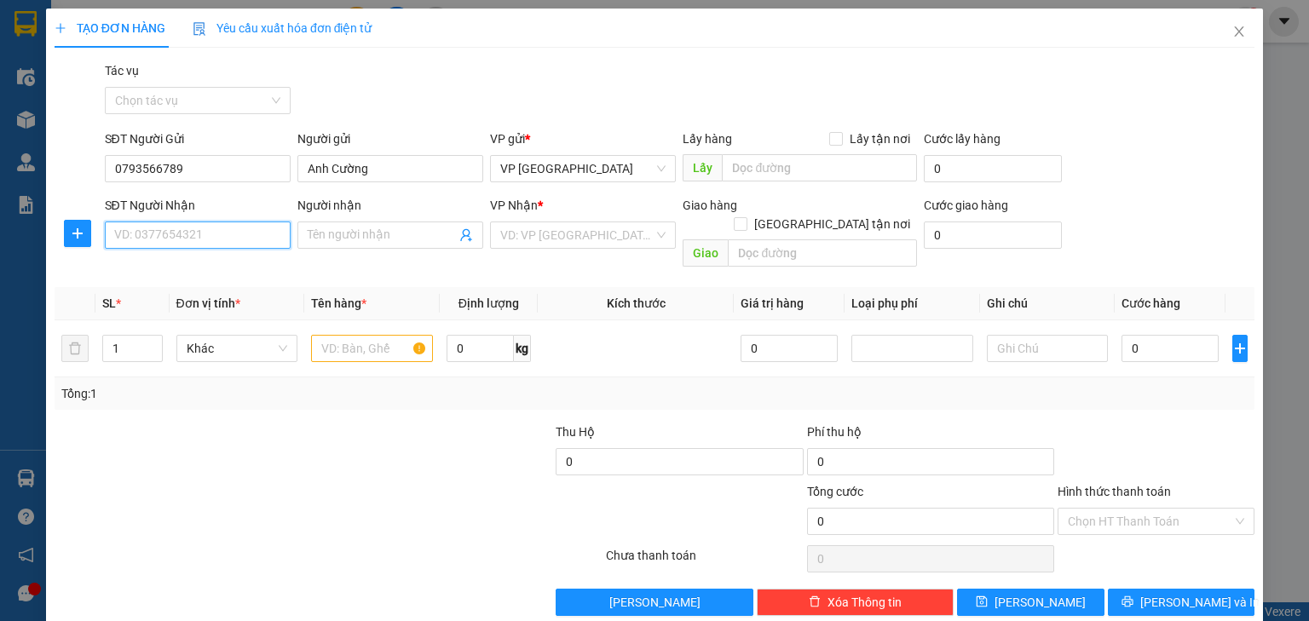
click at [239, 242] on input "SĐT Người Nhận" at bounding box center [198, 235] width 186 height 27
click at [234, 269] on div "0947252625 - Huê" at bounding box center [198, 269] width 168 height 19
type input "0947252625"
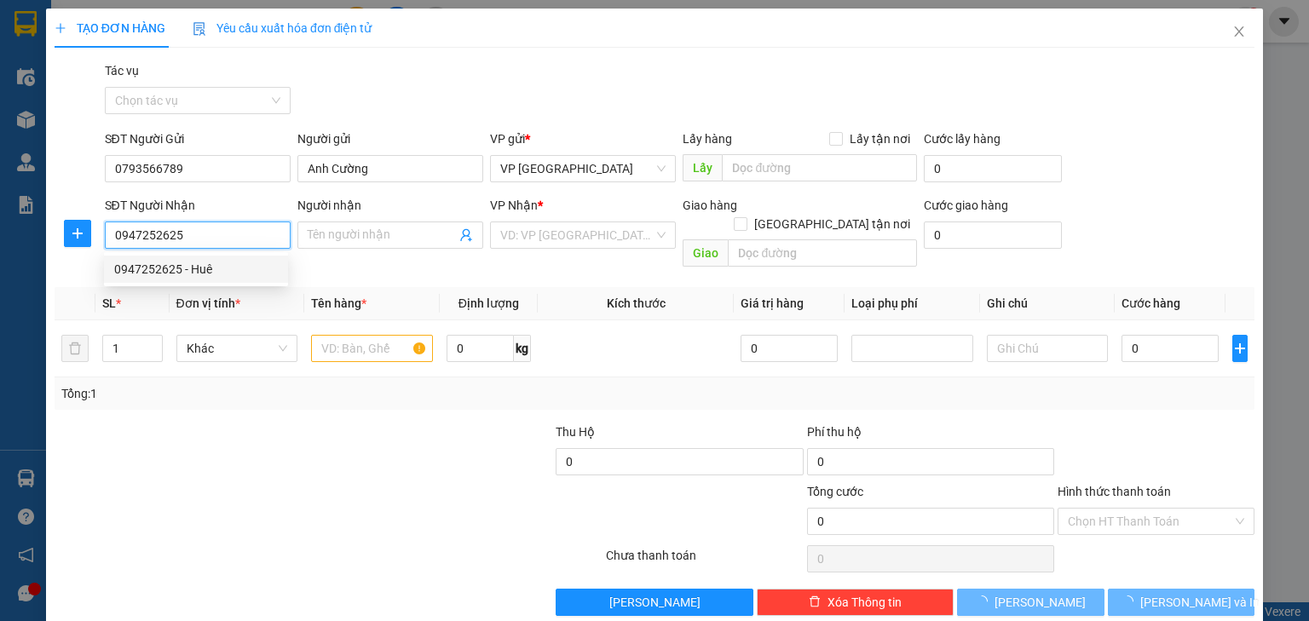
type input "Huê"
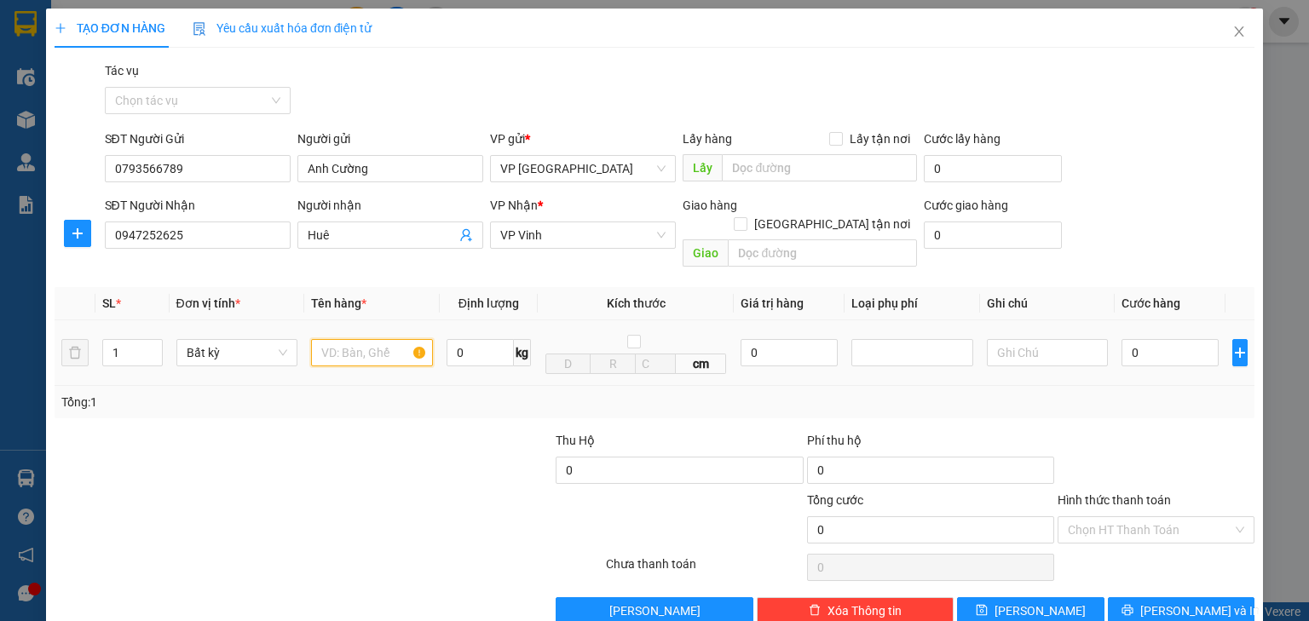
click at [354, 339] on input "text" at bounding box center [372, 352] width 122 height 27
type input "ct"
click at [1176, 339] on input "0" at bounding box center [1169, 352] width 97 height 27
type input "6"
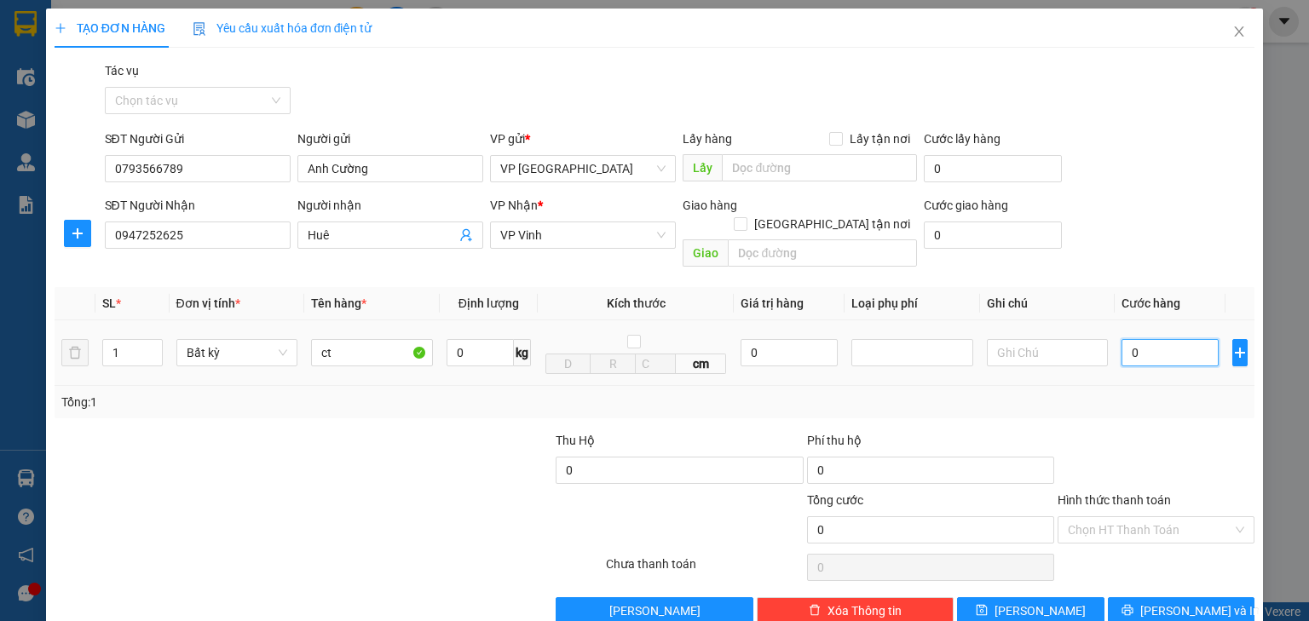
type input "6"
type input "60"
type input "600"
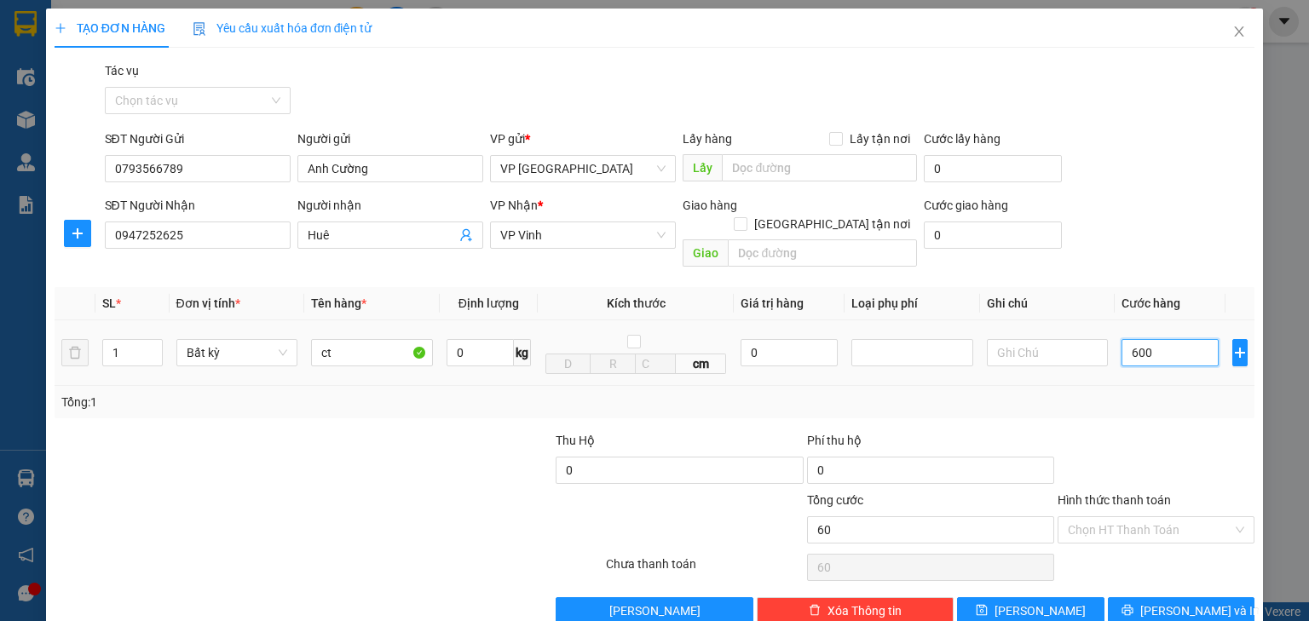
type input "600"
type input "6.000"
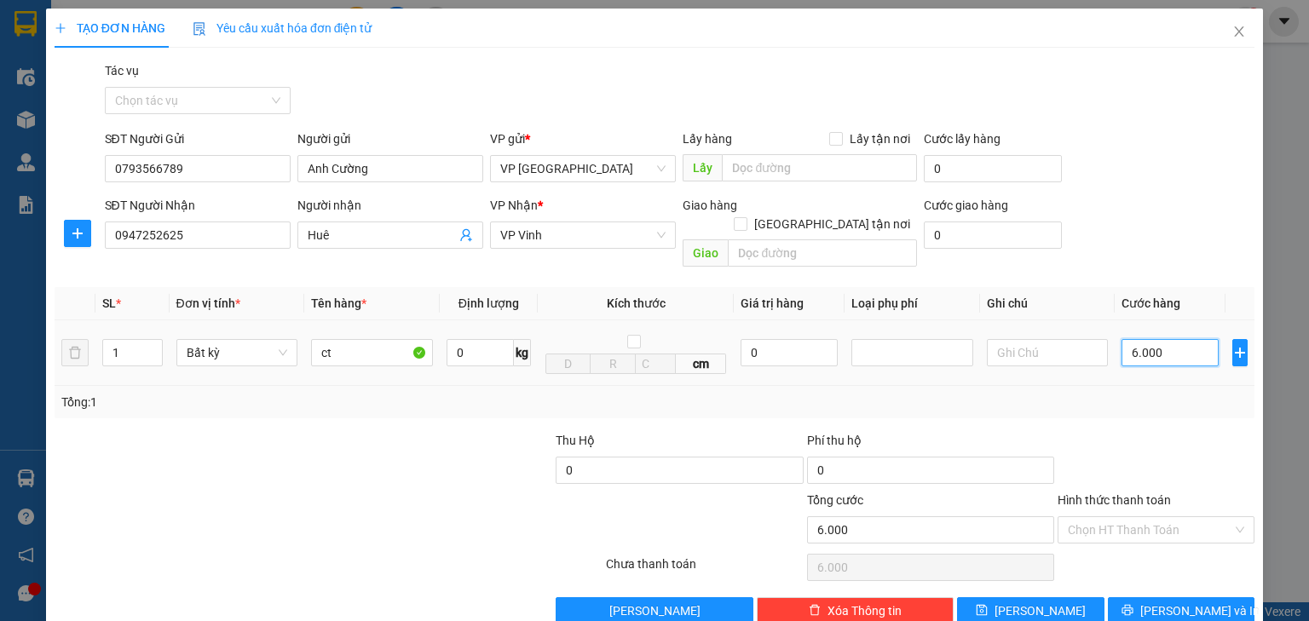
type input "60.000"
click at [1176, 517] on input "Hình thức thanh toán" at bounding box center [1150, 530] width 164 height 26
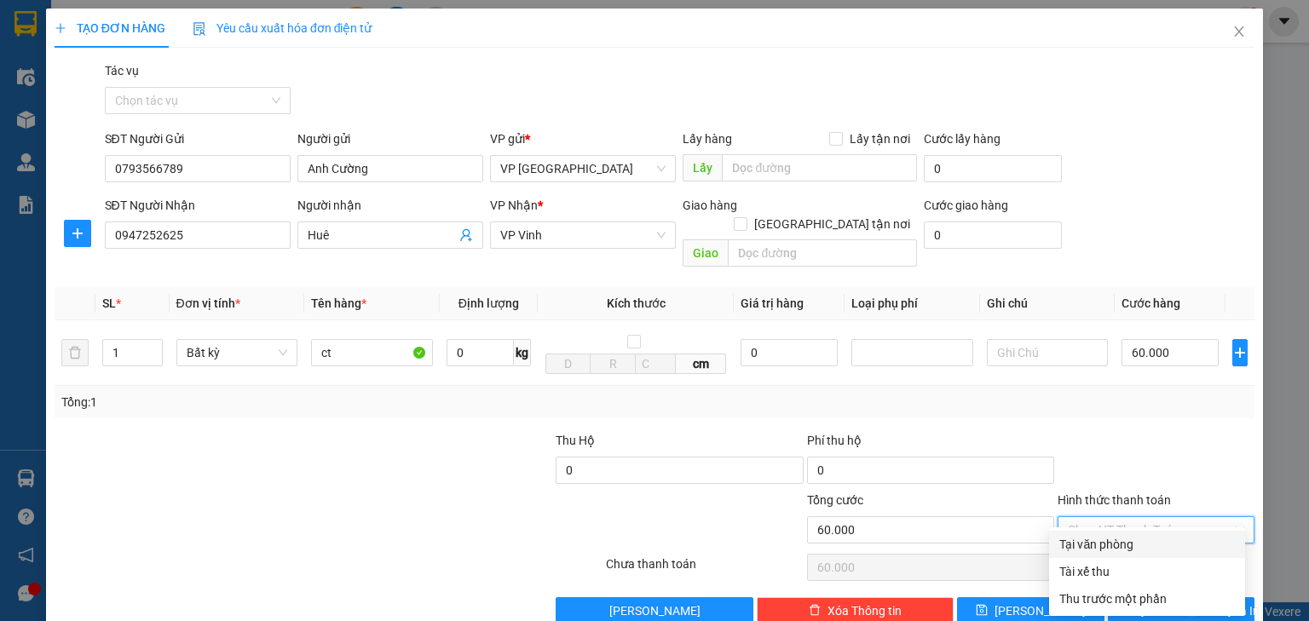
click at [1121, 556] on div "Tại văn phòng" at bounding box center [1147, 544] width 196 height 27
click at [1150, 597] on button "[PERSON_NAME] và In" at bounding box center [1181, 610] width 147 height 27
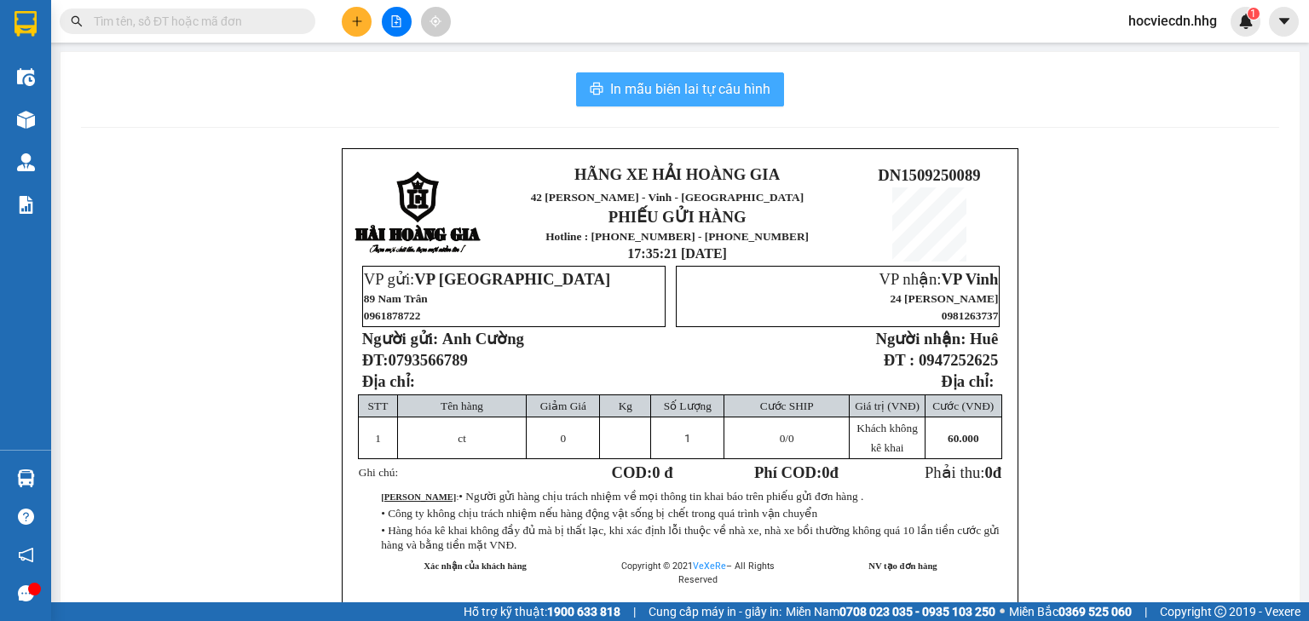
click at [729, 88] on span "In mẫu biên lai tự cấu hình" at bounding box center [690, 88] width 160 height 21
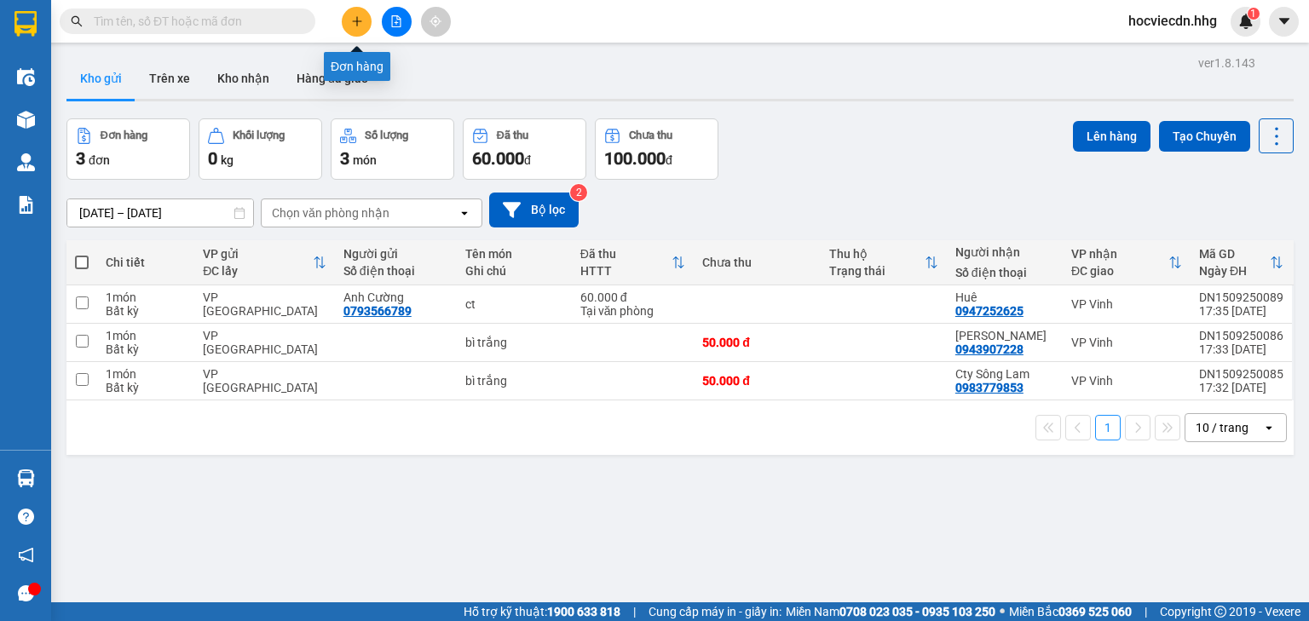
click at [360, 20] on icon "plus" at bounding box center [357, 21] width 12 height 12
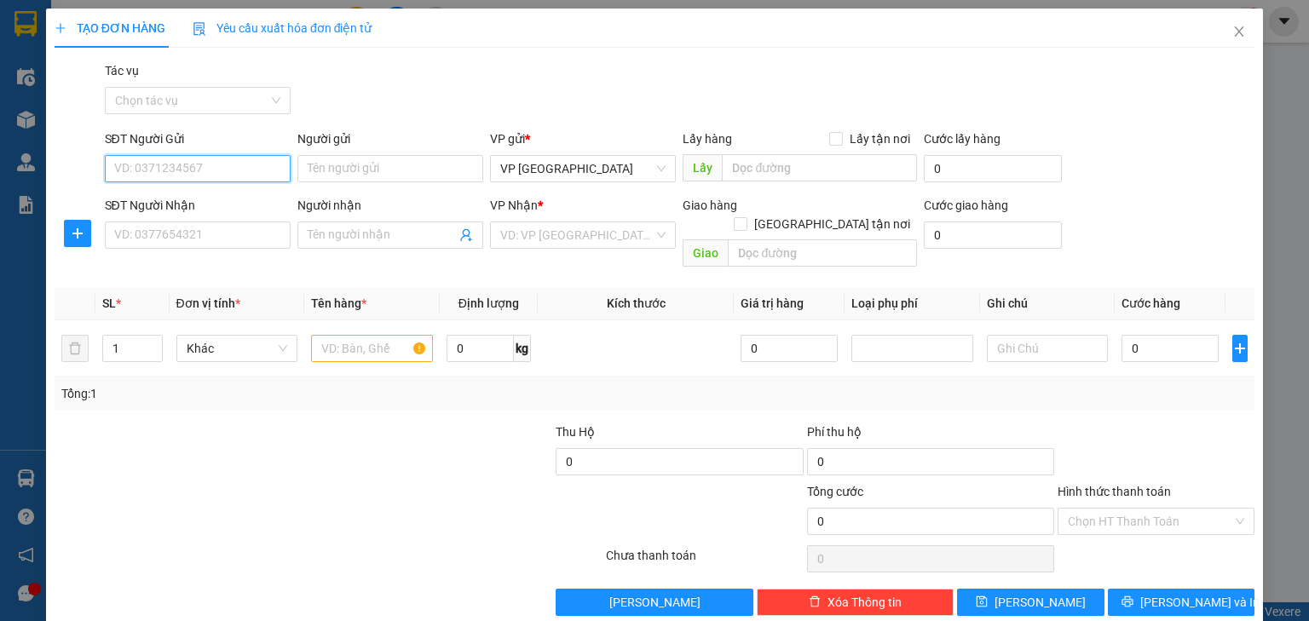
click at [239, 163] on input "SĐT Người Gửi" at bounding box center [198, 168] width 186 height 27
type input "0869163779"
click at [229, 198] on div "0869163779 - Trà My" at bounding box center [196, 202] width 164 height 19
type input "Trà My"
type input "0869163779"
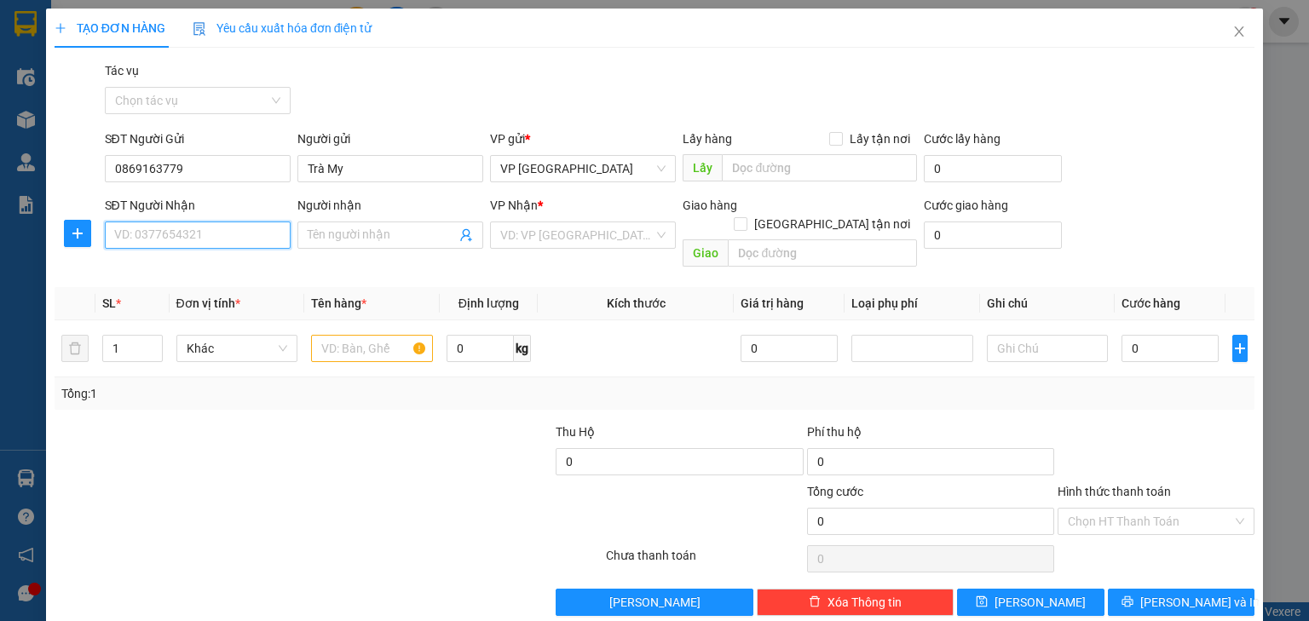
click at [211, 239] on input "SĐT Người Nhận" at bounding box center [198, 235] width 186 height 27
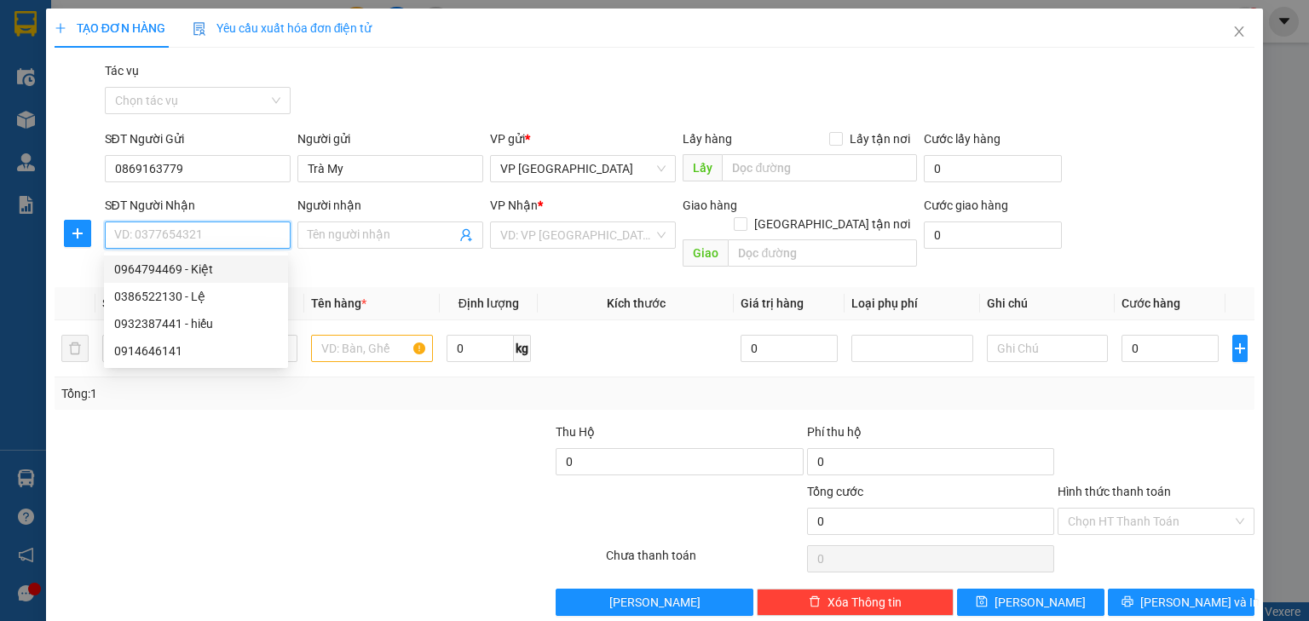
click at [198, 266] on div "0964794469 - Kiệt" at bounding box center [196, 269] width 164 height 19
type input "0964794469"
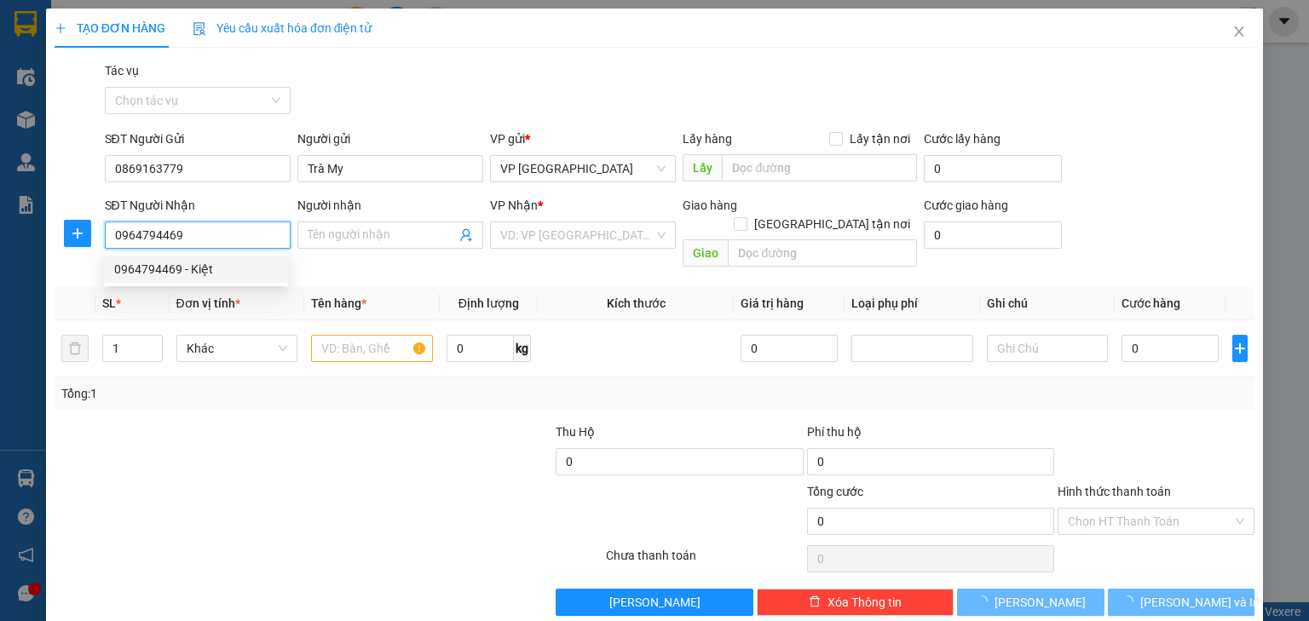
type input "Kiệt"
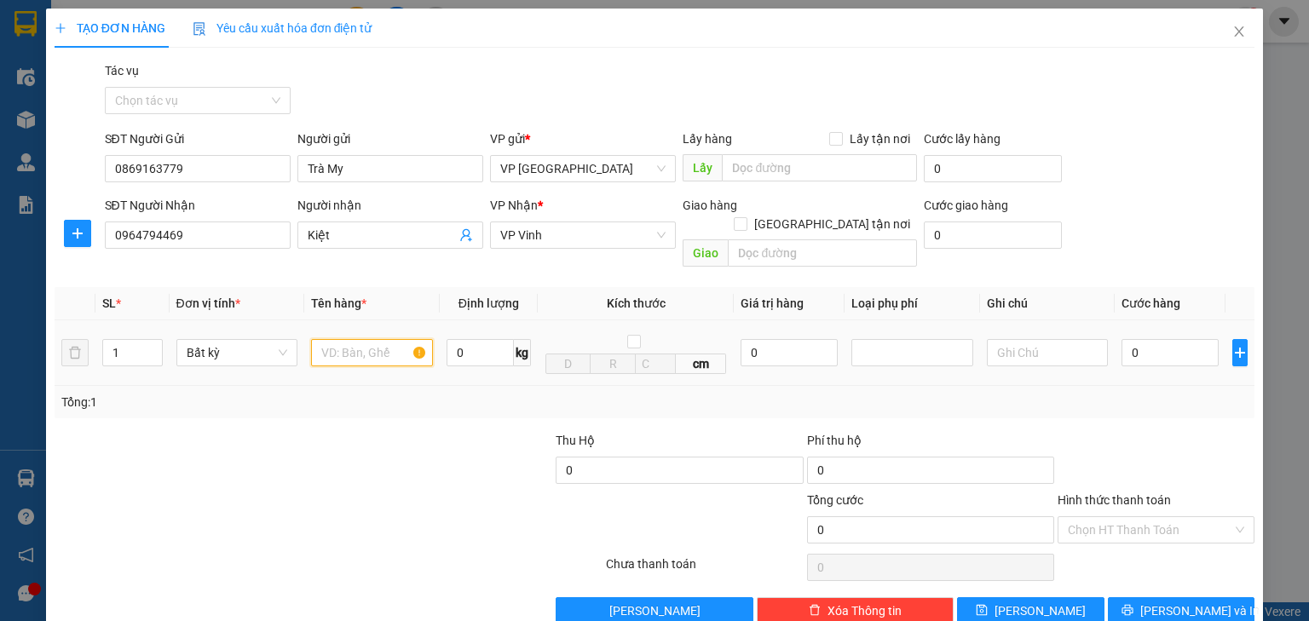
click at [389, 339] on input "text" at bounding box center [372, 352] width 122 height 27
type input "ct"
click at [1147, 344] on input "0" at bounding box center [1169, 352] width 97 height 27
type input "5"
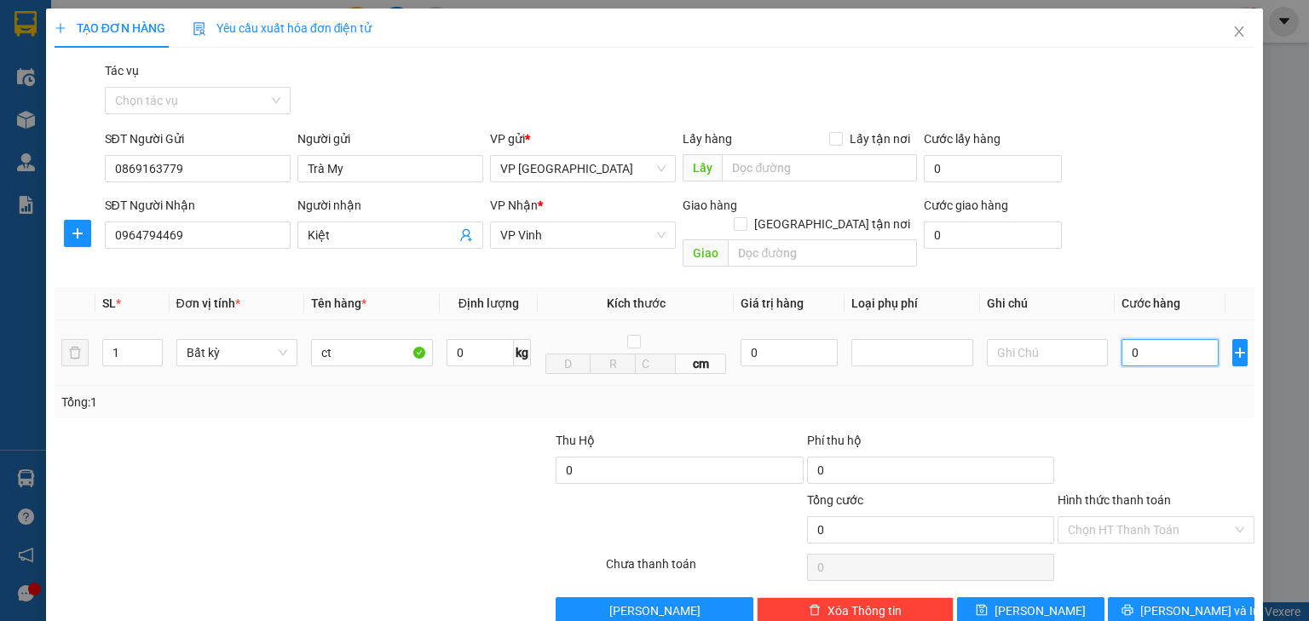
type input "5"
type input "50"
type input "500"
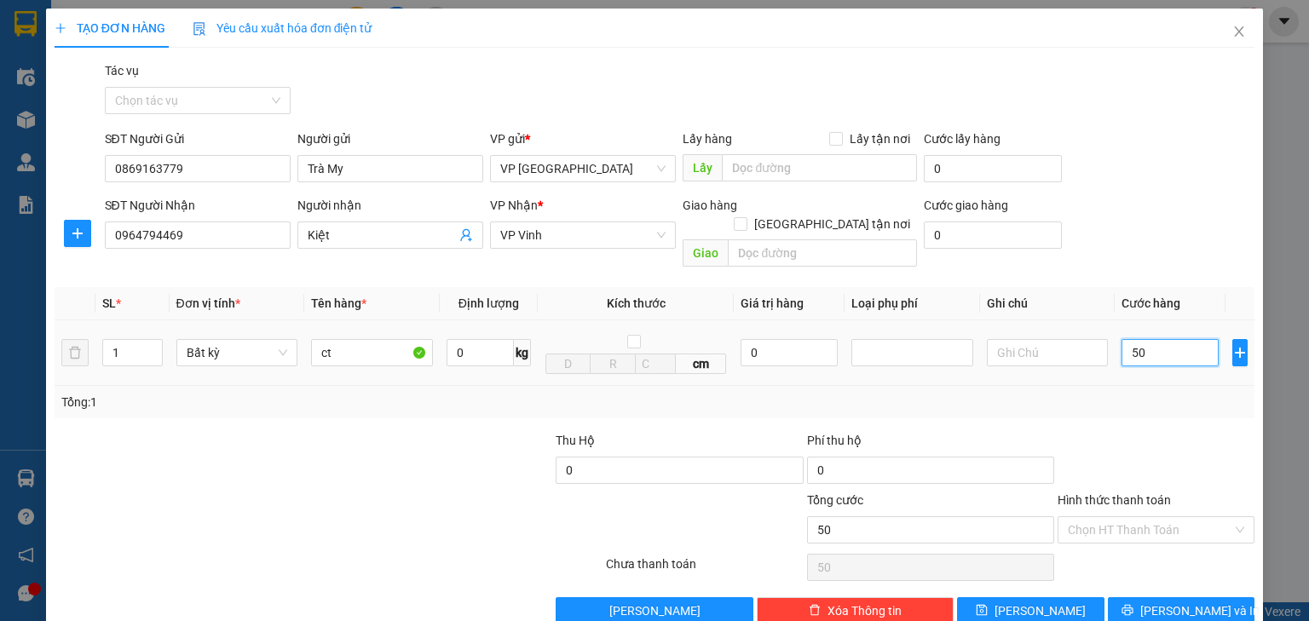
type input "500"
type input "5.000"
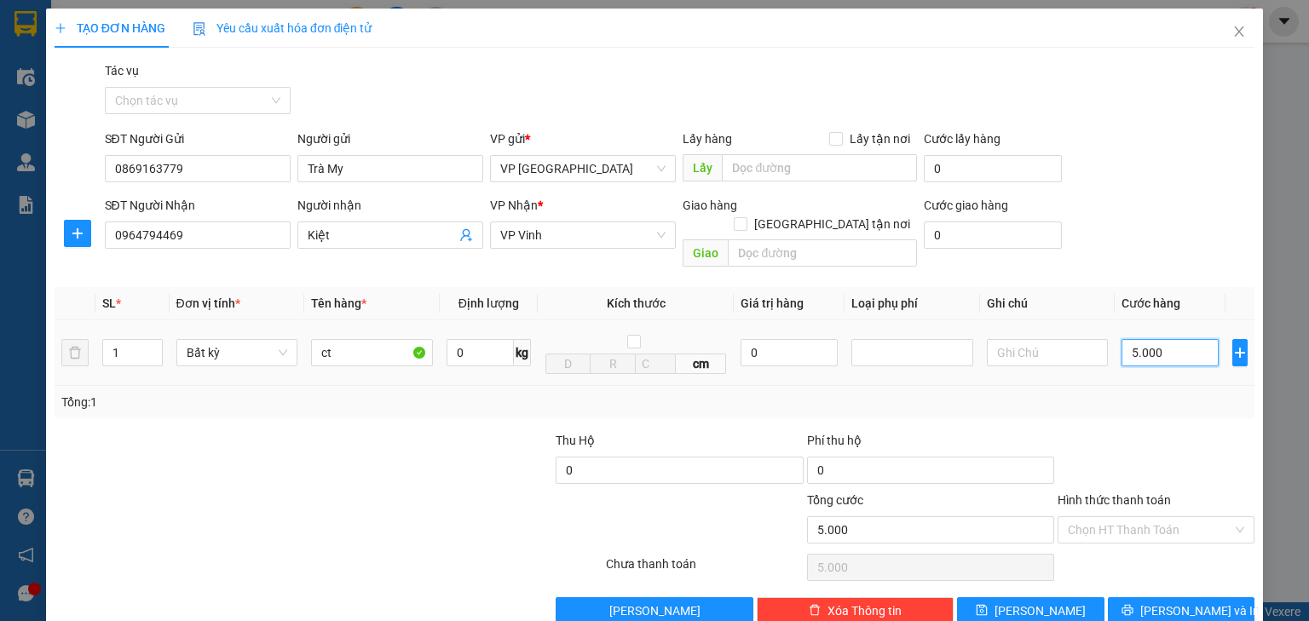
type input "50.000"
click at [1136, 518] on input "Hình thức thanh toán" at bounding box center [1150, 530] width 164 height 26
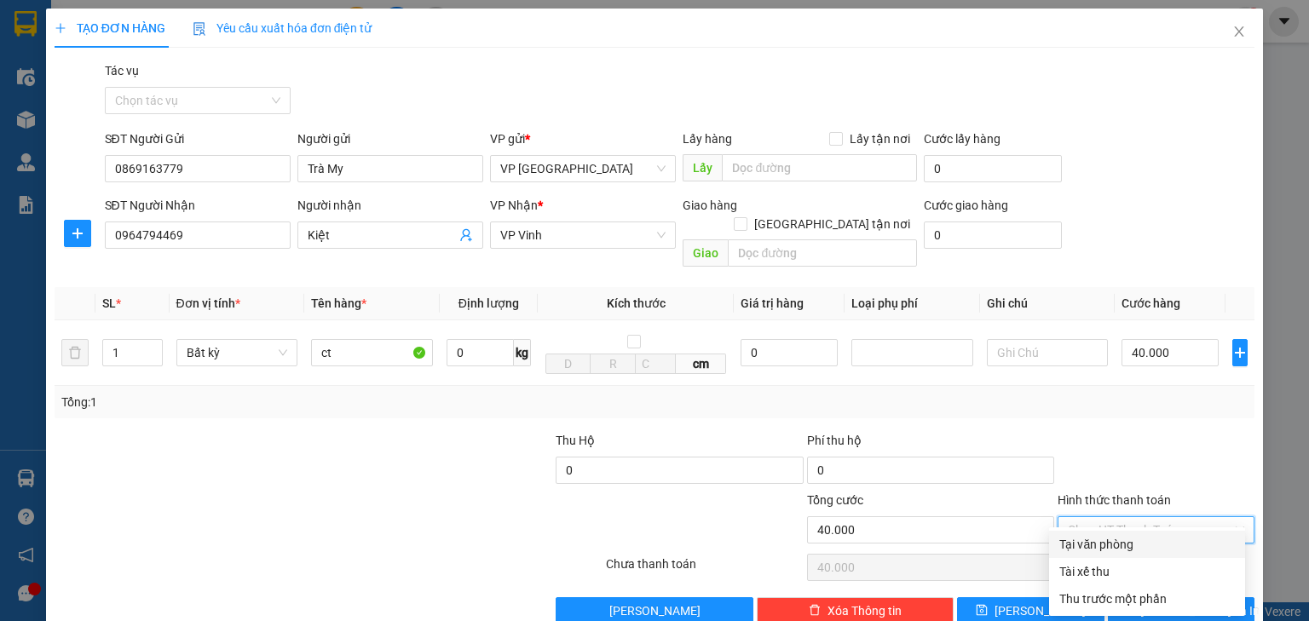
click at [1134, 547] on div "Tại văn phòng" at bounding box center [1147, 544] width 176 height 19
click at [1150, 597] on button "[PERSON_NAME] và In" at bounding box center [1181, 610] width 147 height 27
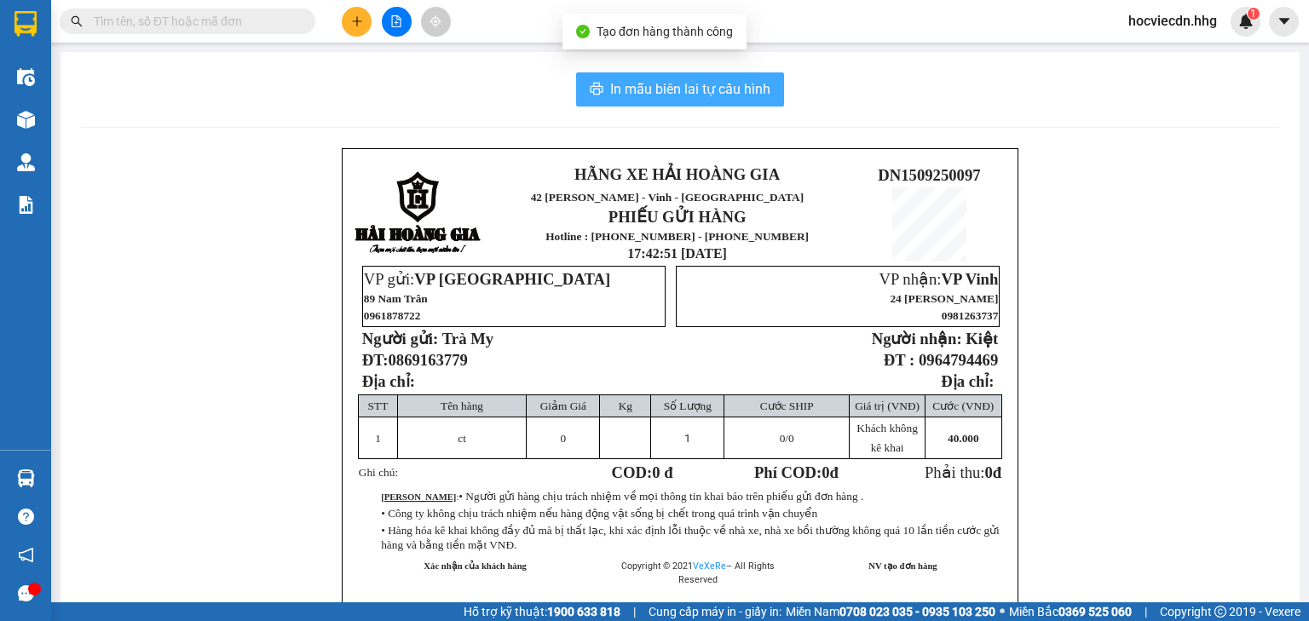
click at [682, 88] on span "In mẫu biên lai tự cấu hình" at bounding box center [690, 88] width 160 height 21
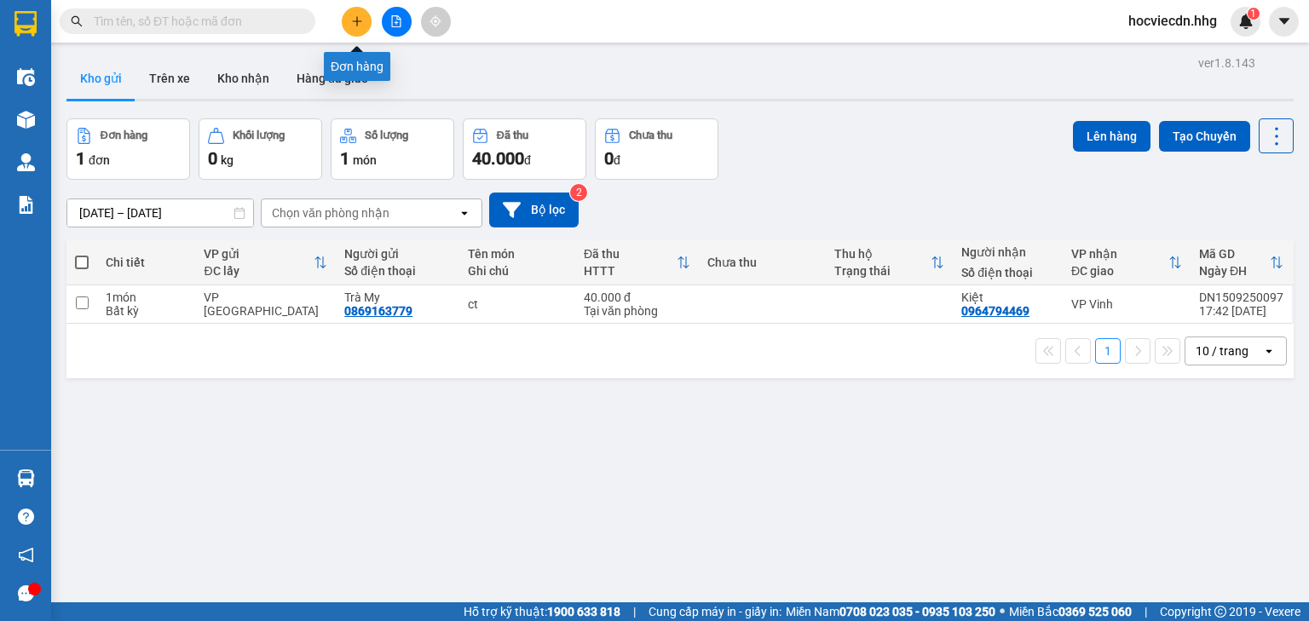
click at [358, 10] on button at bounding box center [357, 22] width 30 height 30
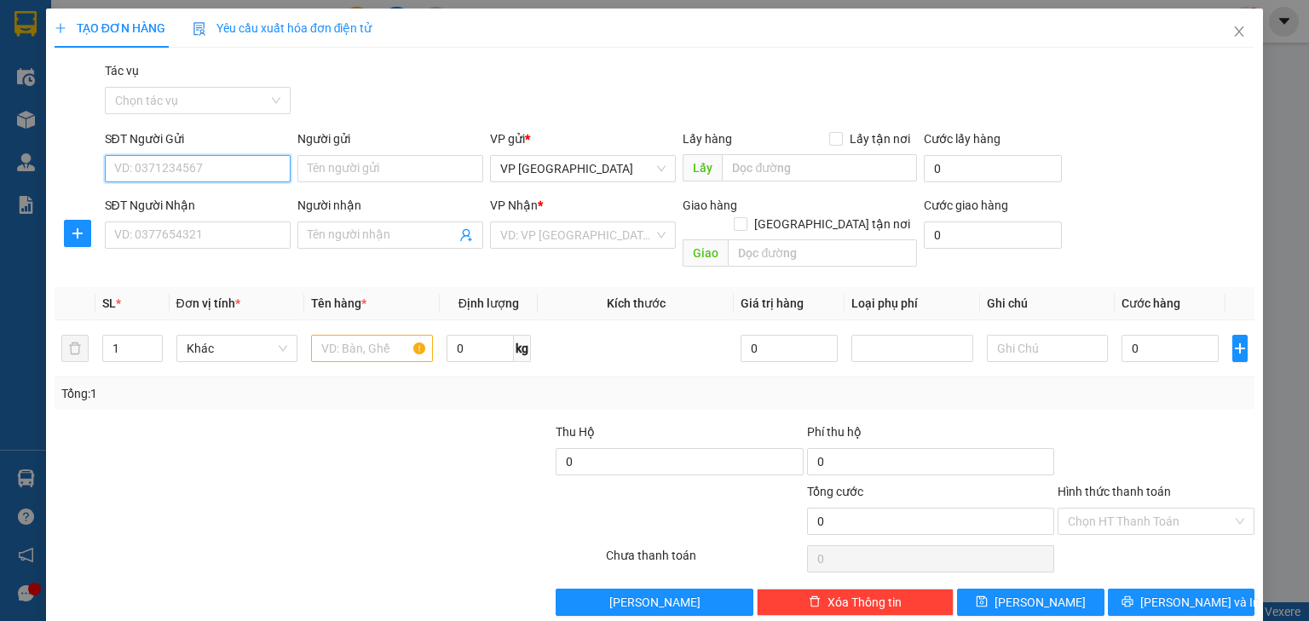
click at [233, 158] on input "SĐT Người Gửi" at bounding box center [198, 168] width 186 height 27
click at [242, 227] on input "SĐT Người Nhận" at bounding box center [198, 235] width 186 height 27
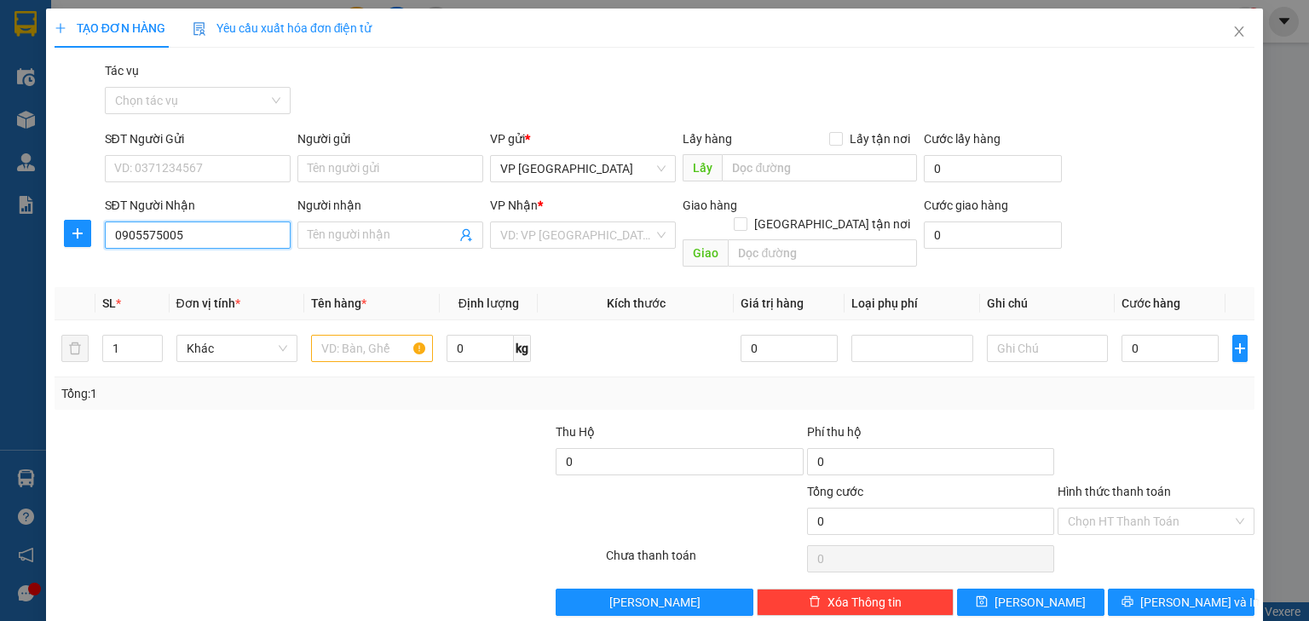
click at [141, 237] on input "0905575005" at bounding box center [198, 235] width 186 height 27
click at [160, 237] on input "0905575005" at bounding box center [198, 235] width 186 height 27
click at [187, 234] on input "0905575005" at bounding box center [198, 235] width 186 height 27
click at [330, 240] on input "Người nhận" at bounding box center [382, 235] width 148 height 19
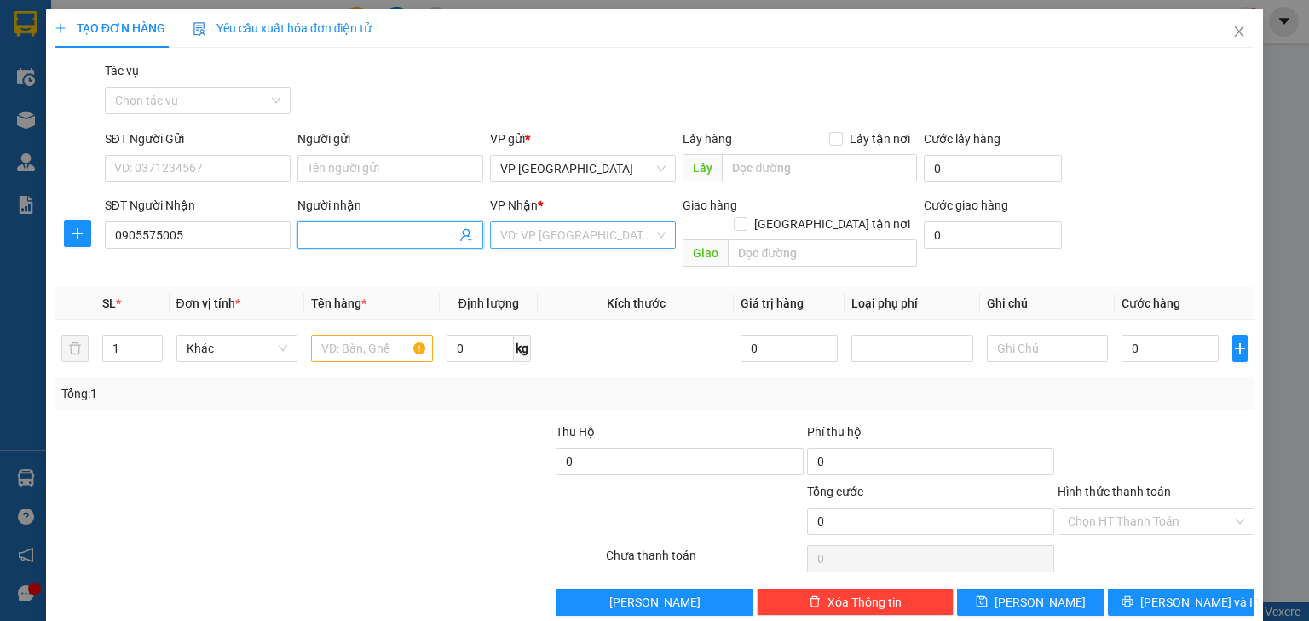
click at [535, 235] on input "search" at bounding box center [576, 235] width 153 height 26
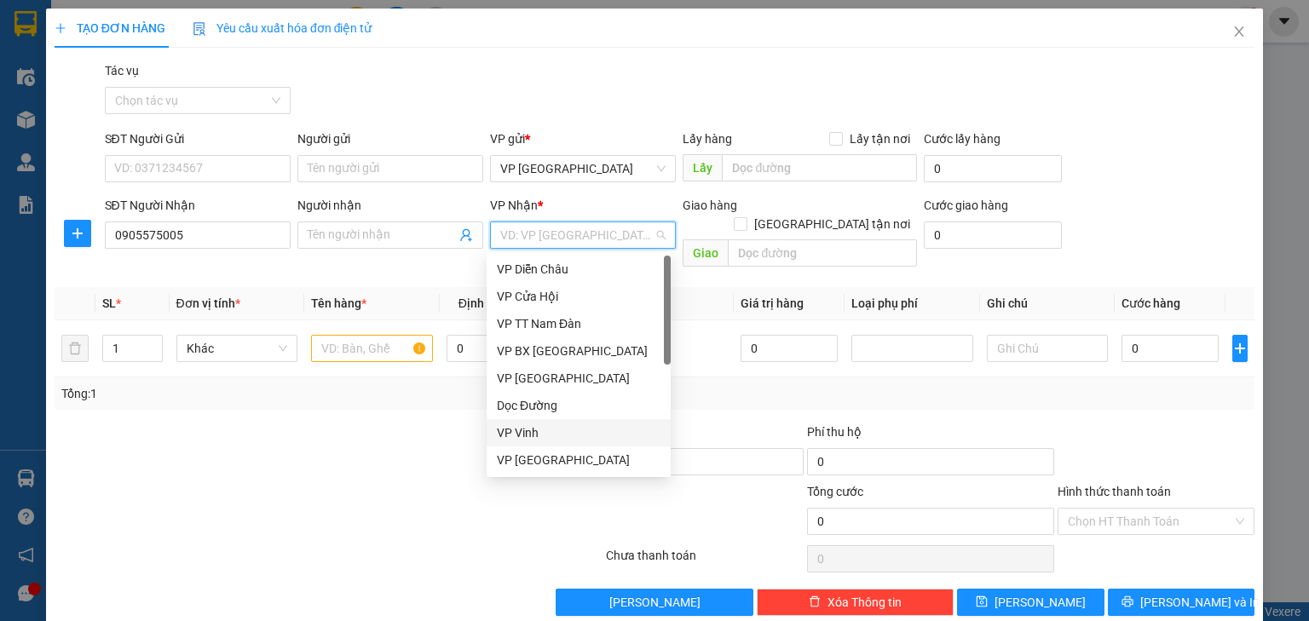
click at [554, 424] on div "VP Vinh" at bounding box center [579, 433] width 164 height 19
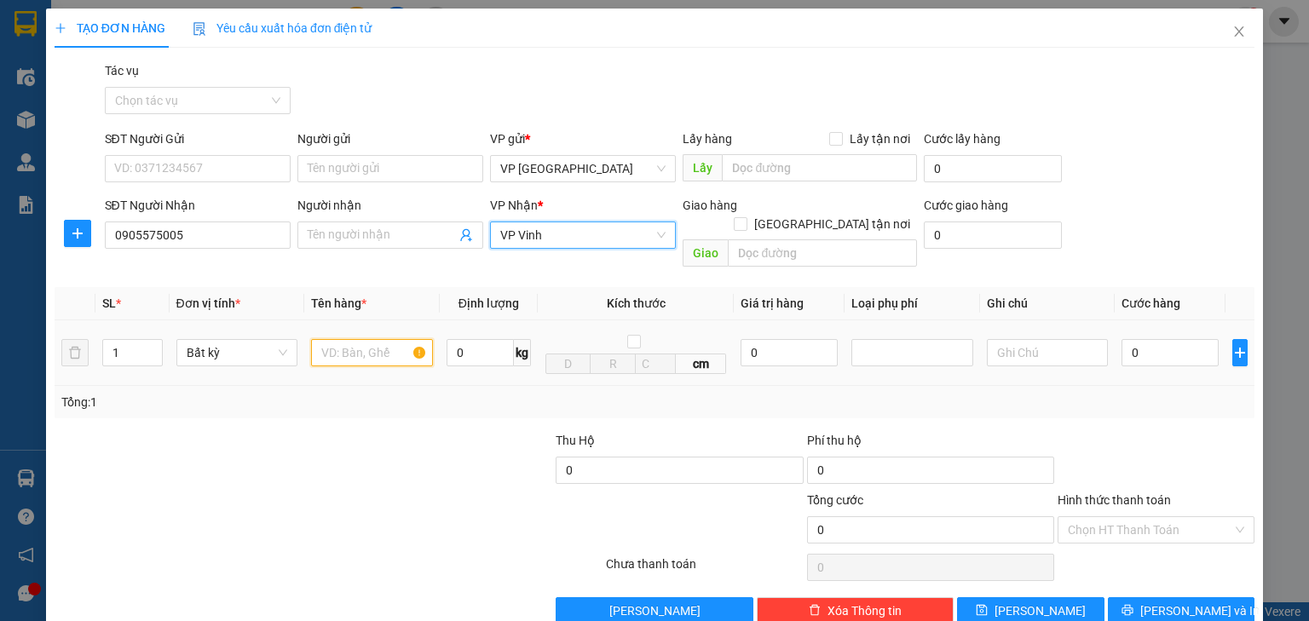
click at [382, 339] on input "text" at bounding box center [372, 352] width 122 height 27
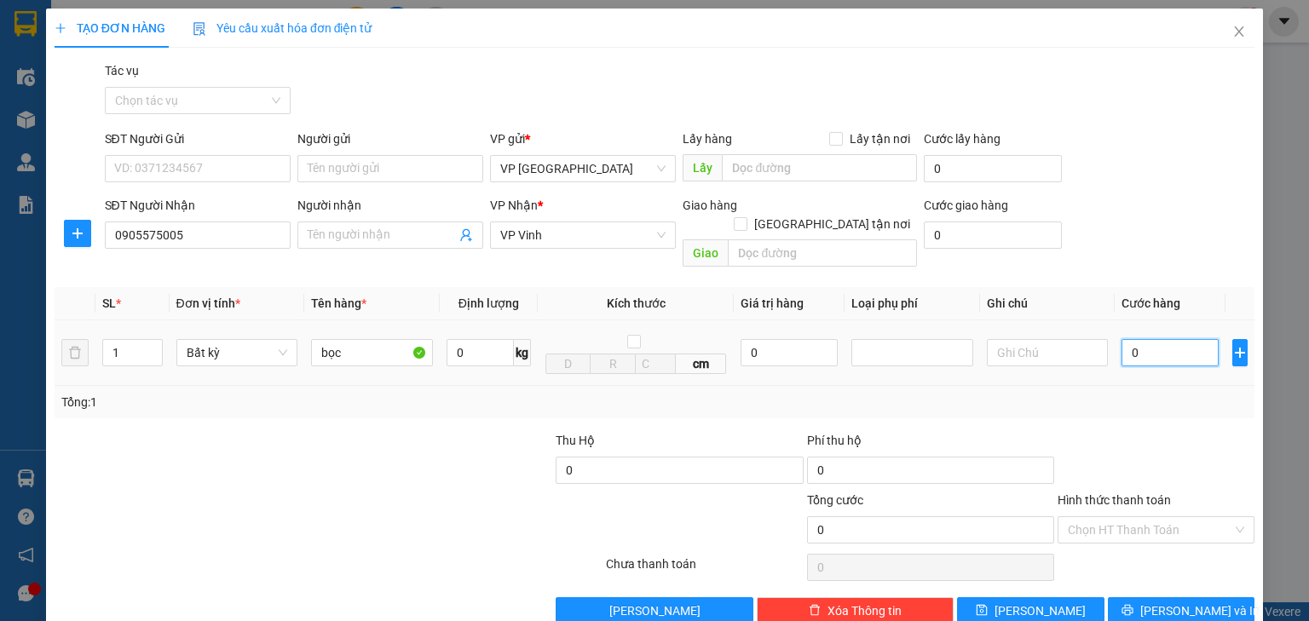
click at [1143, 339] on input "0" at bounding box center [1169, 352] width 97 height 27
click at [1133, 517] on input "Hình thức thanh toán" at bounding box center [1150, 530] width 164 height 26
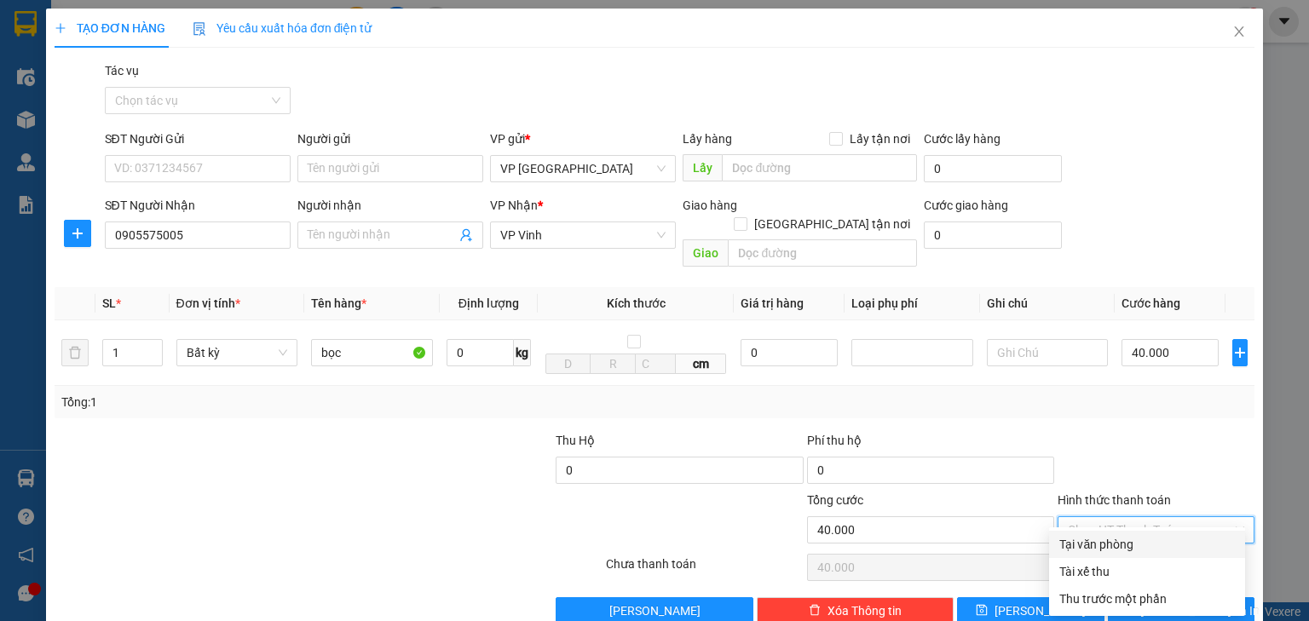
click at [1118, 539] on div "Tại văn phòng" at bounding box center [1147, 544] width 176 height 19
click at [1129, 597] on button "[PERSON_NAME] và In" at bounding box center [1181, 610] width 147 height 27
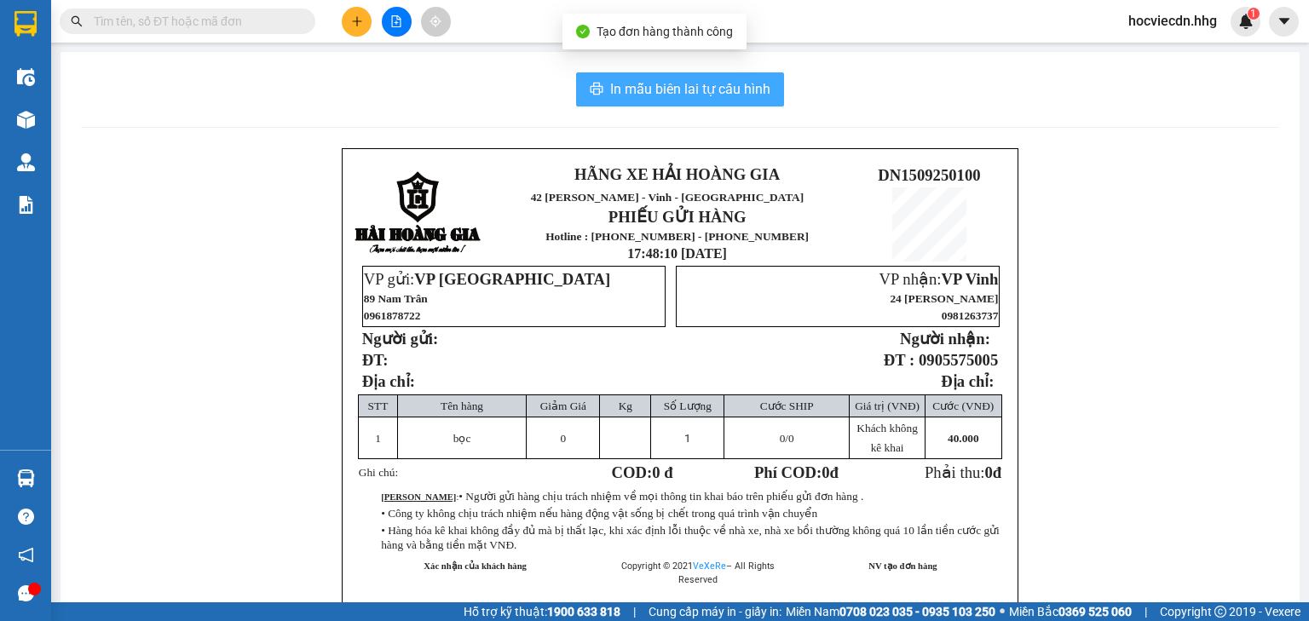
click at [712, 86] on span "In mẫu biên lai tự cấu hình" at bounding box center [690, 88] width 160 height 21
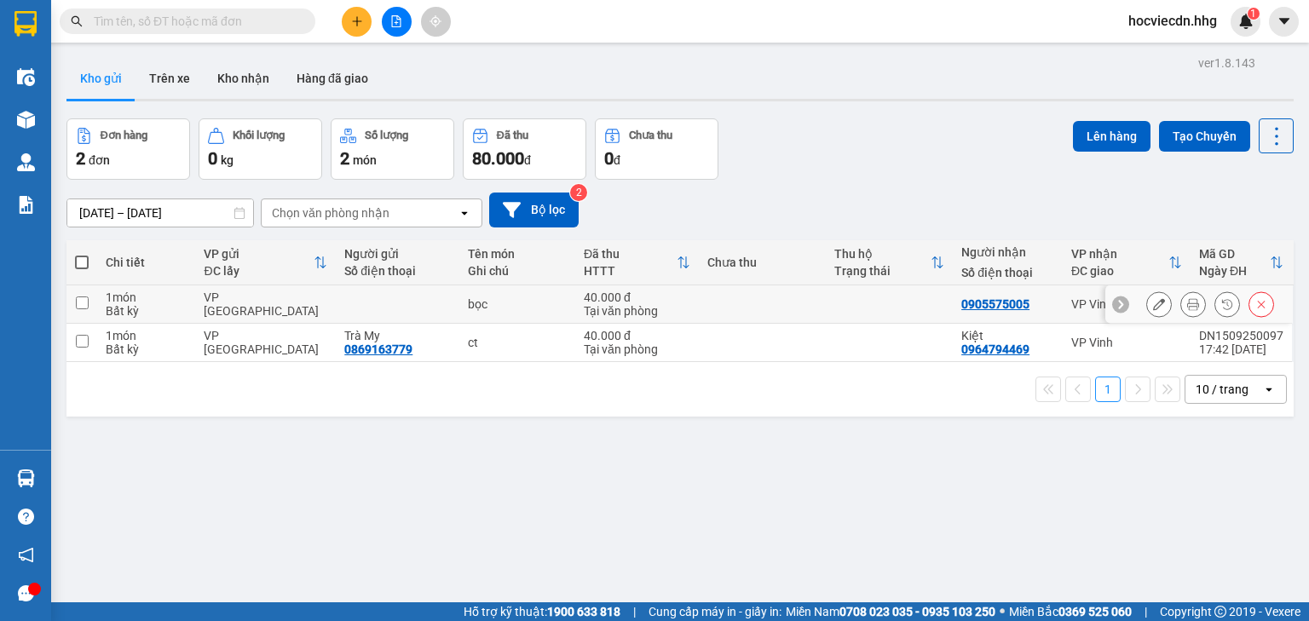
click at [1153, 300] on icon at bounding box center [1159, 304] width 12 height 12
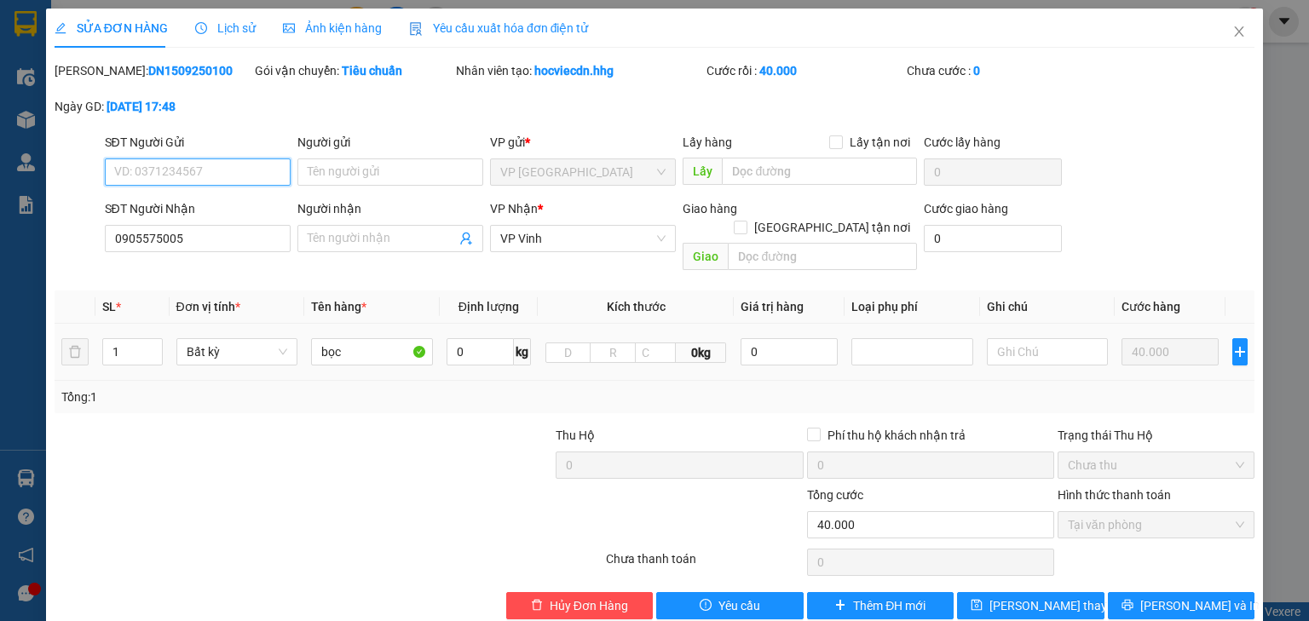
click at [228, 170] on input "SĐT Người Gửi" at bounding box center [198, 172] width 186 height 27
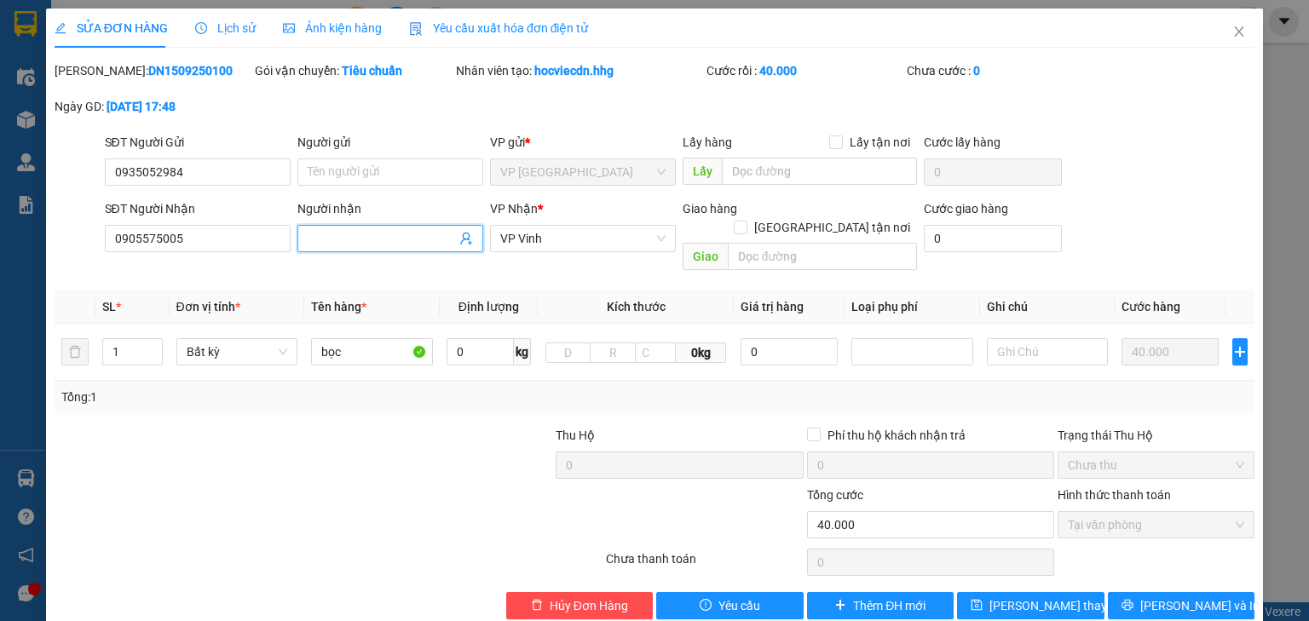
click at [402, 229] on input "Người nhận" at bounding box center [382, 238] width 148 height 19
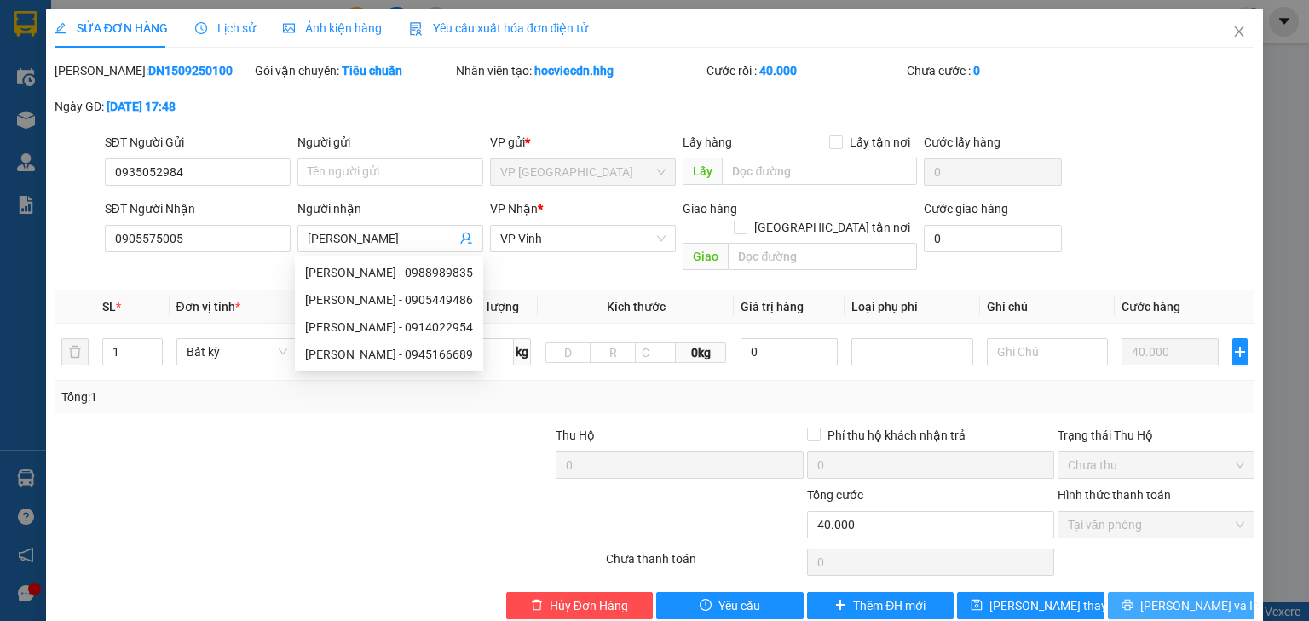
click at [1156, 597] on span "[PERSON_NAME] và In" at bounding box center [1199, 606] width 119 height 19
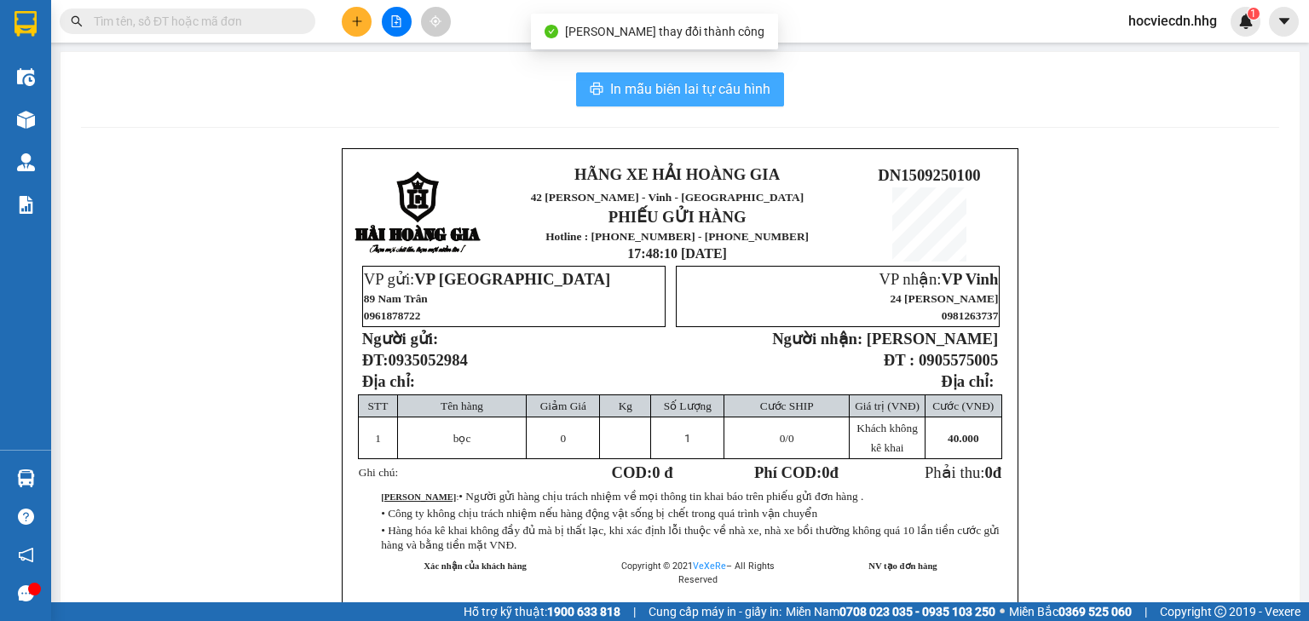
click at [695, 84] on span "In mẫu biên lai tự cấu hình" at bounding box center [690, 88] width 160 height 21
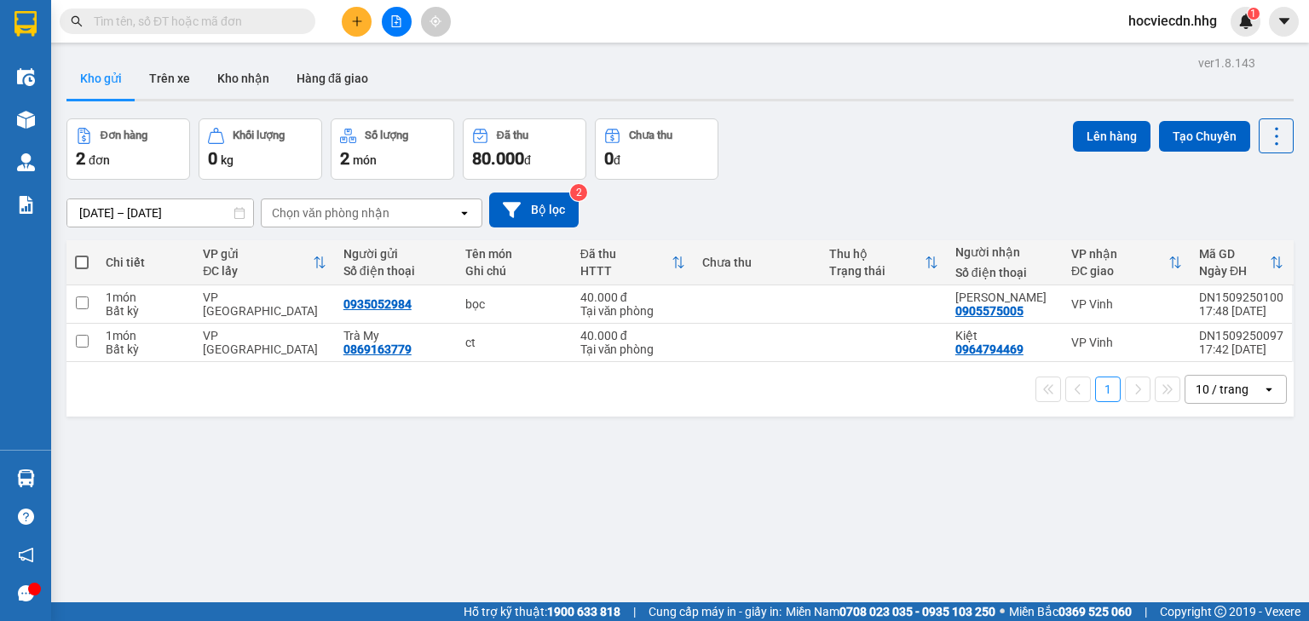
click at [351, 24] on icon "plus" at bounding box center [357, 21] width 12 height 12
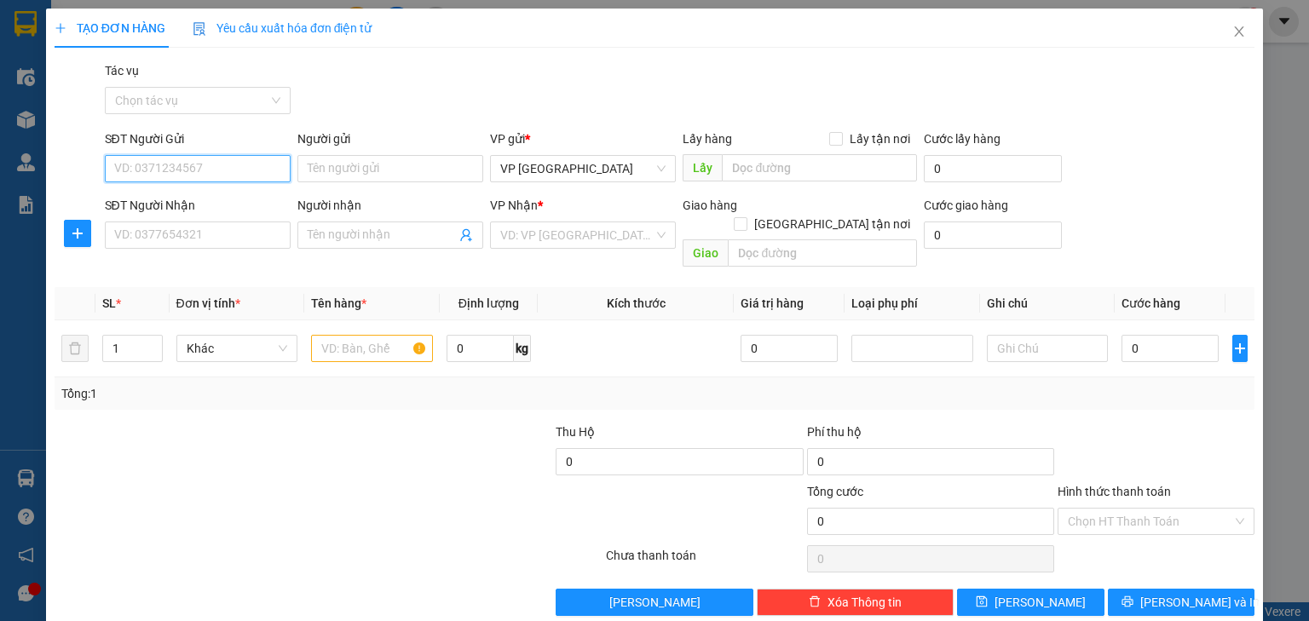
click at [213, 167] on input "SĐT Người Gửi" at bounding box center [198, 168] width 186 height 27
click at [375, 335] on input "text" at bounding box center [372, 348] width 122 height 27
click at [372, 335] on input "text" at bounding box center [372, 348] width 122 height 27
click at [1170, 337] on input "0" at bounding box center [1169, 348] width 97 height 27
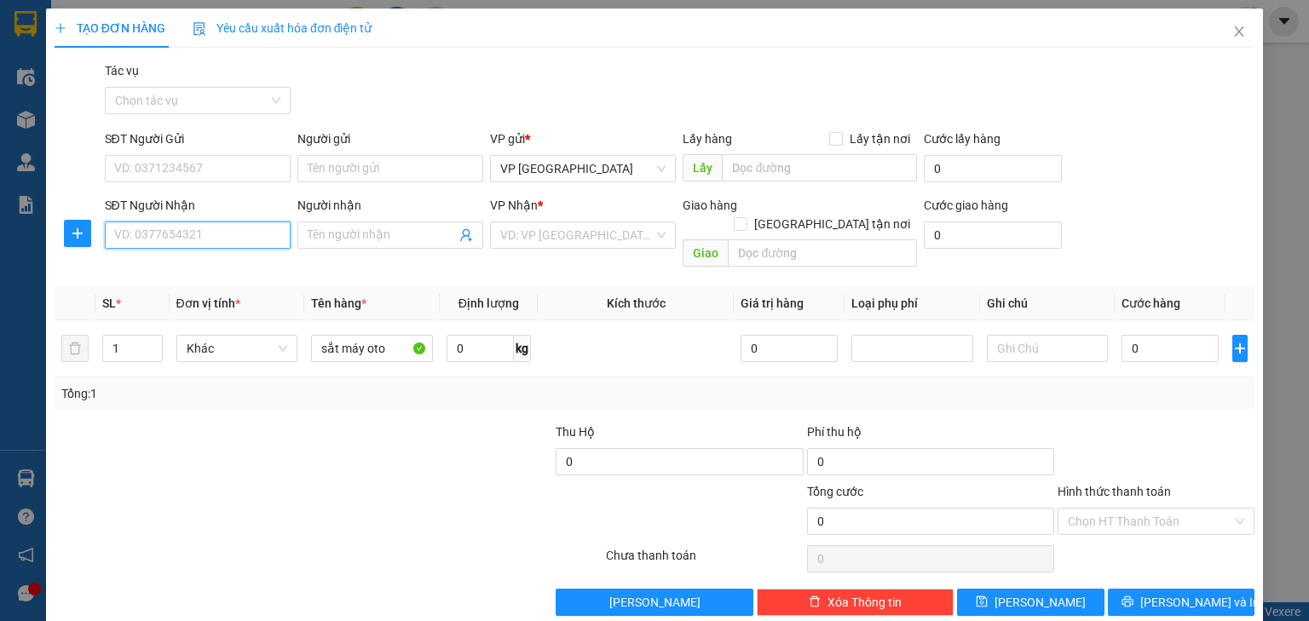
click at [252, 228] on input "SĐT Người Nhận" at bounding box center [198, 235] width 186 height 27
click at [164, 162] on input "SĐT Người Gửi" at bounding box center [198, 168] width 186 height 27
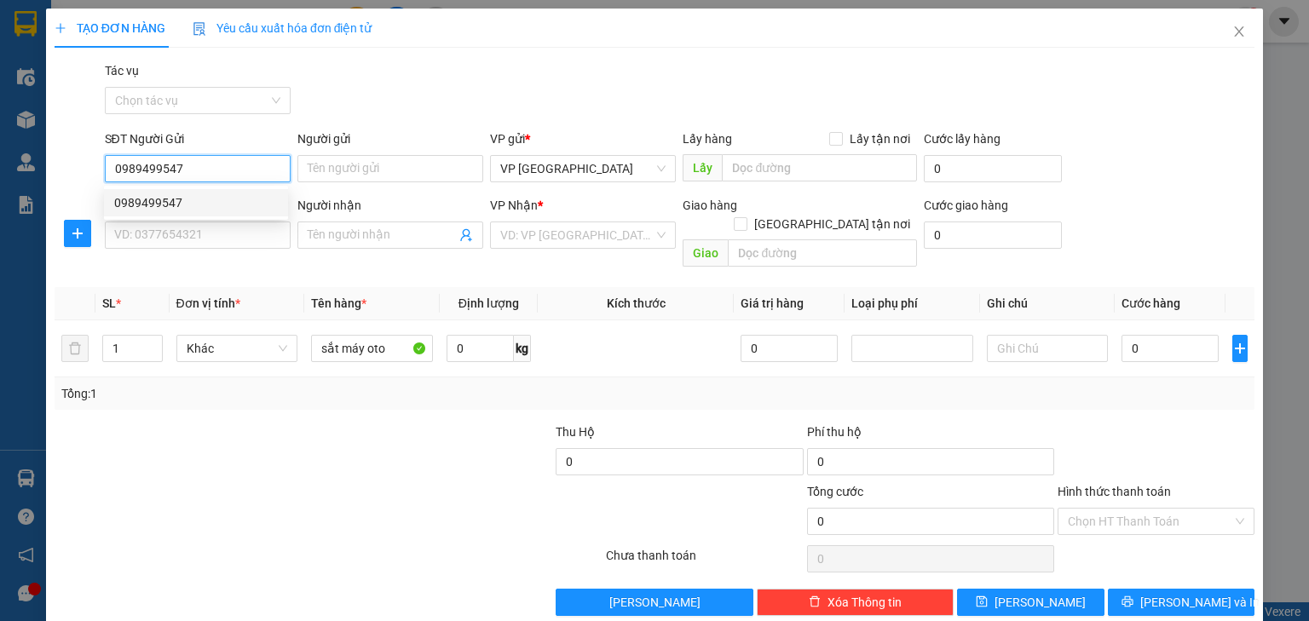
click at [228, 196] on div "0989499547" at bounding box center [196, 202] width 164 height 19
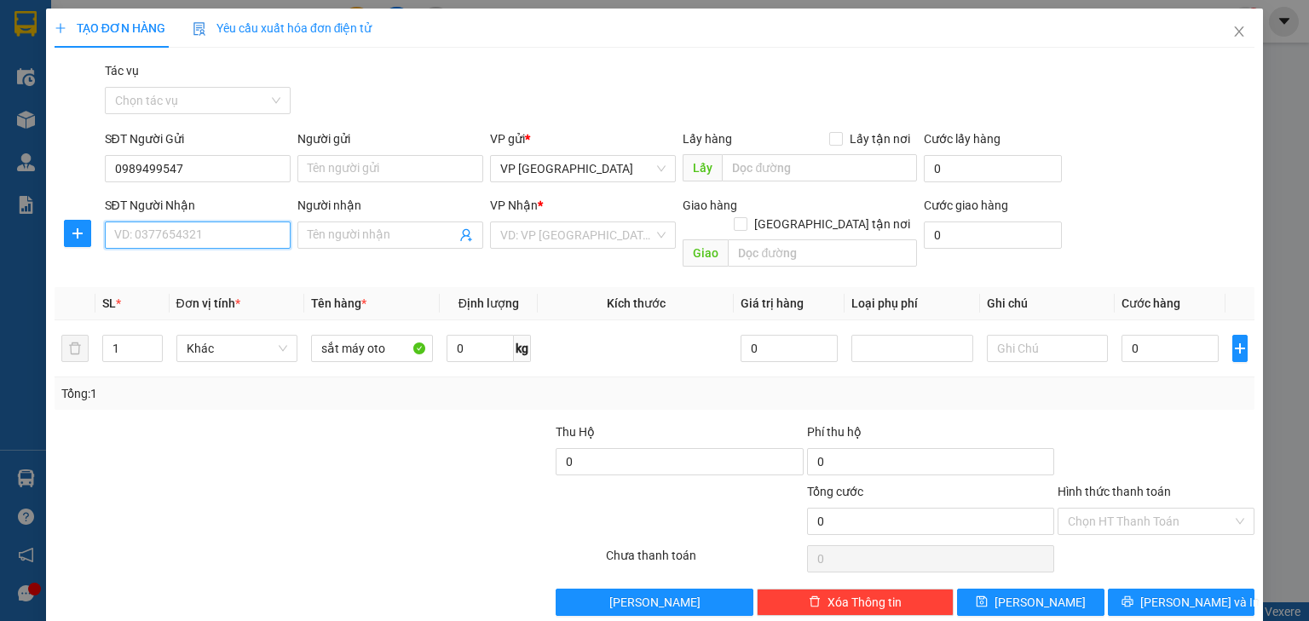
click at [224, 228] on input "SĐT Người Nhận" at bounding box center [198, 235] width 186 height 27
click at [220, 280] on div "0973273774" at bounding box center [196, 269] width 184 height 27
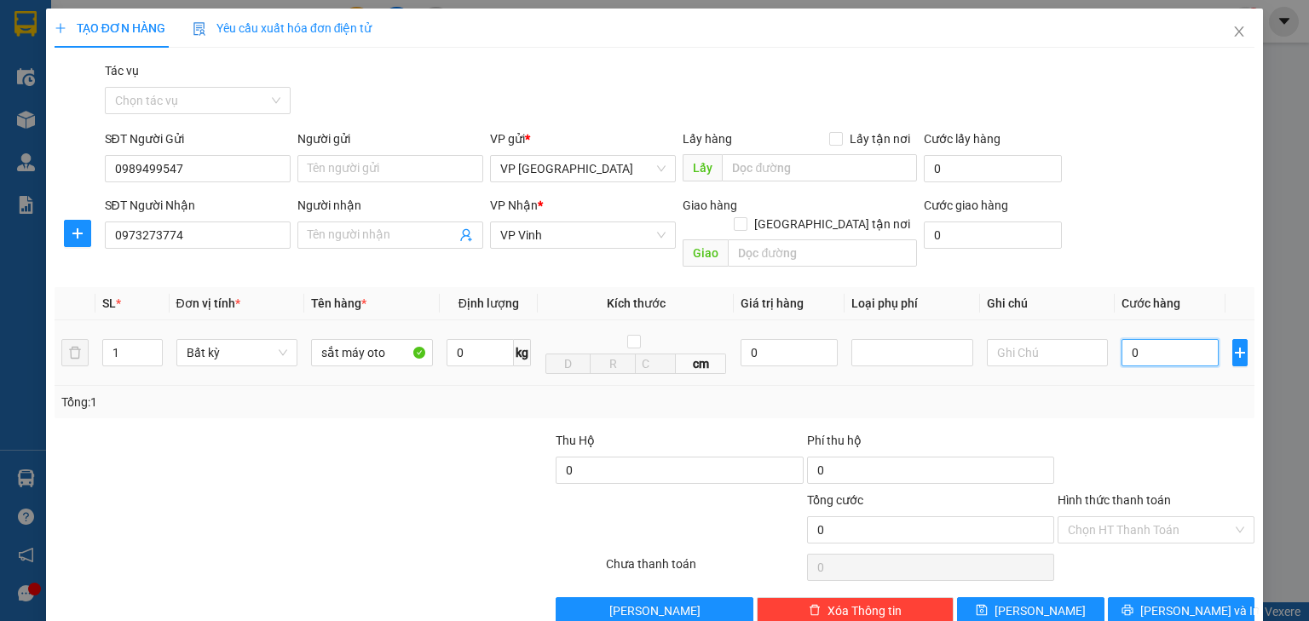
click at [1154, 339] on input "0" at bounding box center [1169, 352] width 97 height 27
click at [1143, 517] on input "Hình thức thanh toán" at bounding box center [1150, 530] width 164 height 26
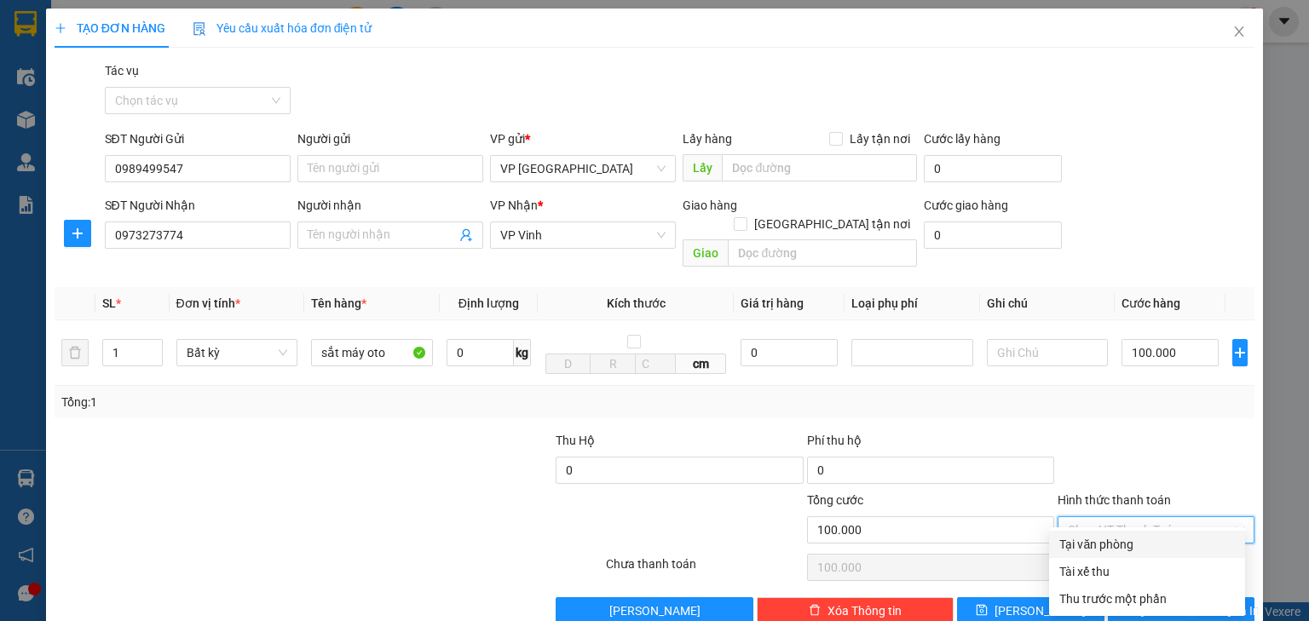
click at [1140, 540] on div "Tại văn phòng" at bounding box center [1147, 544] width 176 height 19
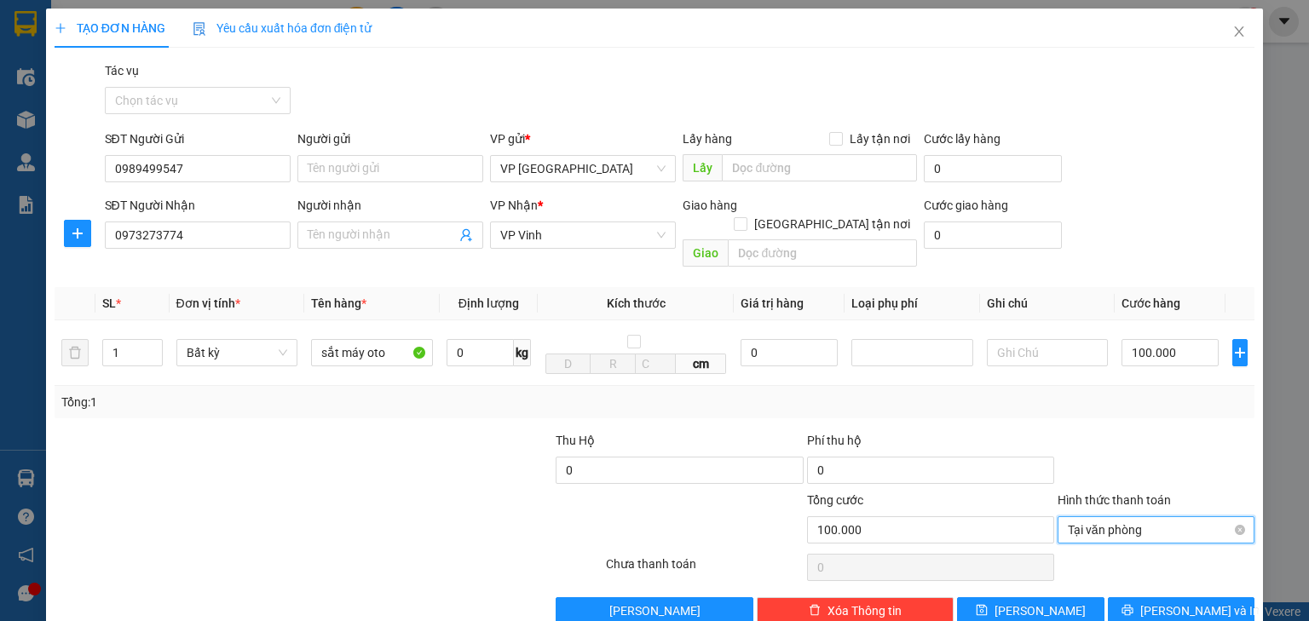
drag, startPoint x: 1139, startPoint y: 506, endPoint x: 1137, endPoint y: 517, distance: 11.2
click at [1139, 517] on span "Tại văn phòng" at bounding box center [1156, 530] width 176 height 26
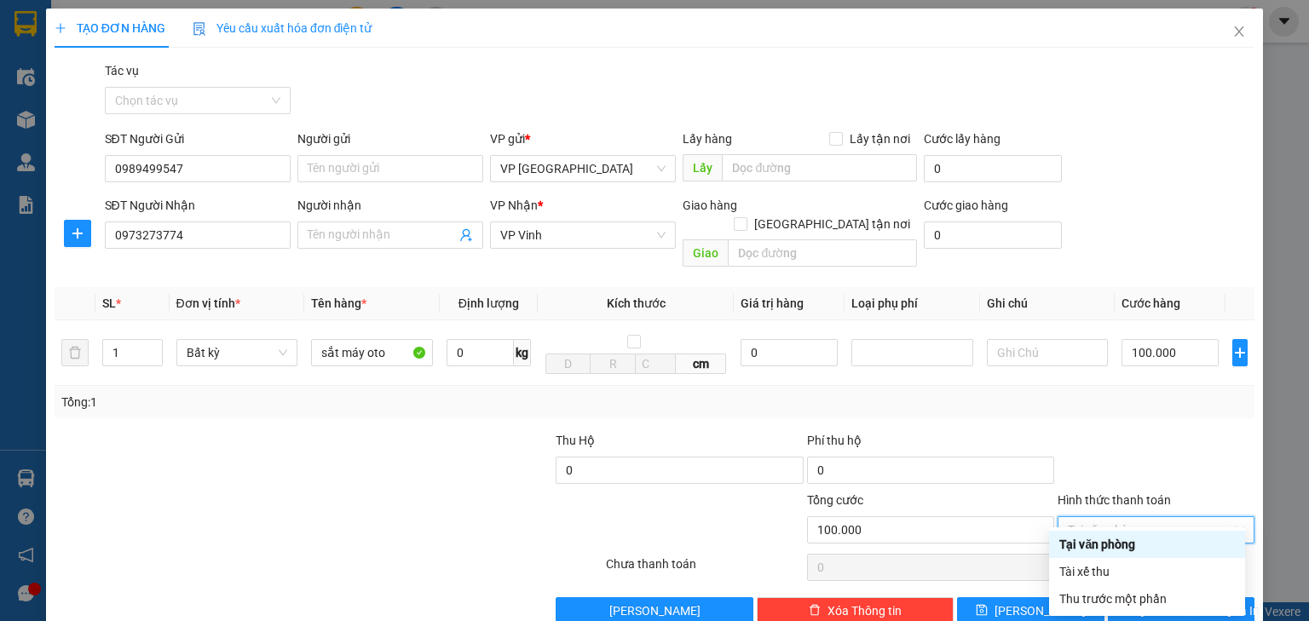
click at [1111, 433] on div at bounding box center [1156, 461] width 200 height 60
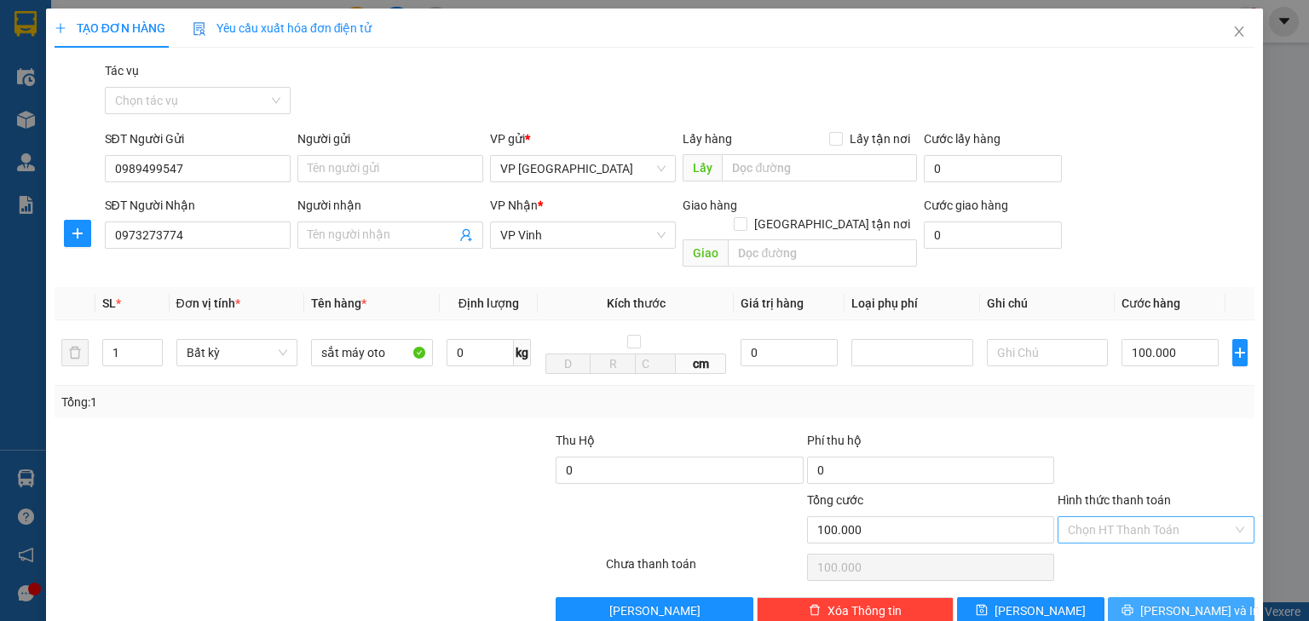
click at [1153, 597] on button "[PERSON_NAME] và In" at bounding box center [1181, 610] width 147 height 27
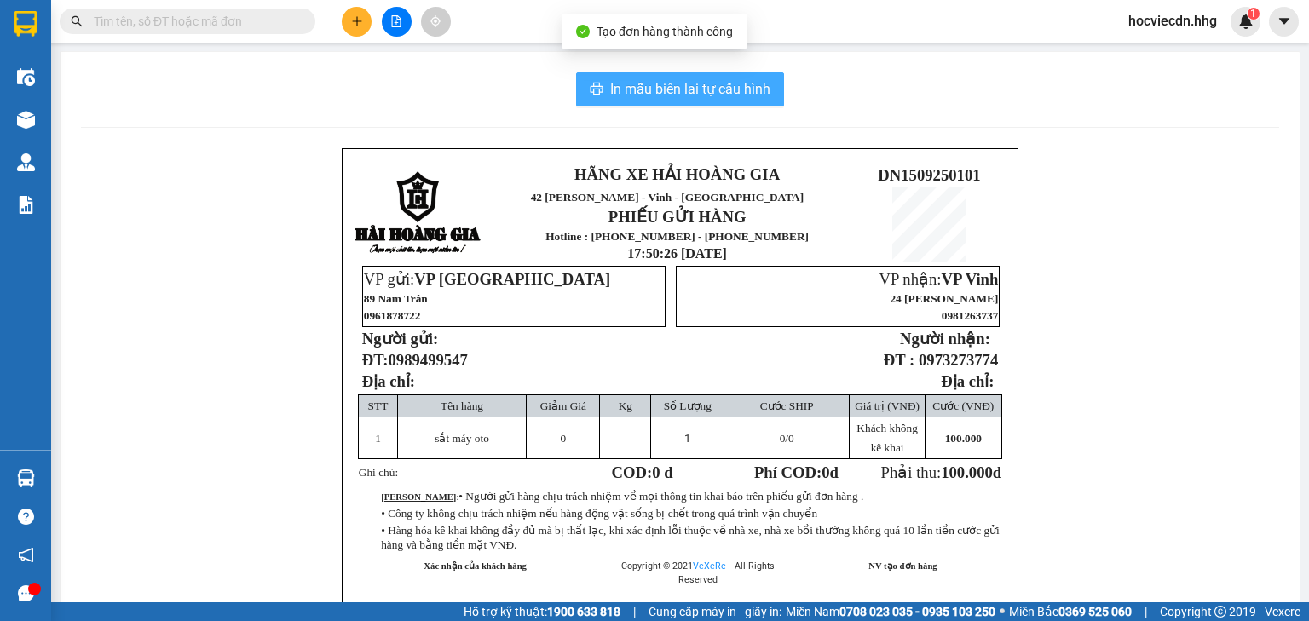
click at [671, 90] on span "In mẫu biên lai tự cấu hình" at bounding box center [690, 88] width 160 height 21
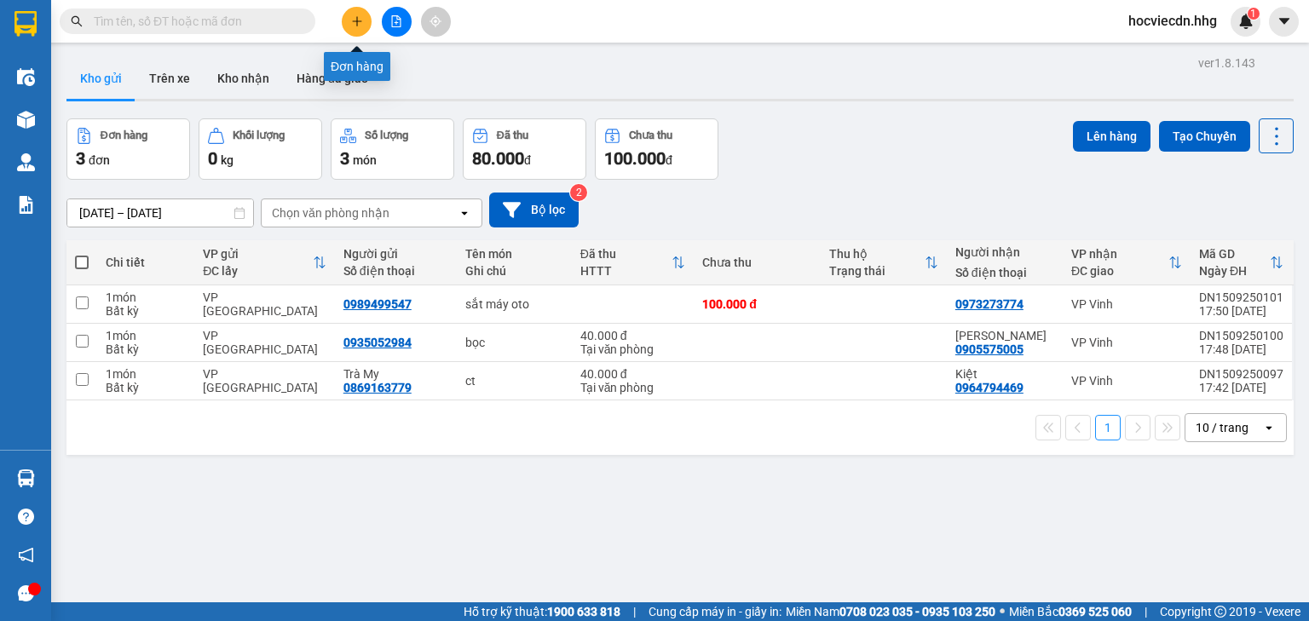
click at [352, 16] on icon "plus" at bounding box center [357, 21] width 12 height 12
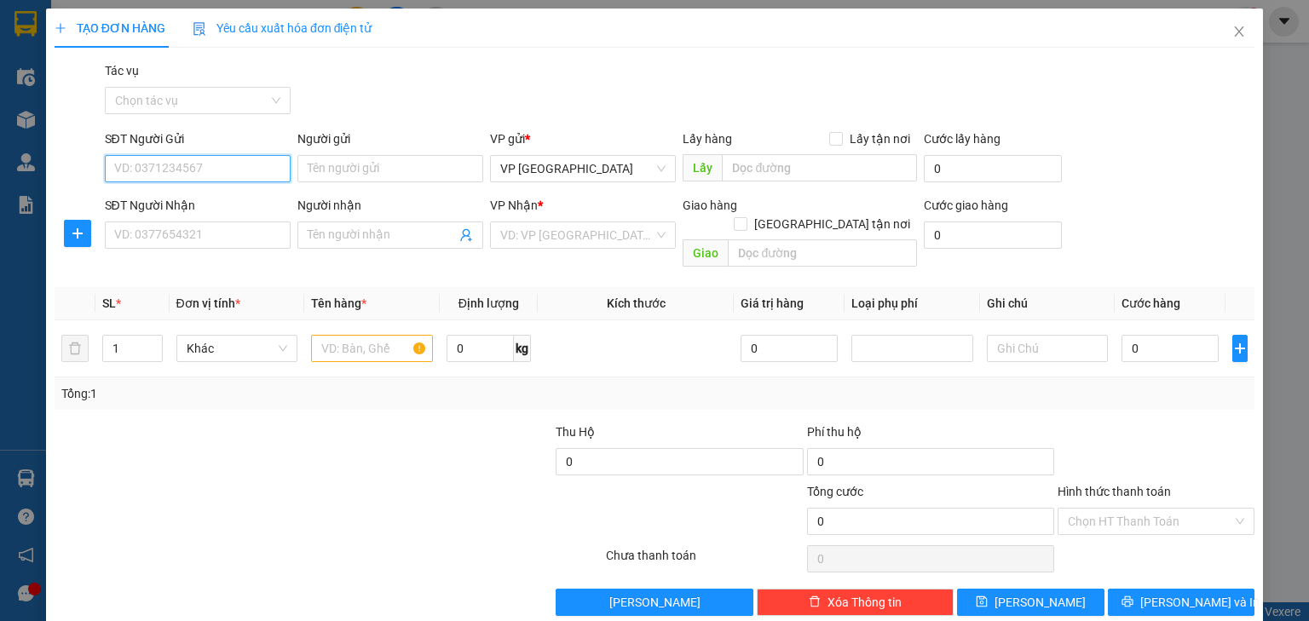
click at [205, 161] on input "SĐT Người Gửi" at bounding box center [198, 168] width 186 height 27
click at [209, 198] on div "0888993499" at bounding box center [196, 202] width 164 height 19
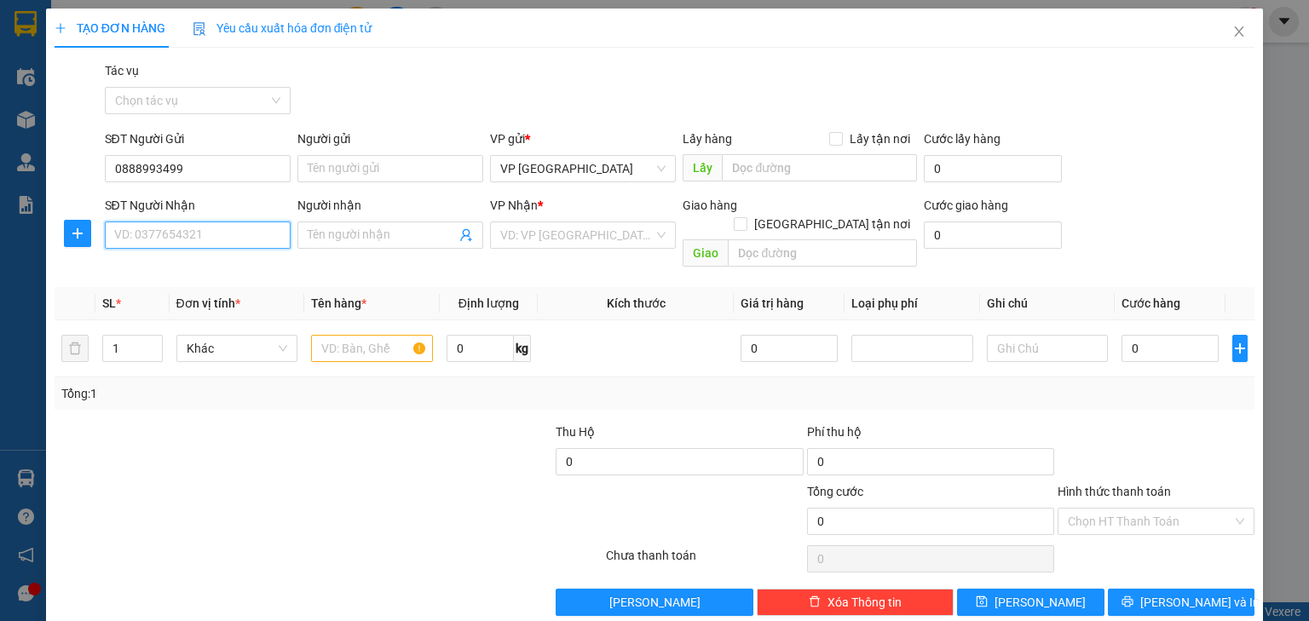
click at [215, 243] on input "SĐT Người Nhận" at bounding box center [198, 235] width 186 height 27
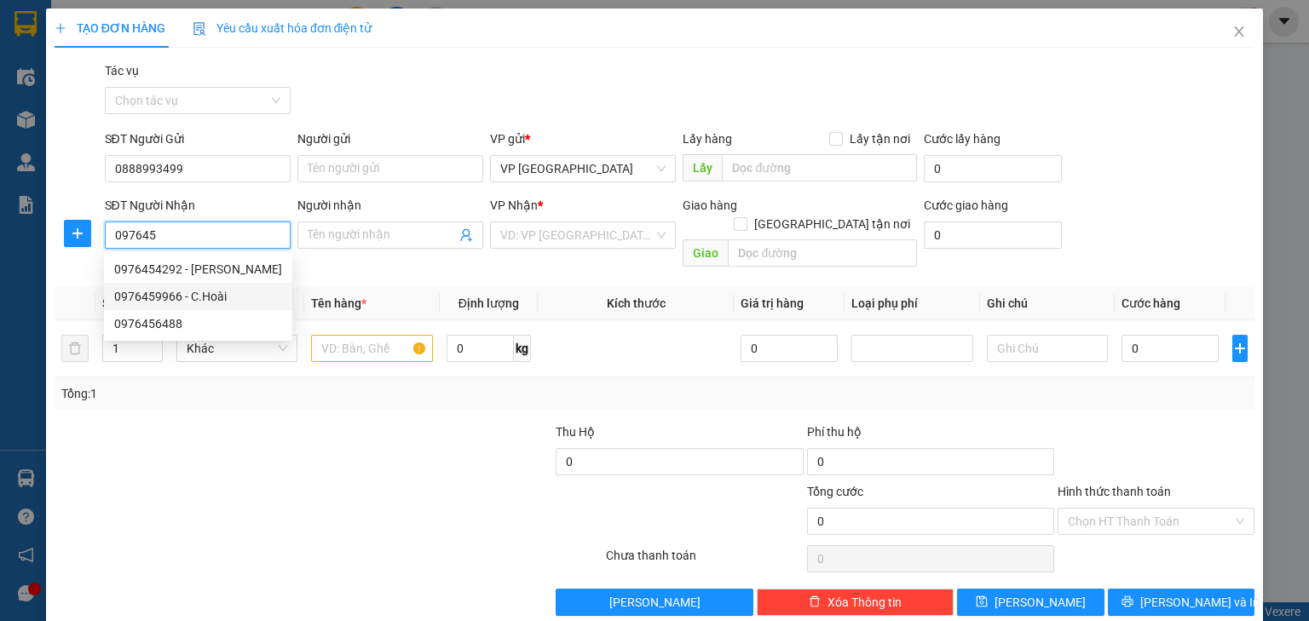
click at [208, 297] on div "0976459966 - C.Hoài" at bounding box center [198, 296] width 168 height 19
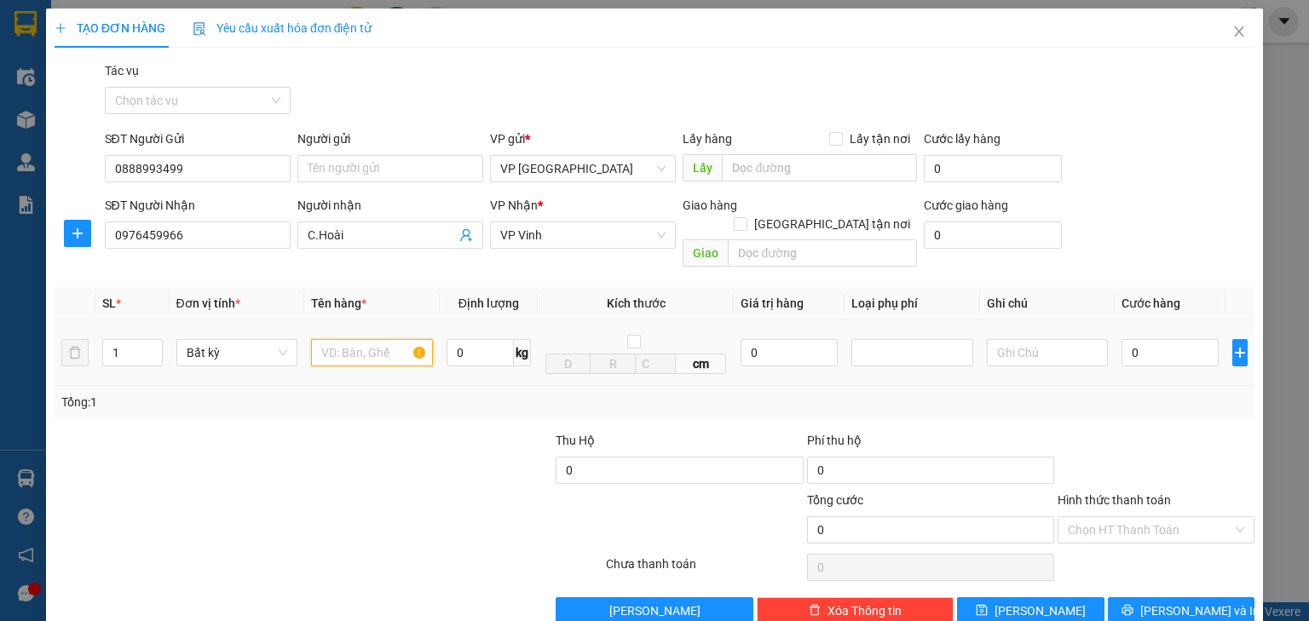
click at [370, 339] on input "text" at bounding box center [372, 352] width 122 height 27
click at [1175, 339] on input "0" at bounding box center [1169, 352] width 97 height 27
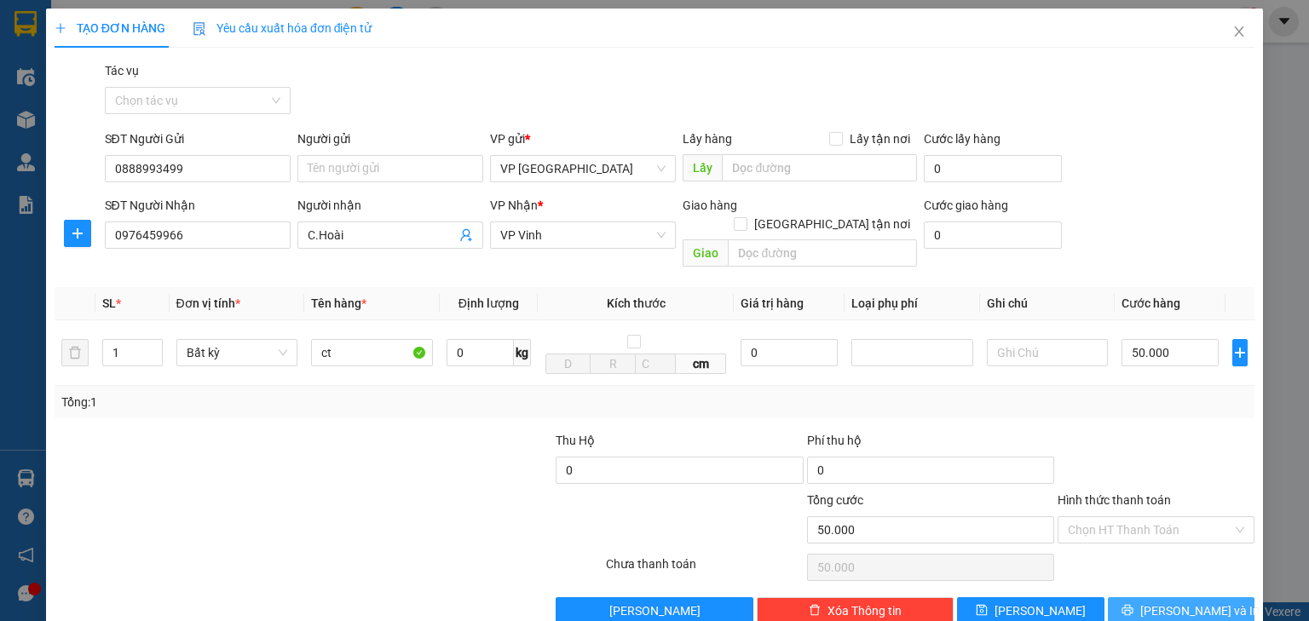
click at [1152, 597] on button "[PERSON_NAME] và In" at bounding box center [1181, 610] width 147 height 27
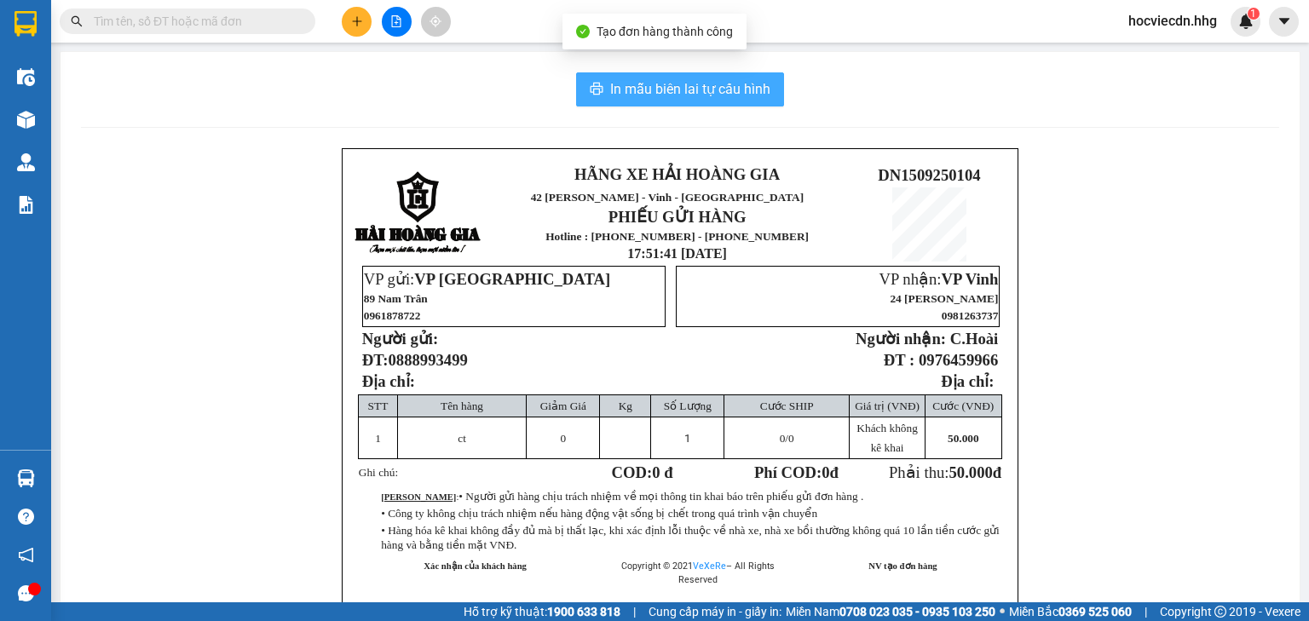
click at [747, 89] on span "In mẫu biên lai tự cấu hình" at bounding box center [690, 88] width 160 height 21
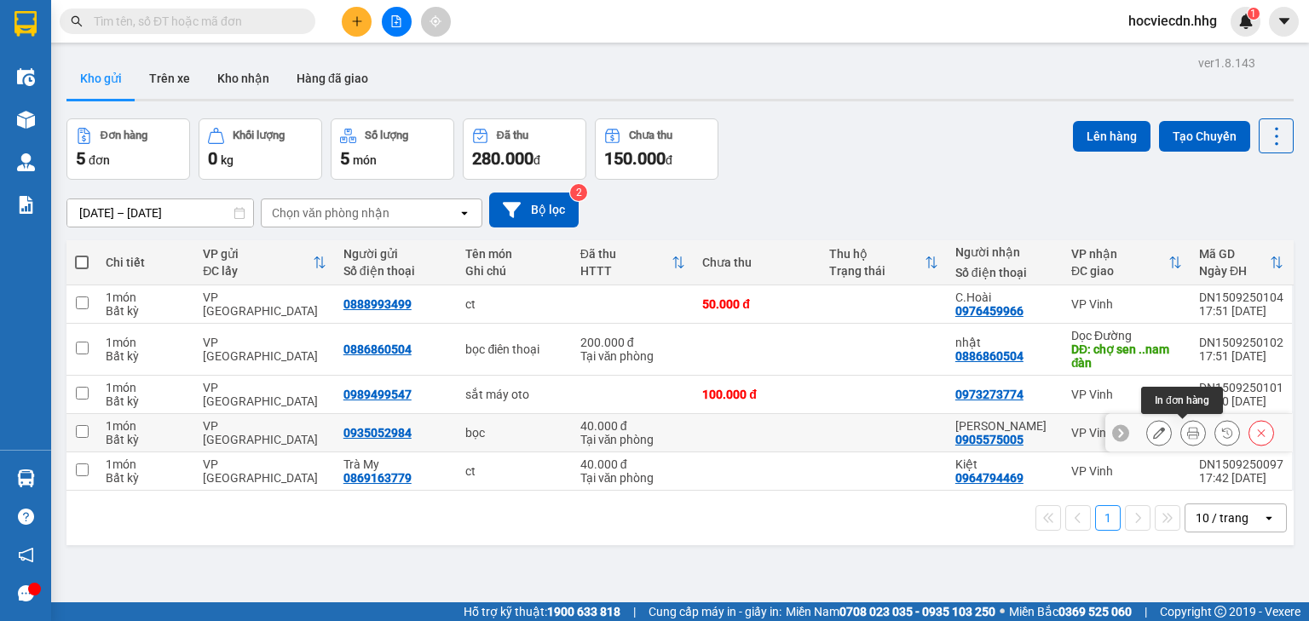
click at [1187, 433] on icon at bounding box center [1193, 433] width 12 height 12
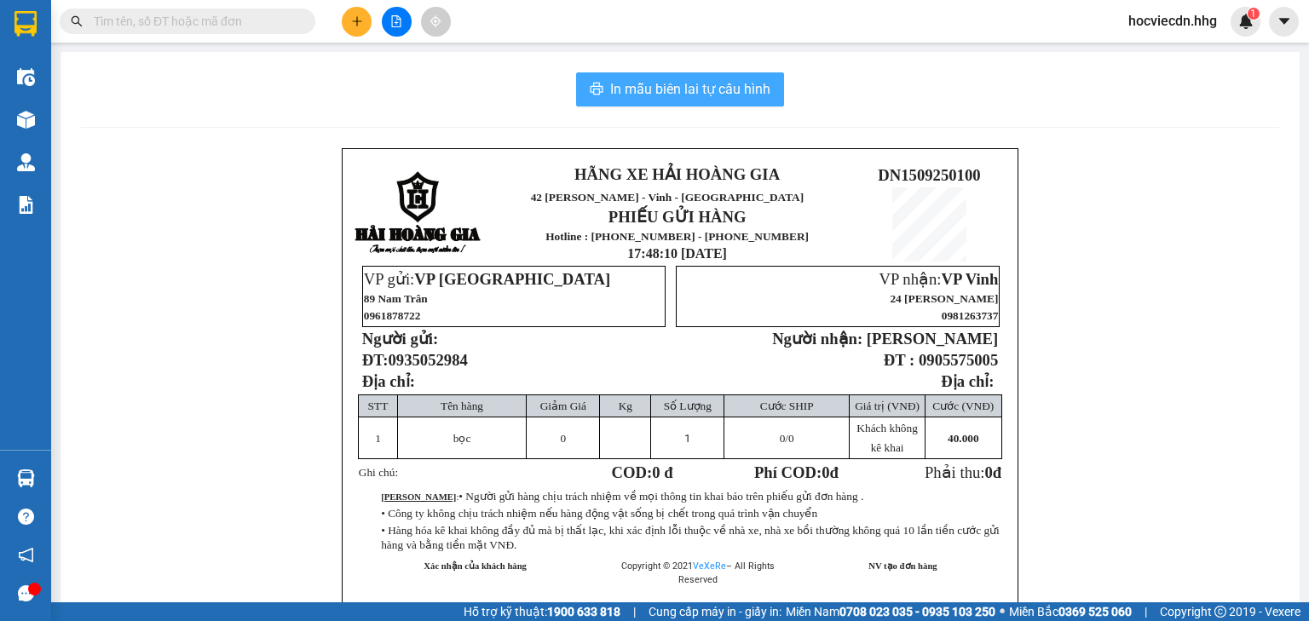
click at [716, 86] on span "In mẫu biên lai tự cấu hình" at bounding box center [690, 88] width 160 height 21
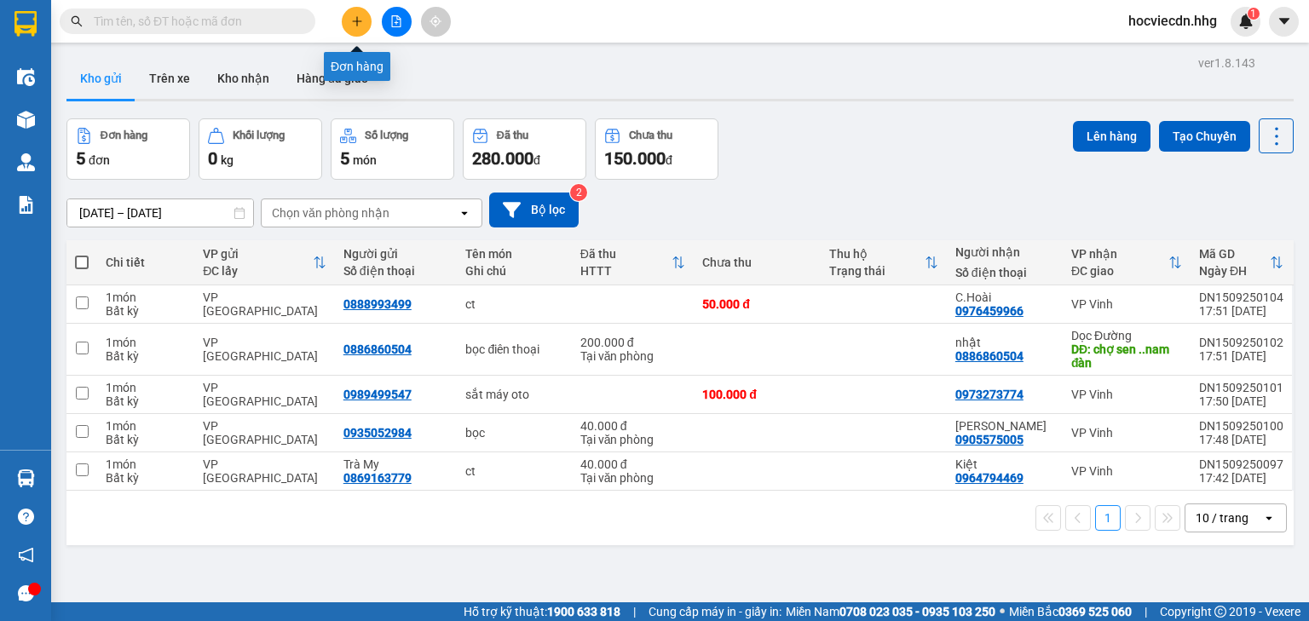
click at [345, 12] on button at bounding box center [357, 22] width 30 height 30
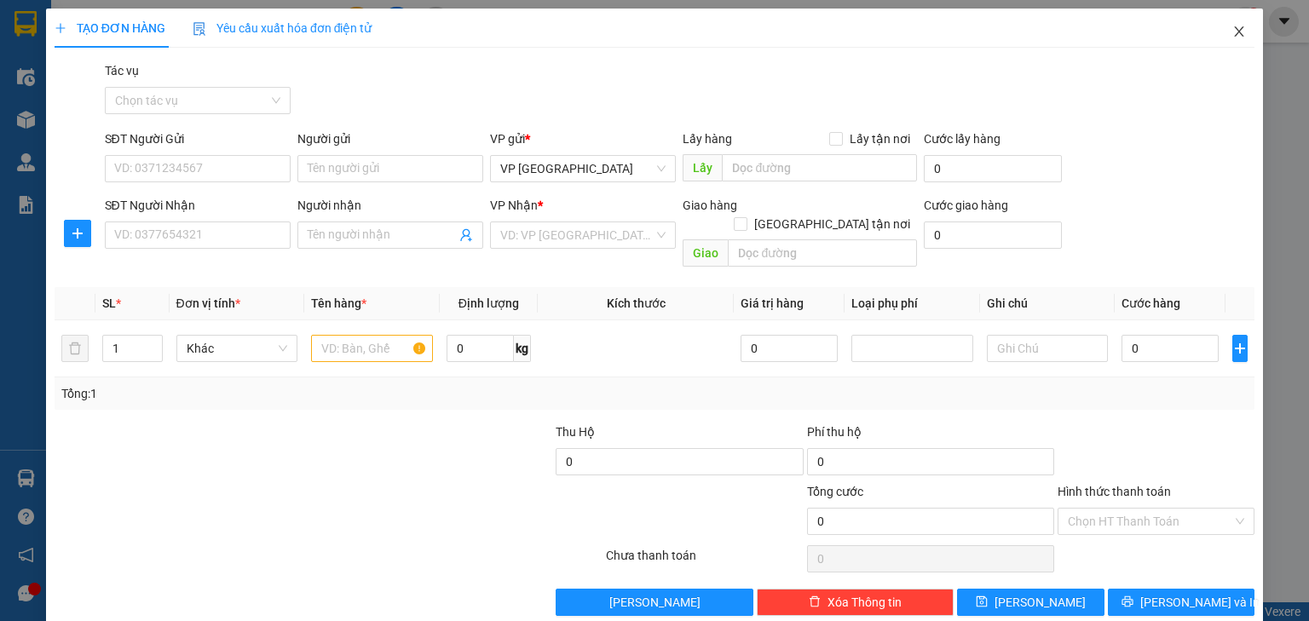
click at [1232, 35] on icon "close" at bounding box center [1239, 32] width 14 height 14
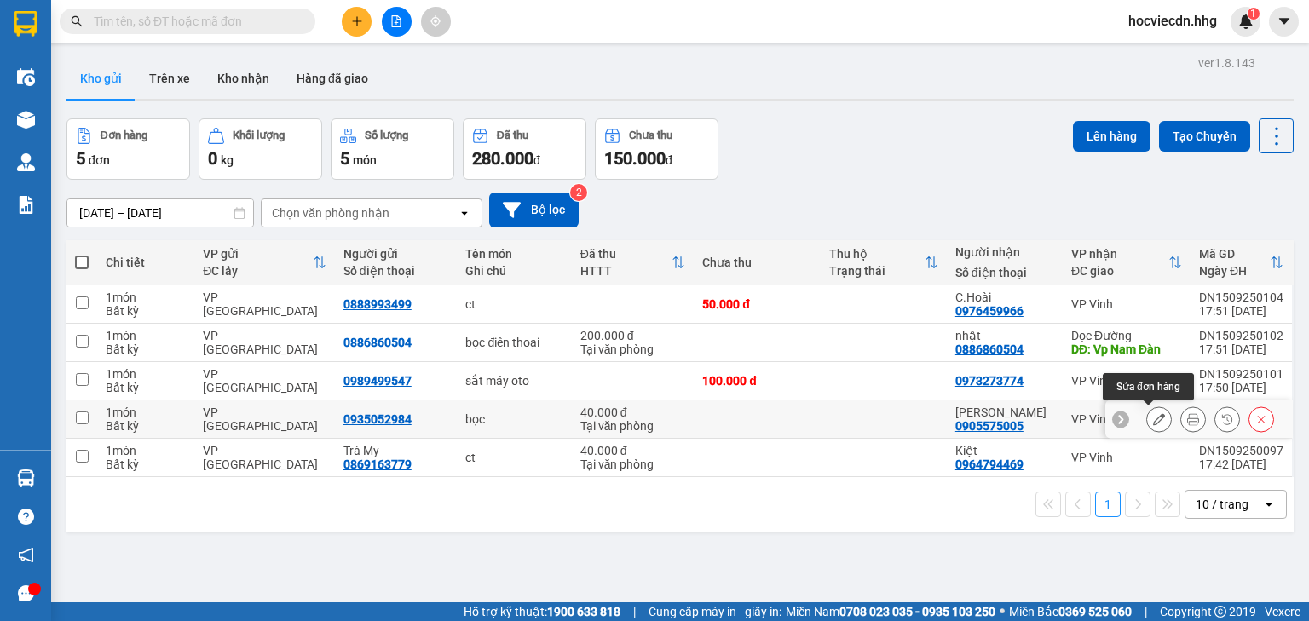
click at [1155, 416] on button at bounding box center [1159, 420] width 24 height 30
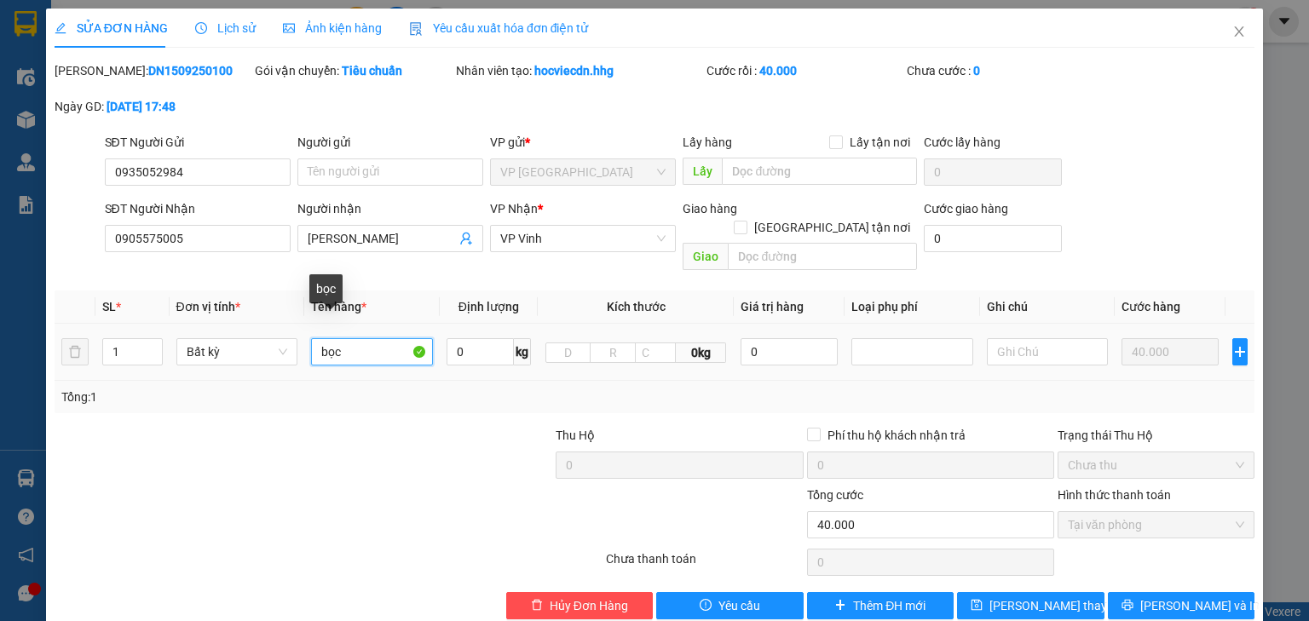
click at [382, 341] on input "bọc" at bounding box center [372, 351] width 122 height 27
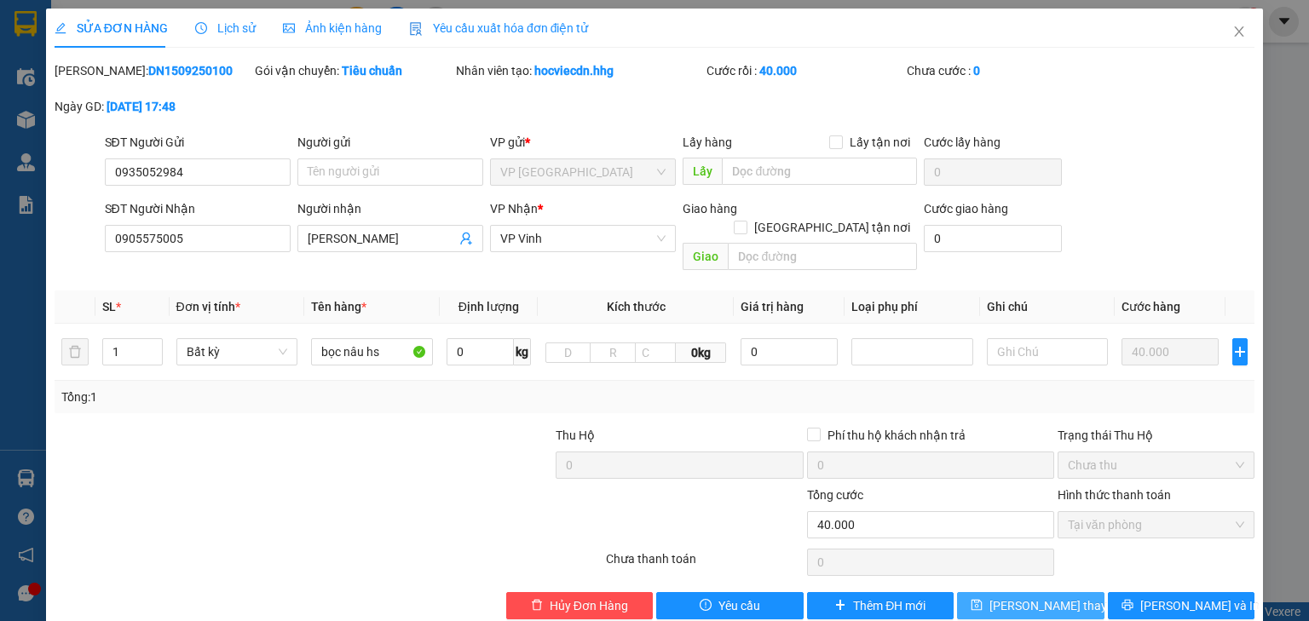
click at [1033, 597] on button "[PERSON_NAME] thay đổi" at bounding box center [1030, 605] width 147 height 27
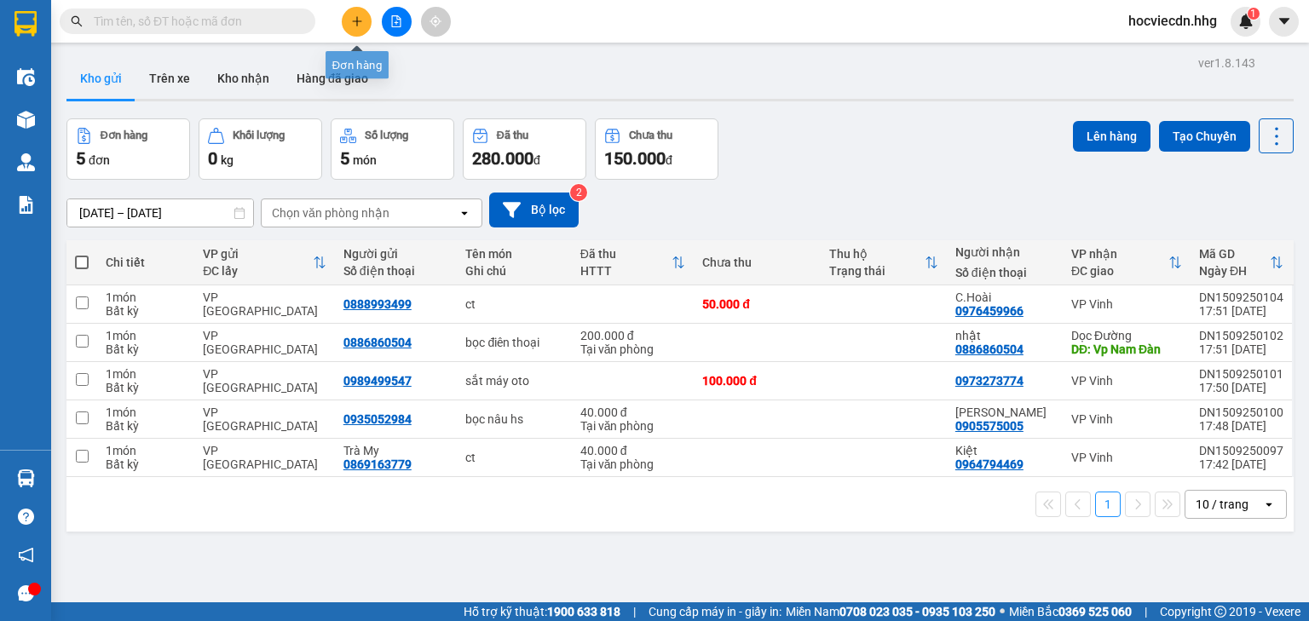
click at [352, 26] on icon "plus" at bounding box center [357, 21] width 12 height 12
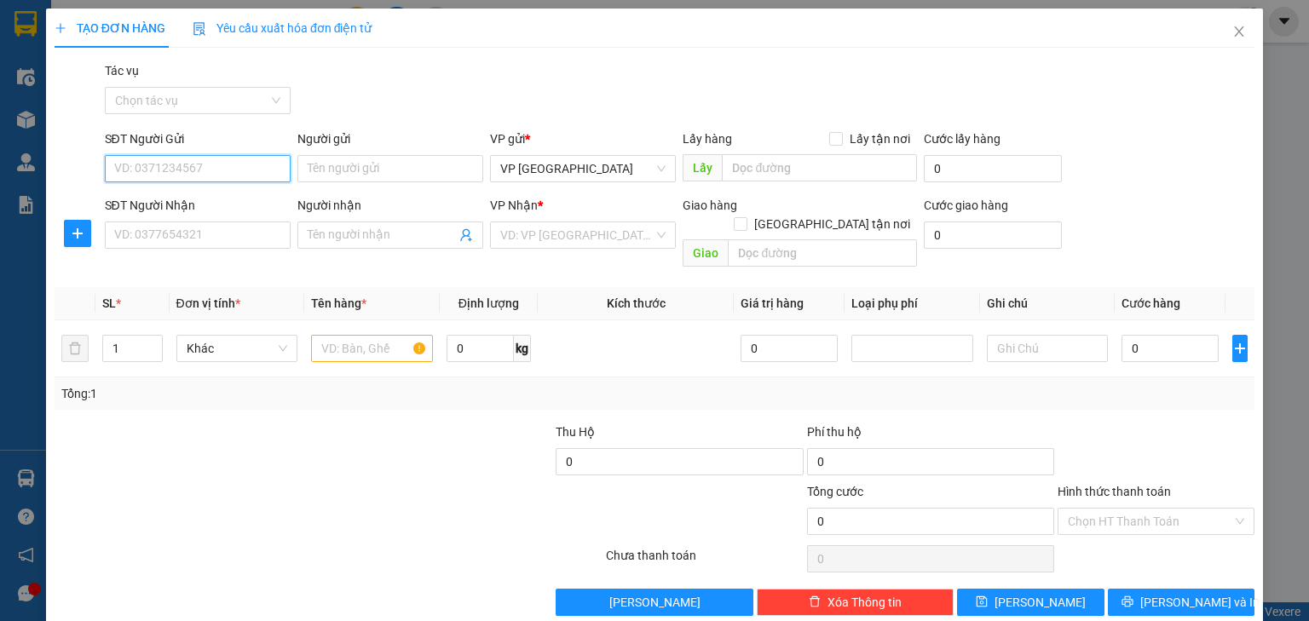
click at [235, 170] on input "SĐT Người Gửi" at bounding box center [198, 168] width 186 height 27
click at [256, 234] on input "SĐT Người Nhận" at bounding box center [198, 235] width 186 height 27
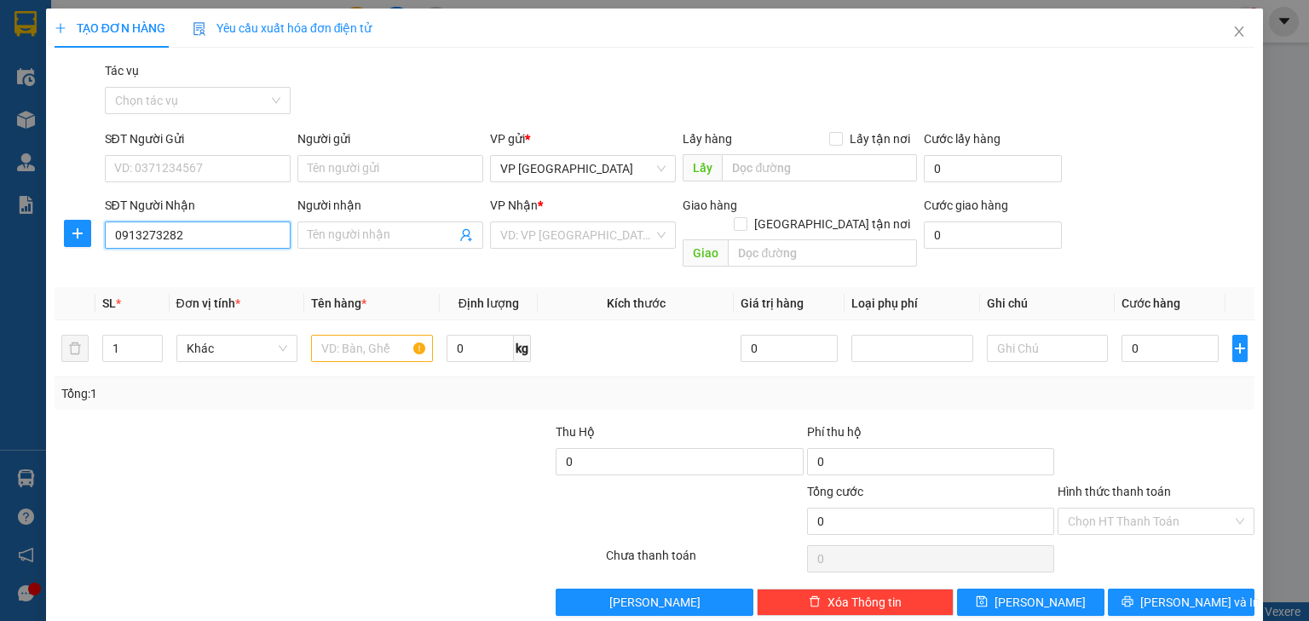
click at [147, 235] on input "0913273282" at bounding box center [198, 235] width 186 height 27
click at [191, 235] on input "0913273282" at bounding box center [198, 235] width 186 height 27
click at [353, 335] on input "text" at bounding box center [372, 348] width 122 height 27
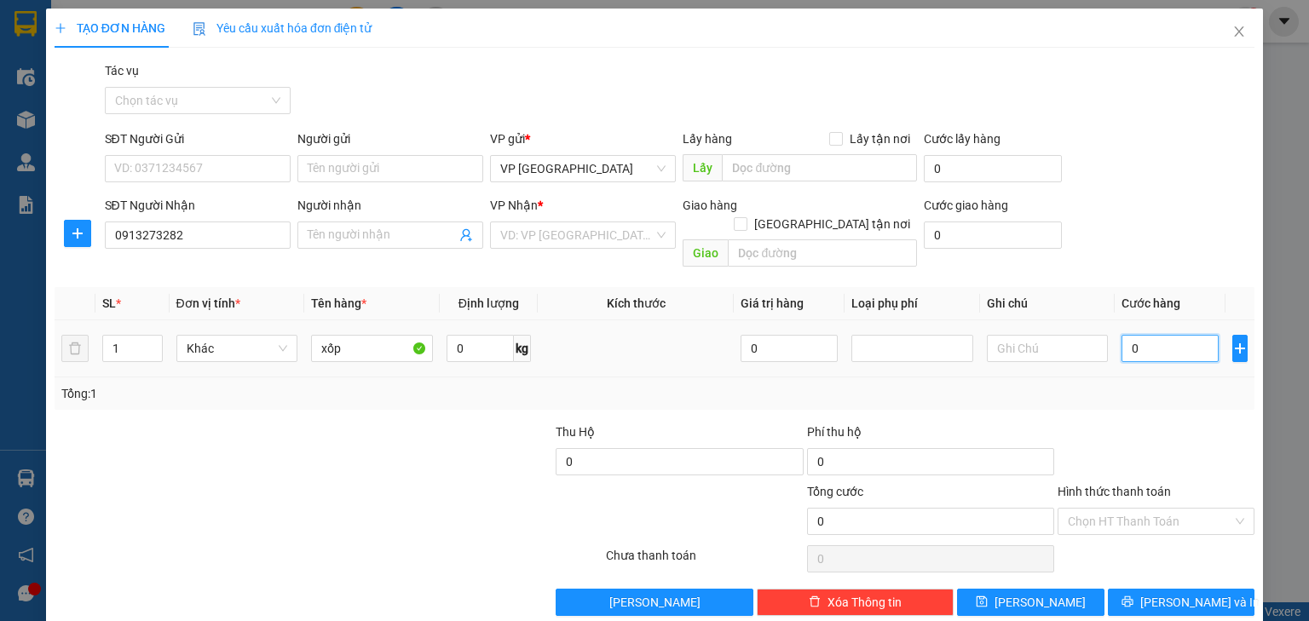
click at [1159, 335] on input "0" at bounding box center [1169, 348] width 97 height 27
click at [1176, 593] on span "[PERSON_NAME] và In" at bounding box center [1199, 602] width 119 height 19
click at [602, 239] on input "search" at bounding box center [576, 235] width 153 height 26
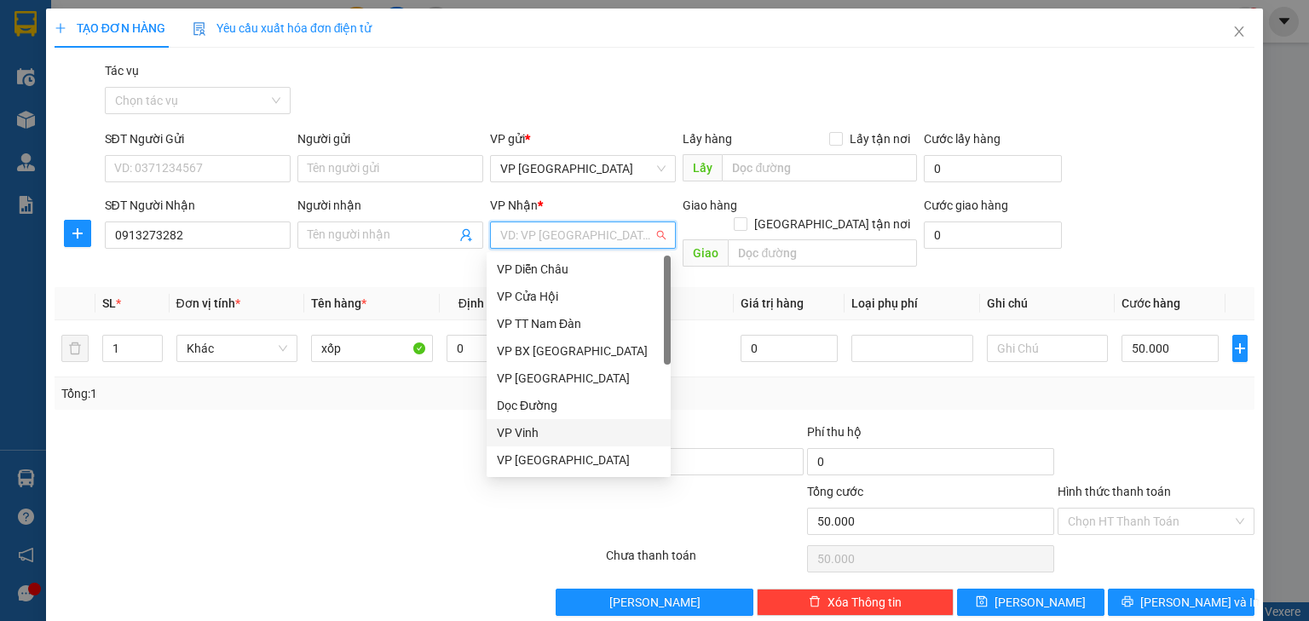
click at [558, 431] on div "VP Vinh" at bounding box center [579, 433] width 164 height 19
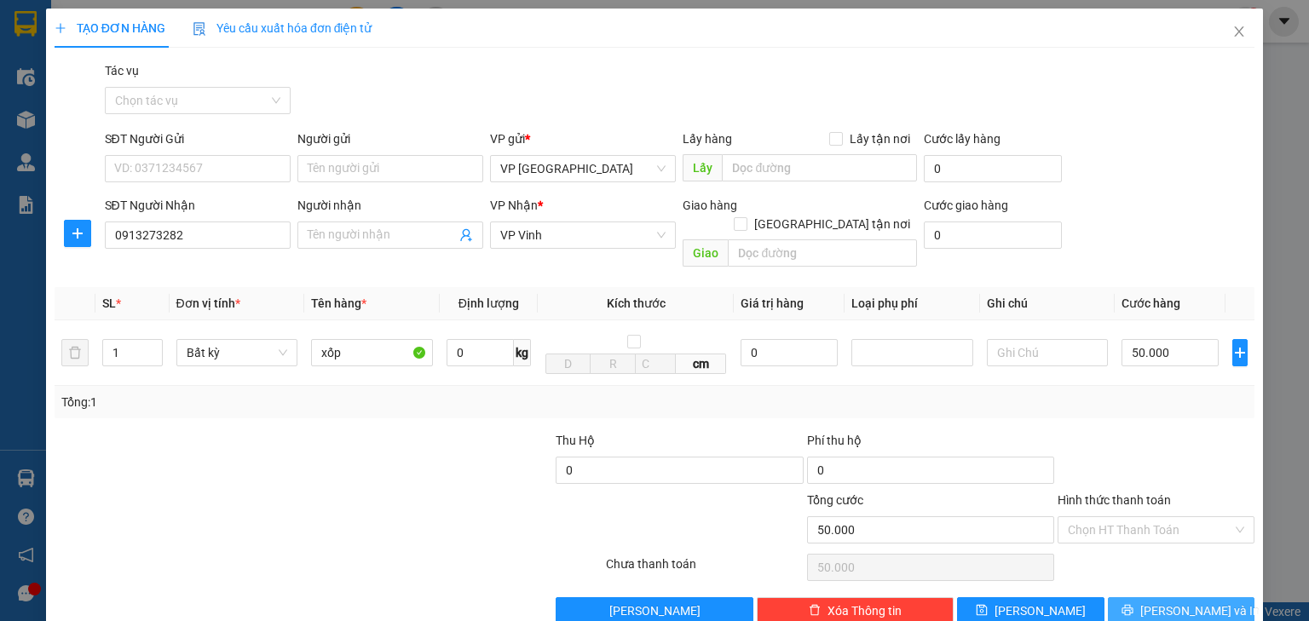
click at [1179, 602] on span "[PERSON_NAME] và In" at bounding box center [1199, 611] width 119 height 19
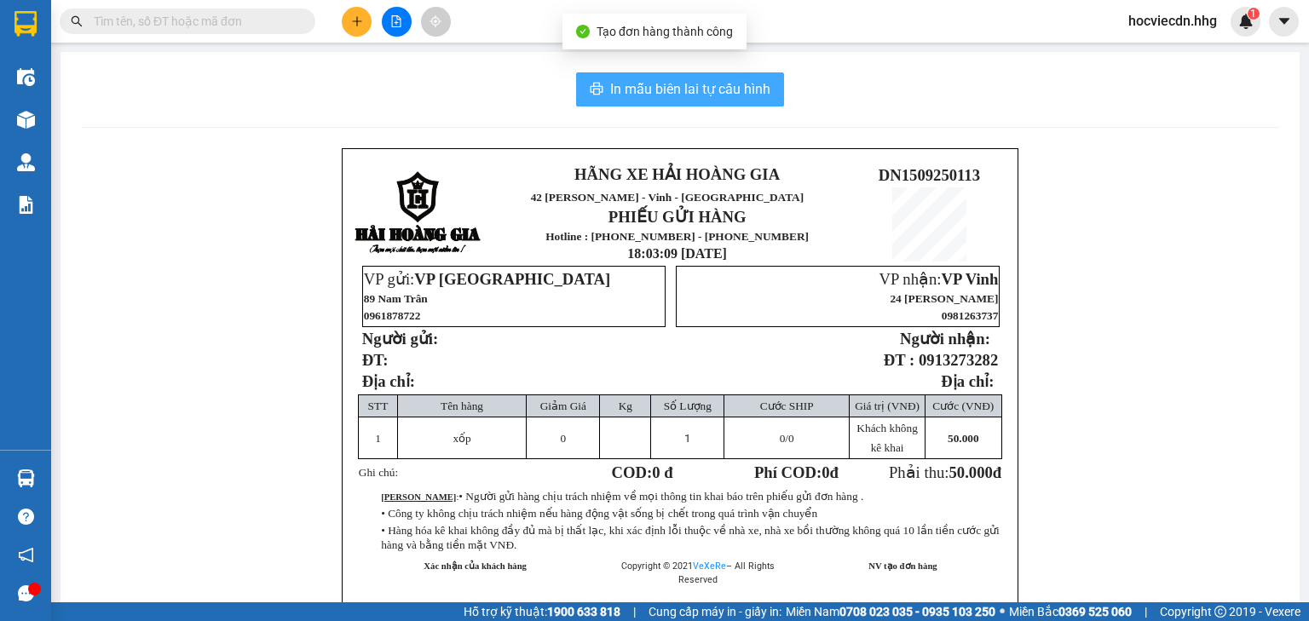
click at [704, 89] on span "In mẫu biên lai tự cấu hình" at bounding box center [690, 88] width 160 height 21
